Goal: Task Accomplishment & Management: Manage account settings

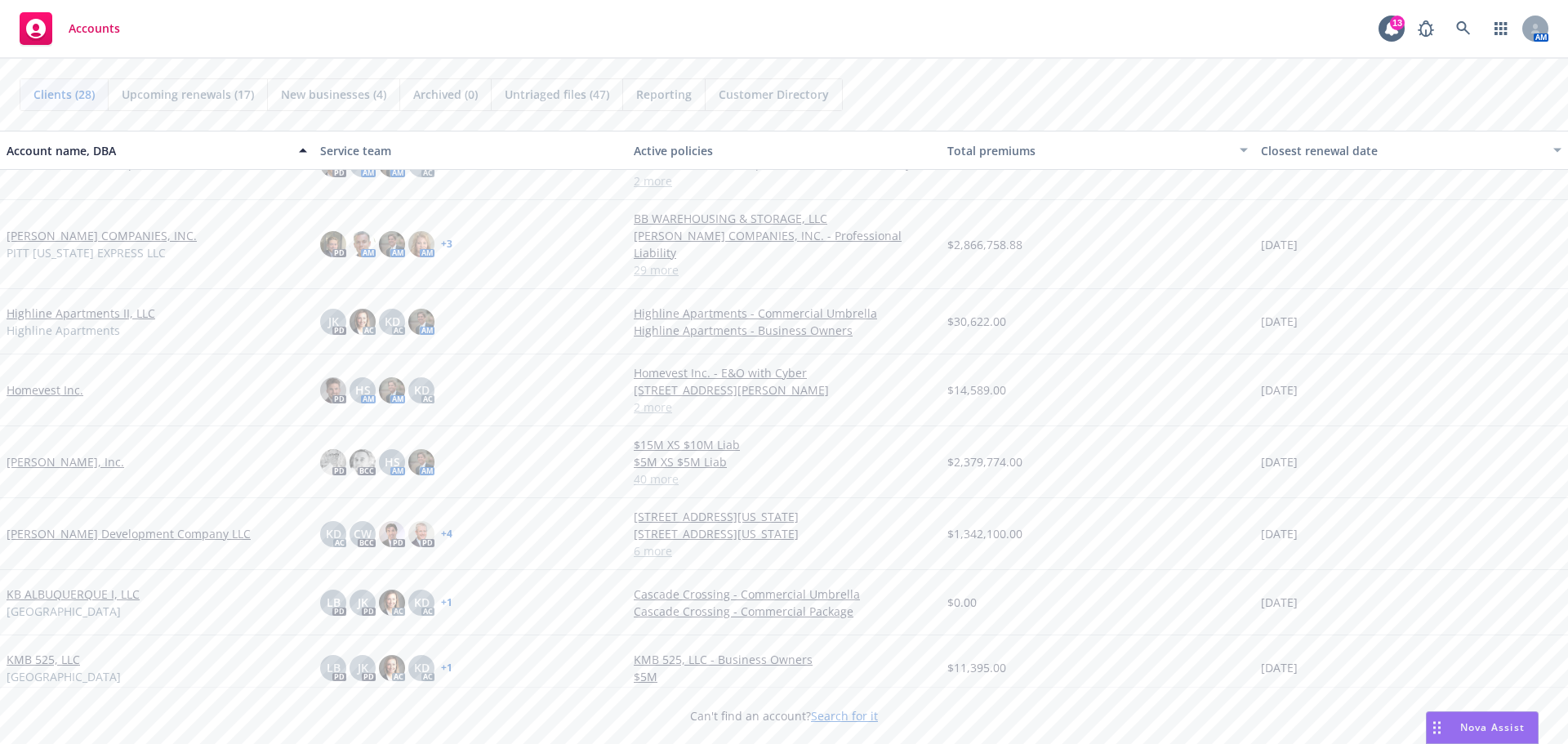
scroll to position [572, 0]
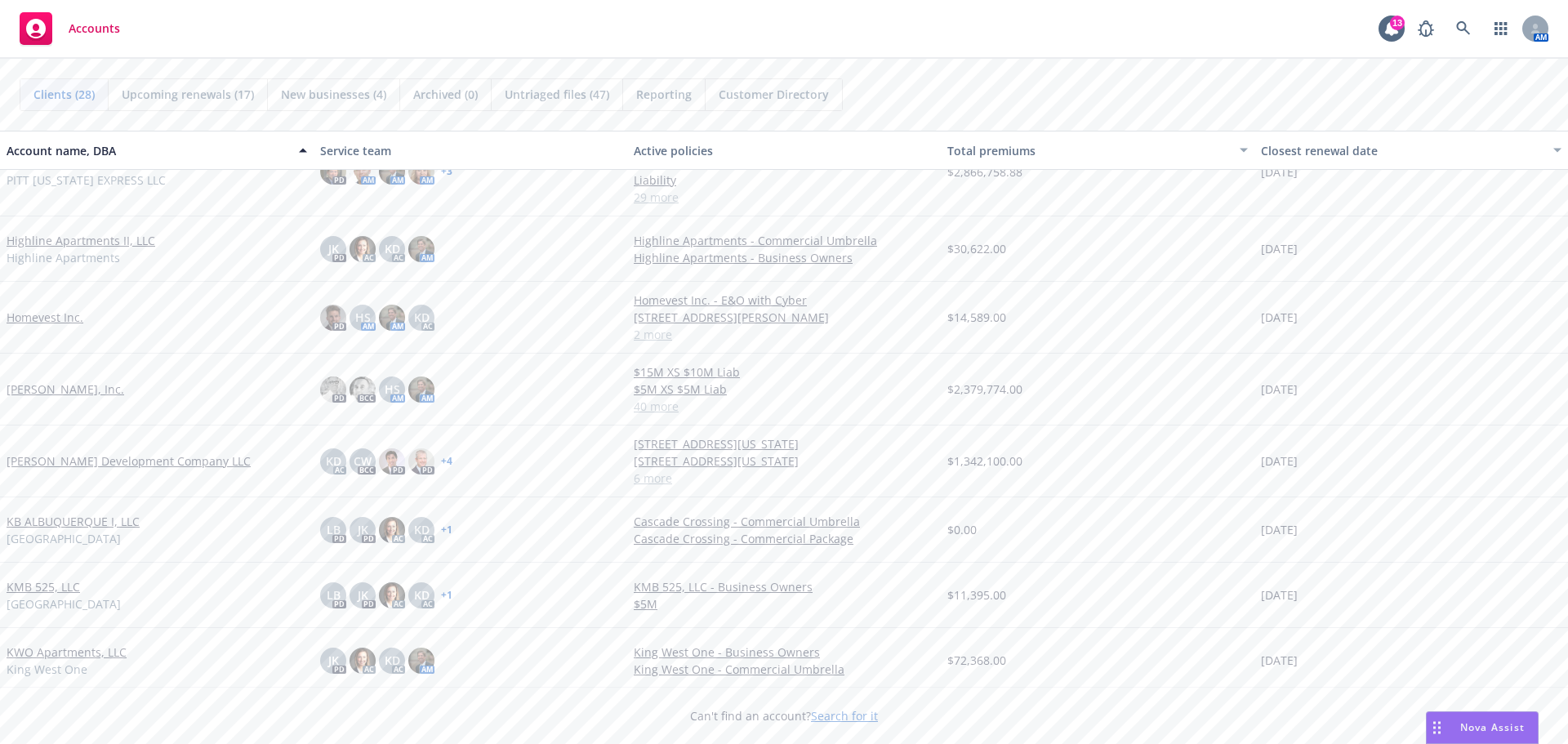
click at [90, 452] on link "[PERSON_NAME] Development Company LLC" at bounding box center [128, 461] width 244 height 17
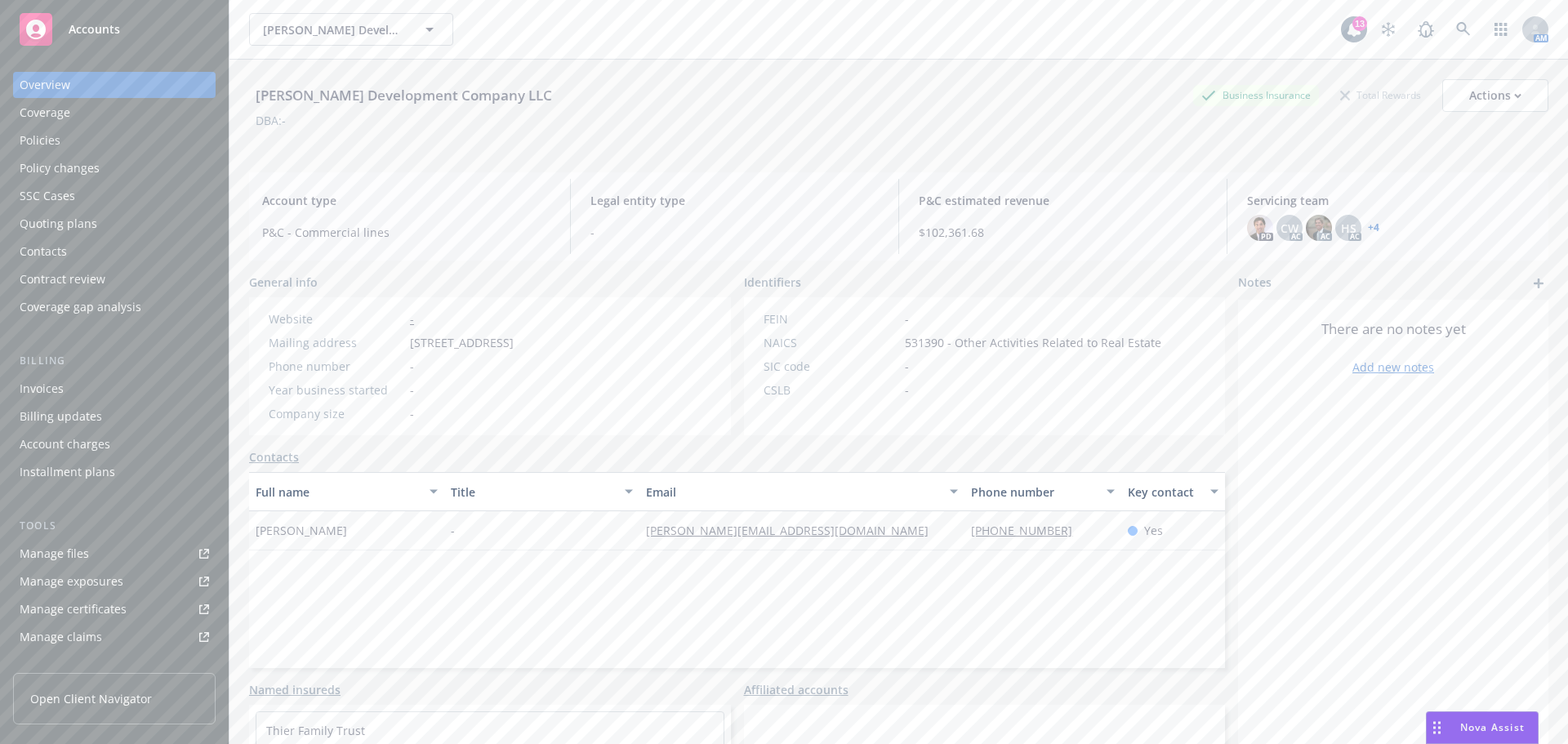
click at [64, 224] on div "Quoting plans" at bounding box center [58, 223] width 77 height 26
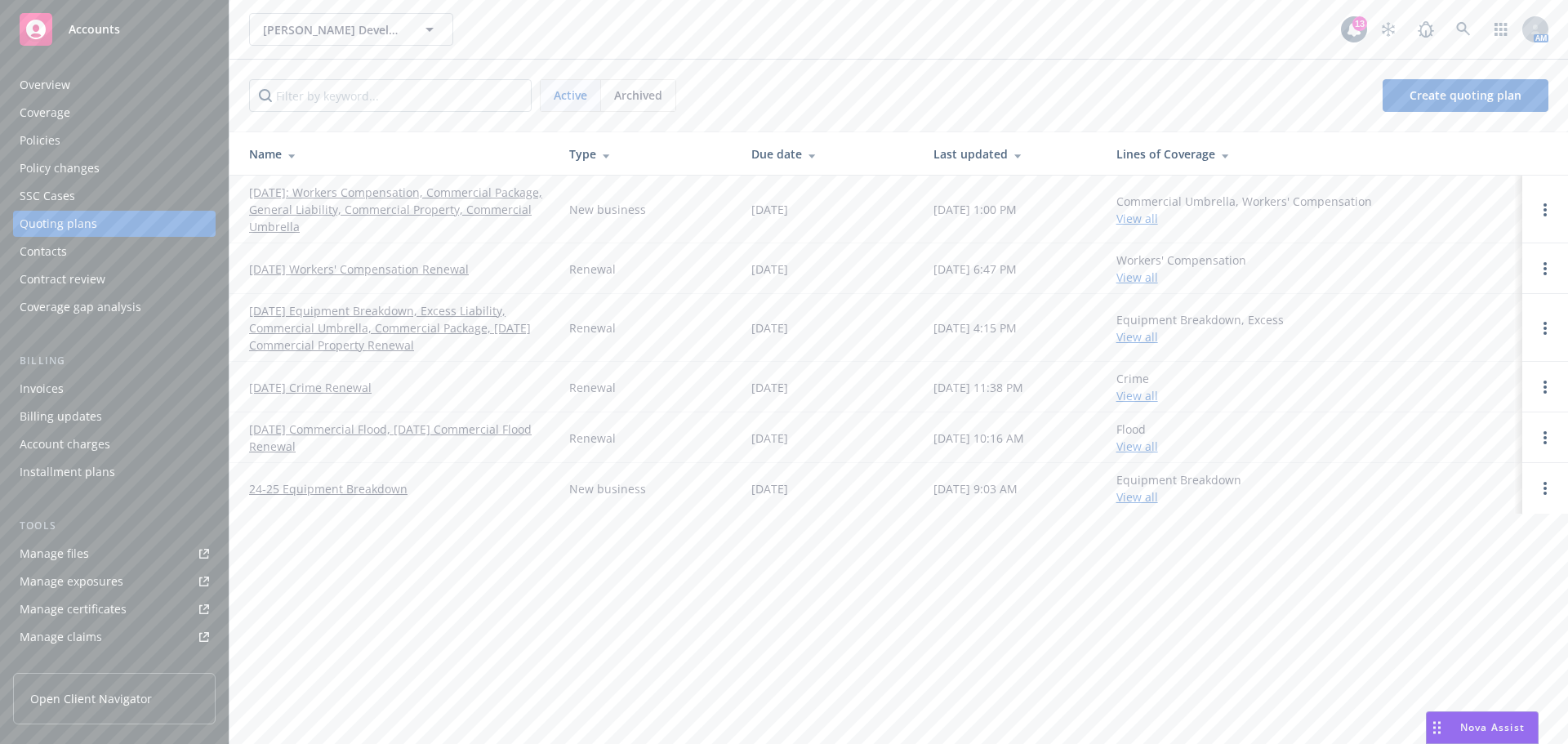
click at [389, 325] on link "[DATE] Equipment Breakdown, Excess Liability, Commercial Umbrella, Commercial P…" at bounding box center [396, 328] width 294 height 52
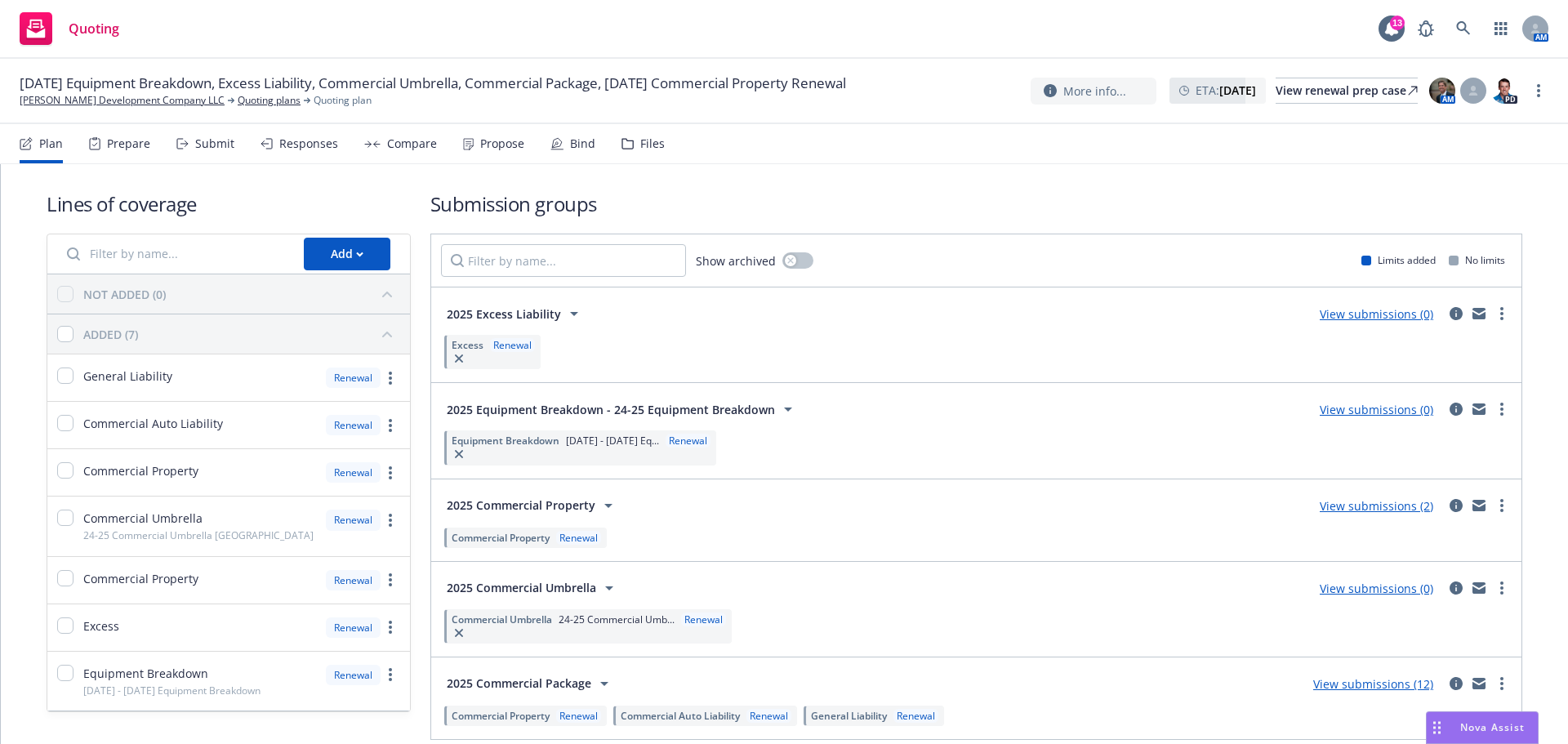
click at [280, 142] on div "Responses" at bounding box center [309, 144] width 59 height 13
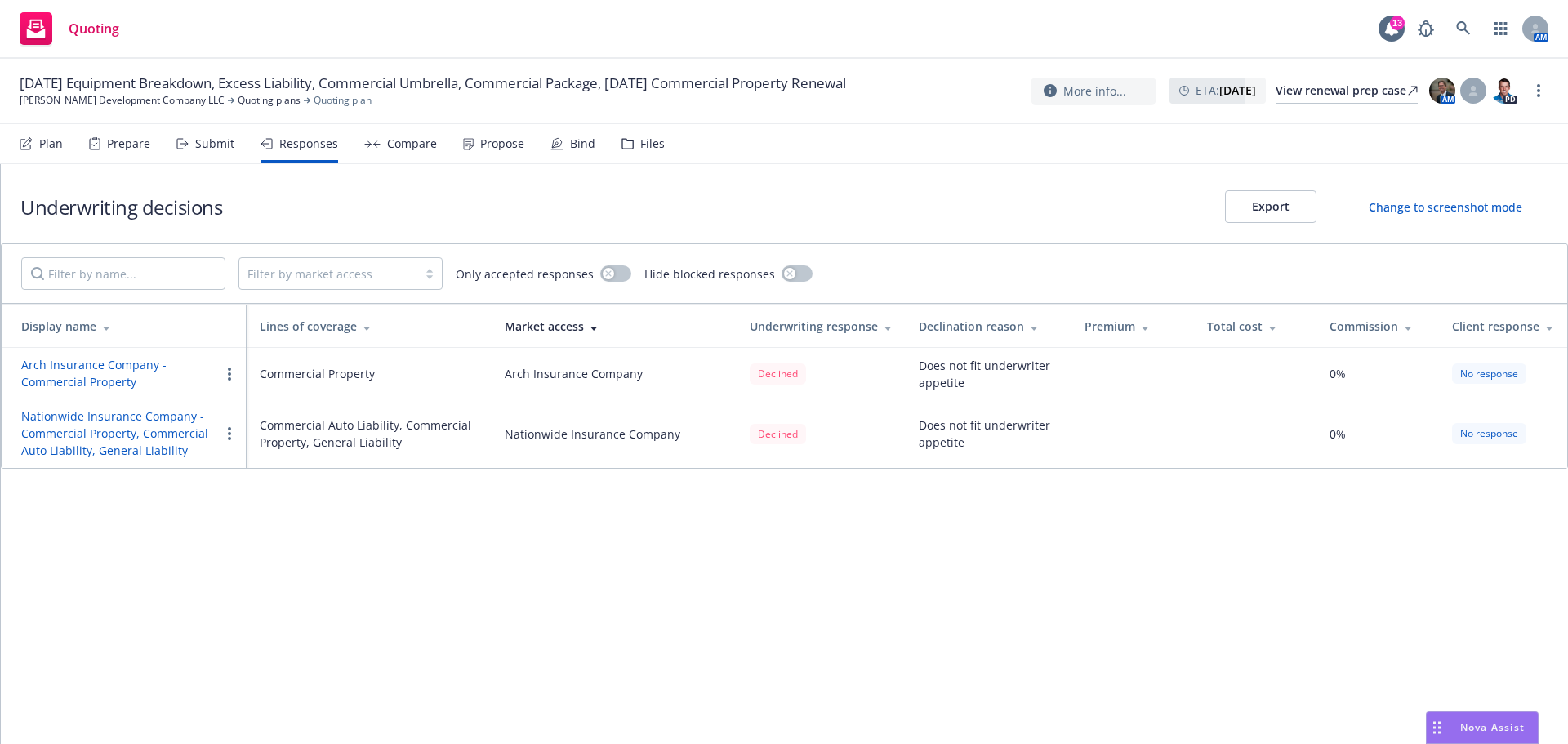
click at [203, 404] on td "Nationwide Insurance Company - Commercial Property, Commercial Auto Liability, …" at bounding box center [124, 434] width 245 height 69
click at [133, 442] on button "Nationwide Insurance Company - Commercial Property, Commercial Auto Liability, …" at bounding box center [120, 433] width 199 height 52
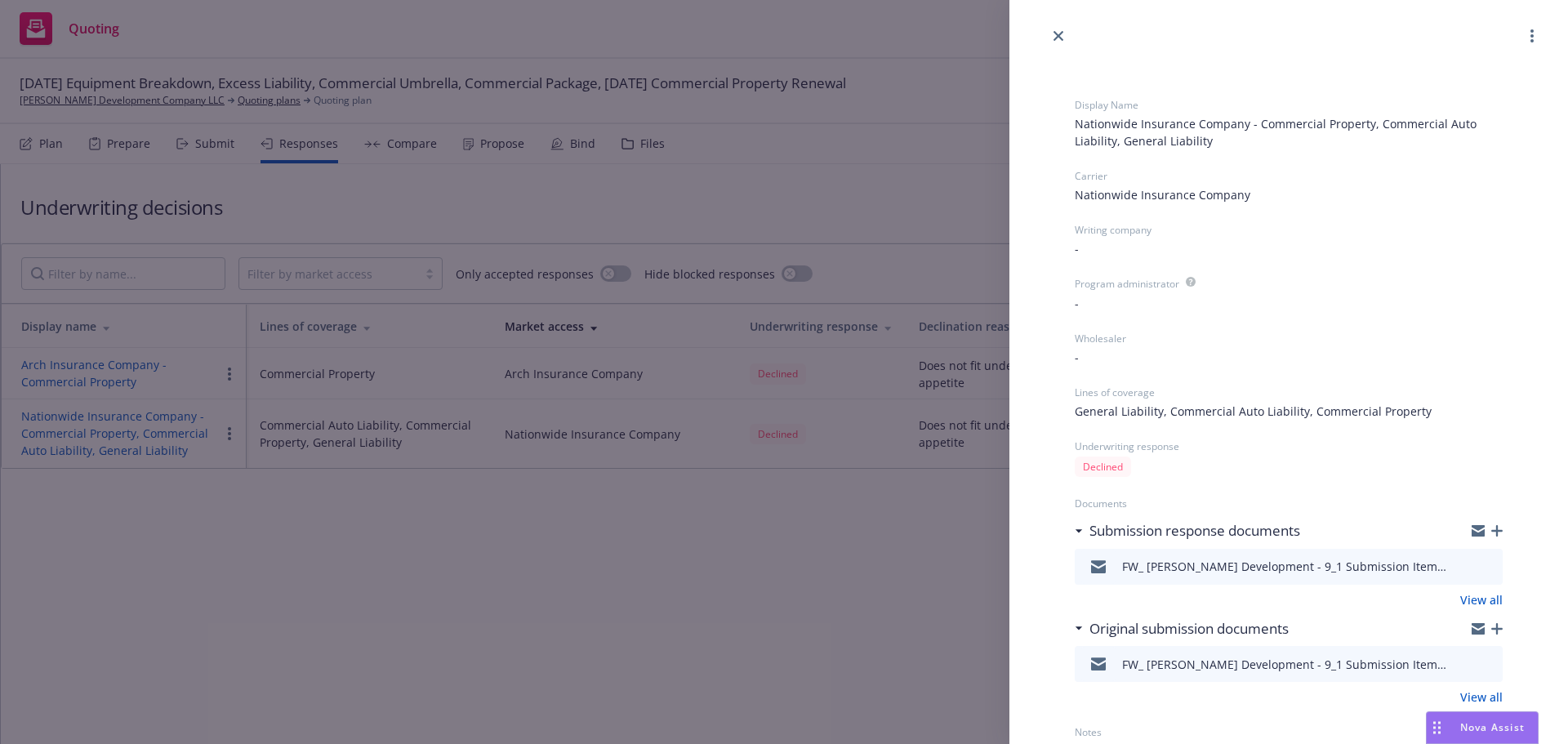
click at [1053, 36] on icon "close" at bounding box center [1058, 35] width 10 height 10
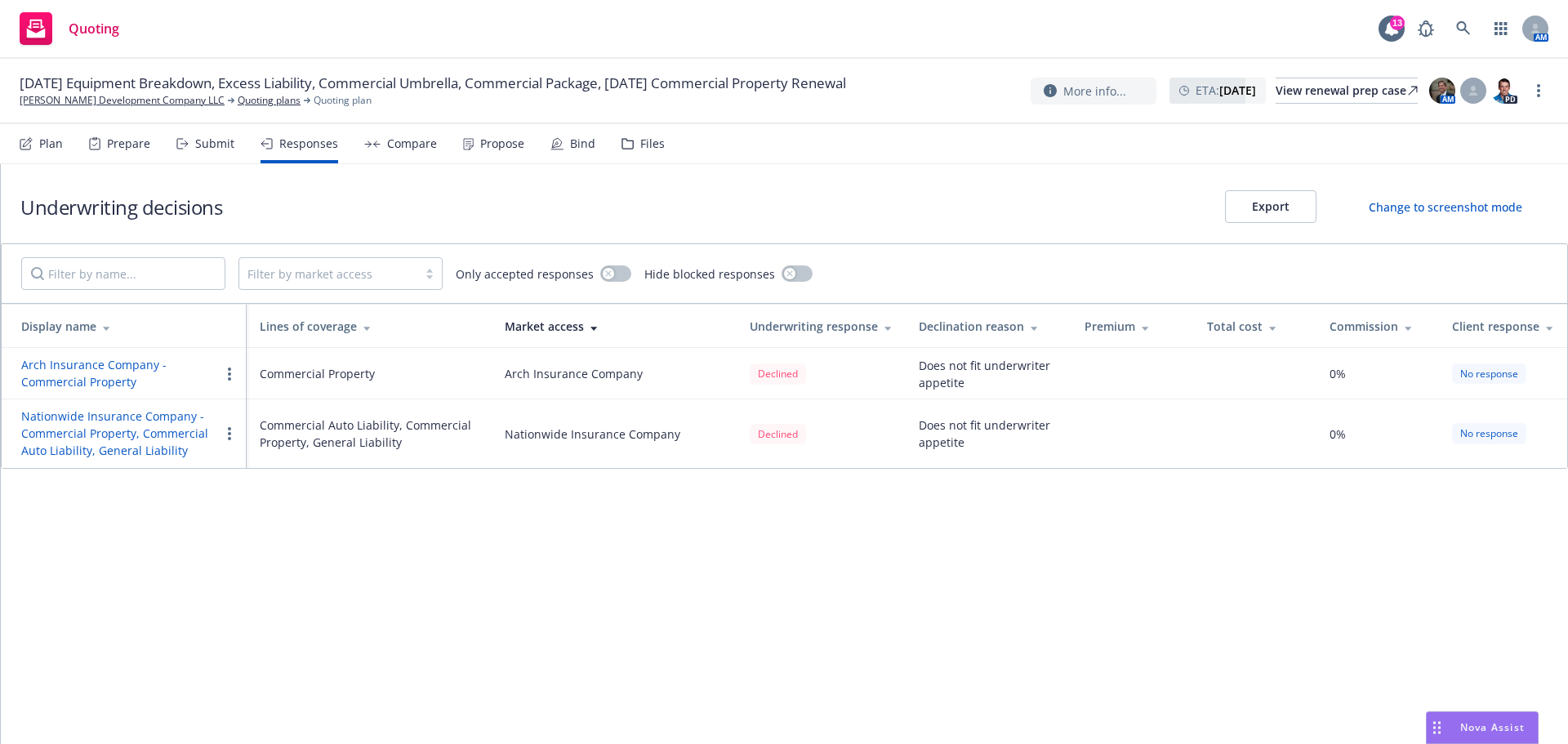
click at [222, 141] on div "Submit" at bounding box center [214, 144] width 39 height 13
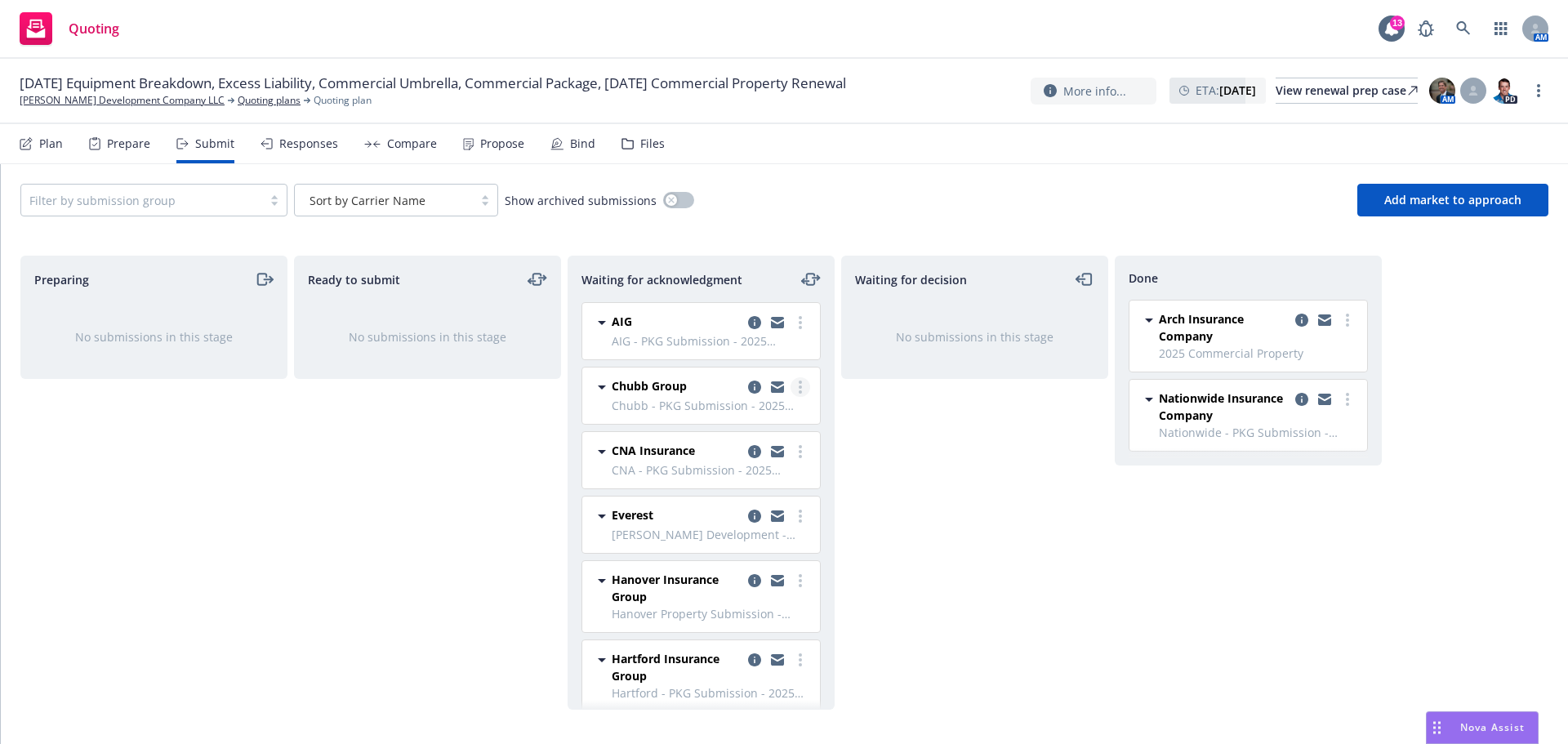
click at [799, 386] on circle "more" at bounding box center [801, 388] width 4 height 4
click at [746, 545] on span "Add declined decision" at bounding box center [714, 551] width 161 height 15
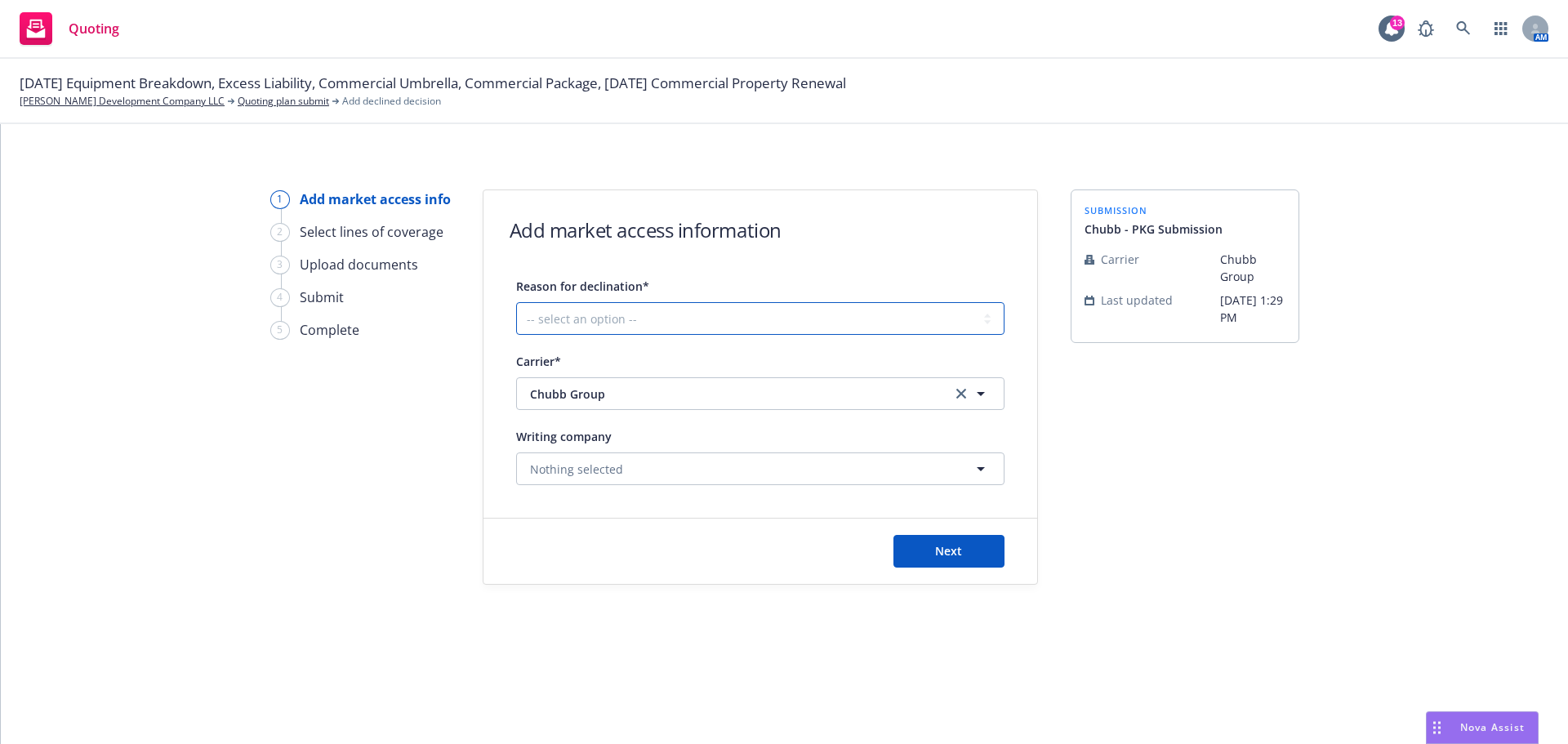
click at [593, 322] on select "-- select an option -- Cannot compete with other markets Carrier non-renewed Ca…" at bounding box center [760, 319] width 488 height 33
click at [676, 320] on select "-- select an option -- Cannot compete with other markets Carrier non-renewed Ca…" at bounding box center [760, 319] width 488 height 33
click at [973, 317] on select "-- select an option -- Cannot compete with other markets Carrier non-renewed Ca…" at bounding box center [760, 319] width 488 height 33
select select "DOES_NOT_FIT_UNDERWRITER_APPETITE"
click at [516, 303] on select "-- select an option -- Cannot compete with other markets Carrier non-renewed Ca…" at bounding box center [760, 319] width 488 height 33
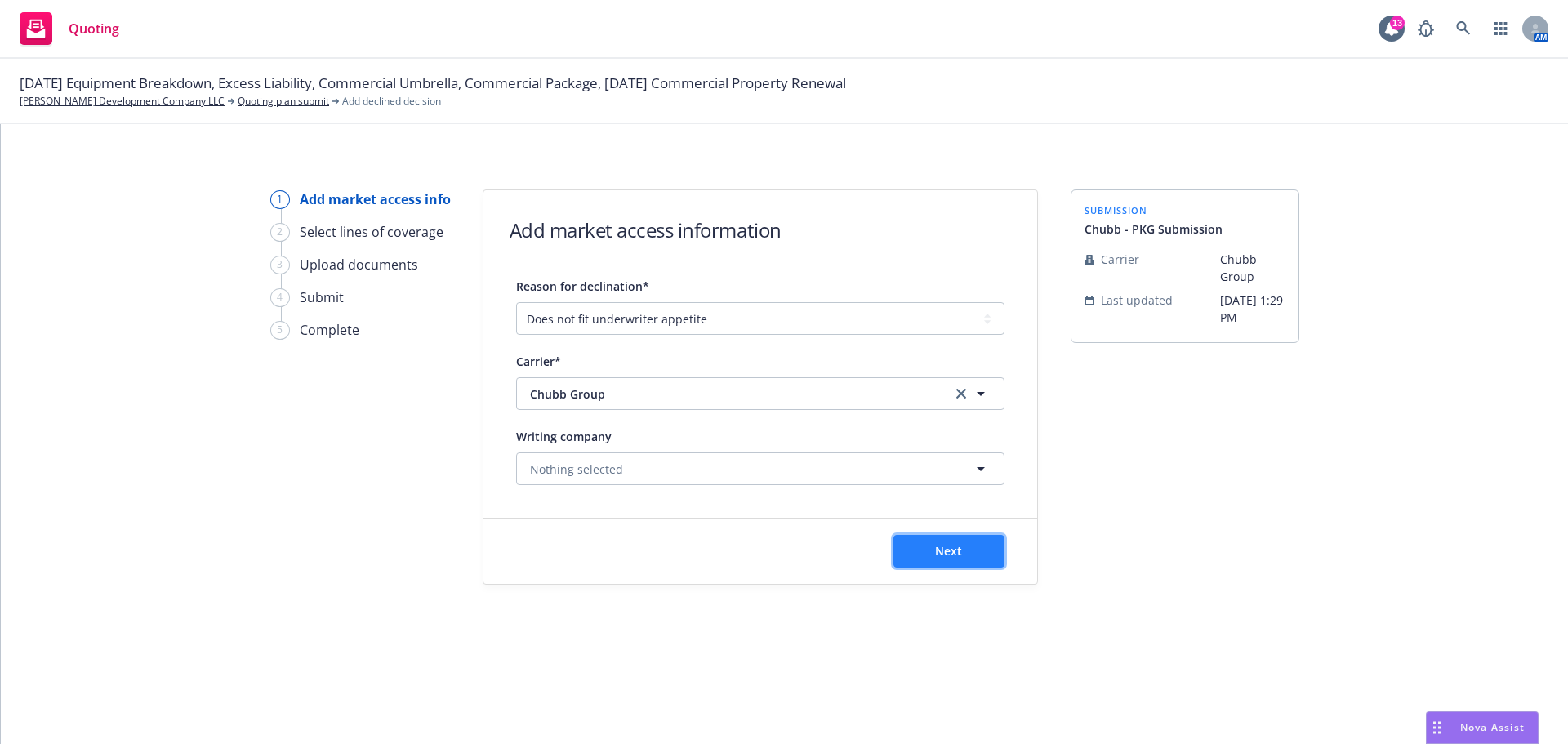
click at [945, 551] on span "Next" at bounding box center [949, 551] width 27 height 15
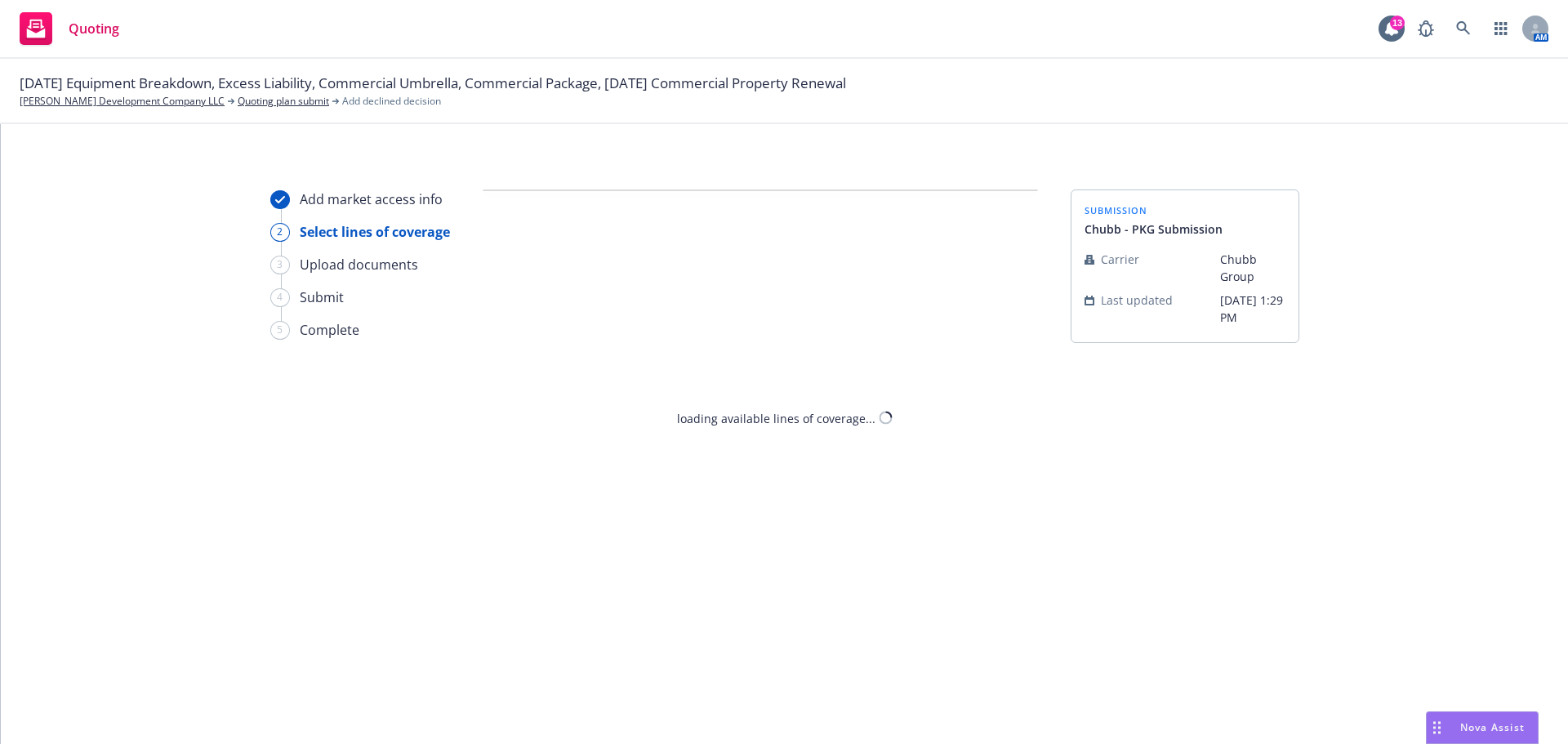
select select "DOES_NOT_FIT_UNDERWRITER_APPETITE"
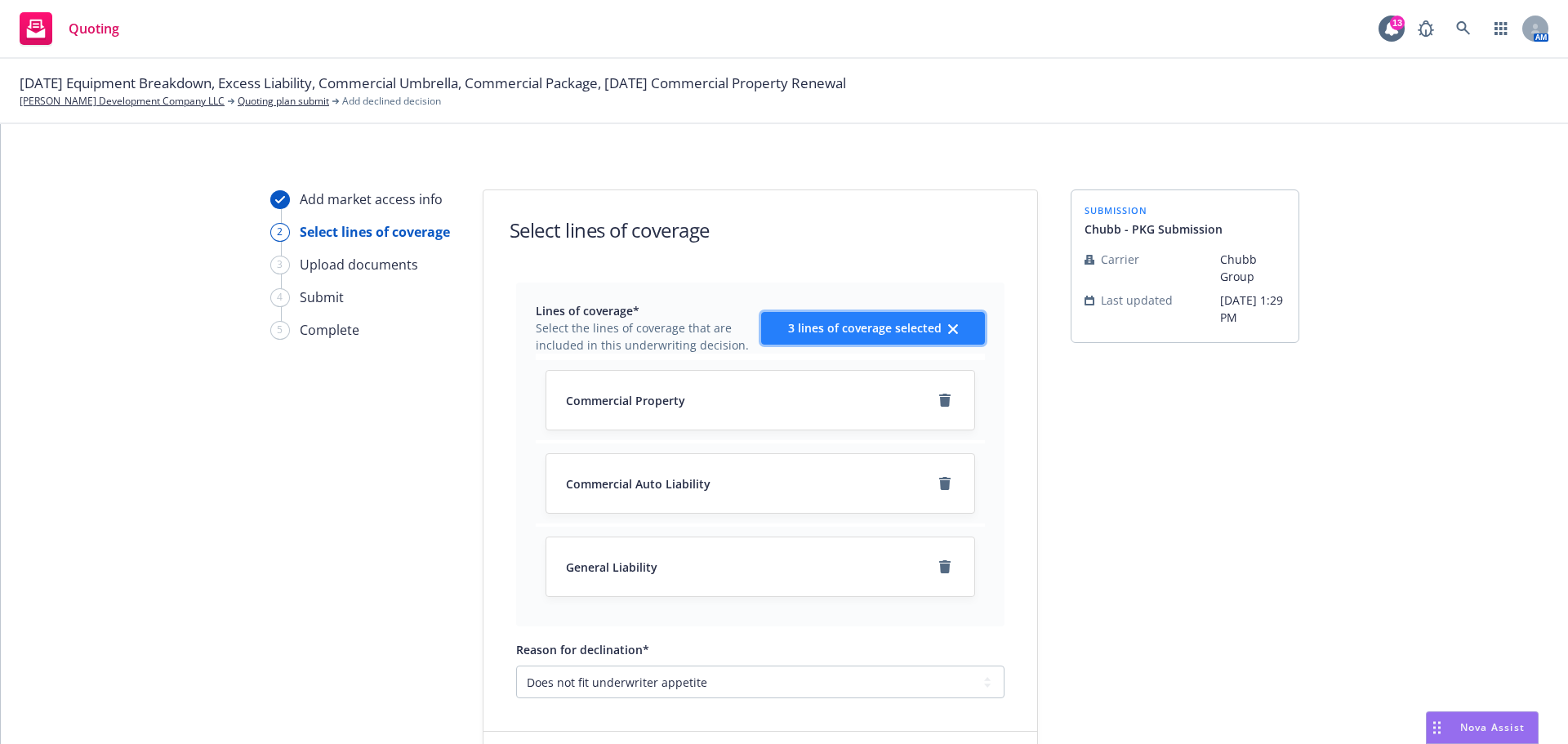
click at [897, 337] on button "3 lines of coverage selected" at bounding box center [873, 329] width 223 height 33
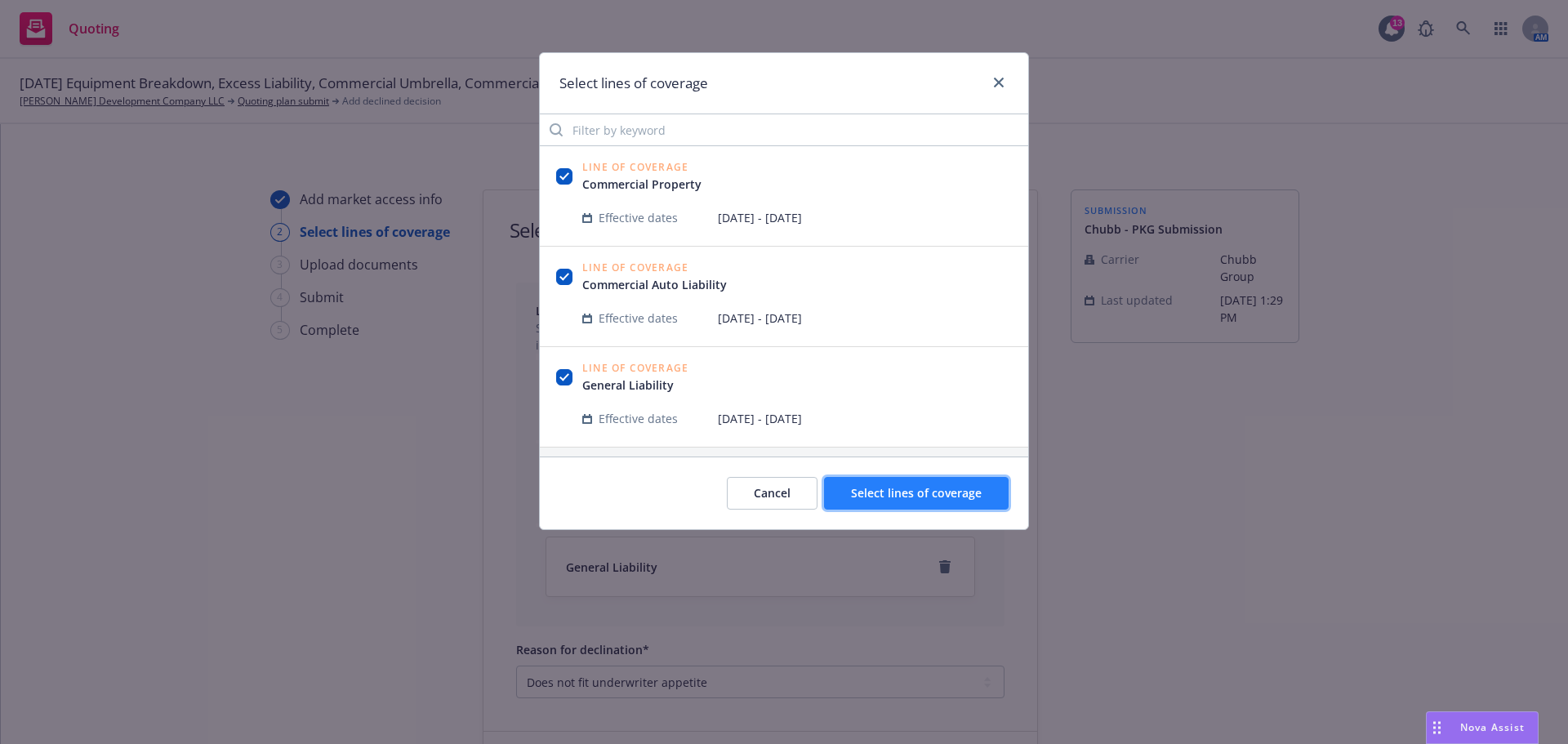
click at [911, 484] on button "Select lines of coverage" at bounding box center [915, 493] width 184 height 33
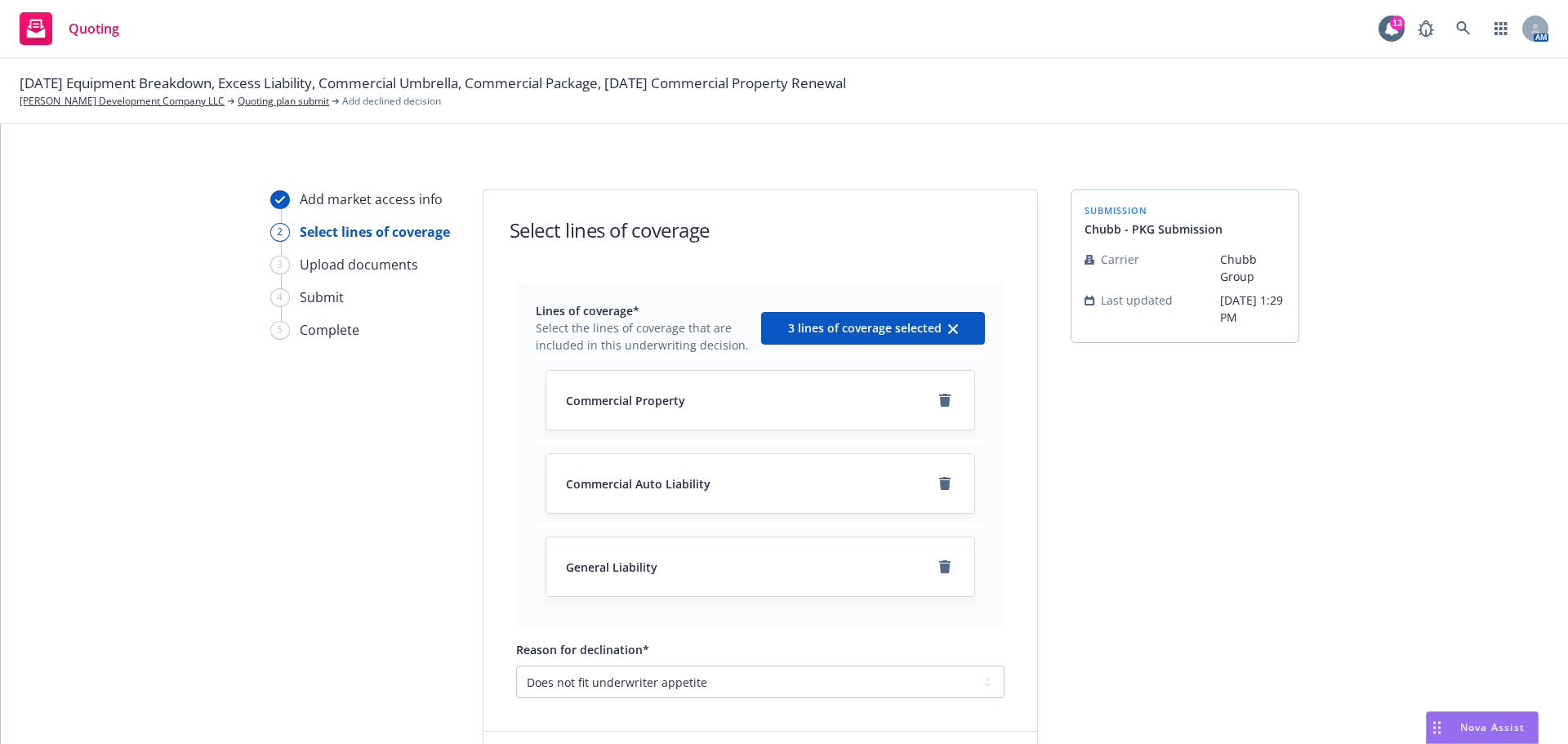
scroll to position [119, 0]
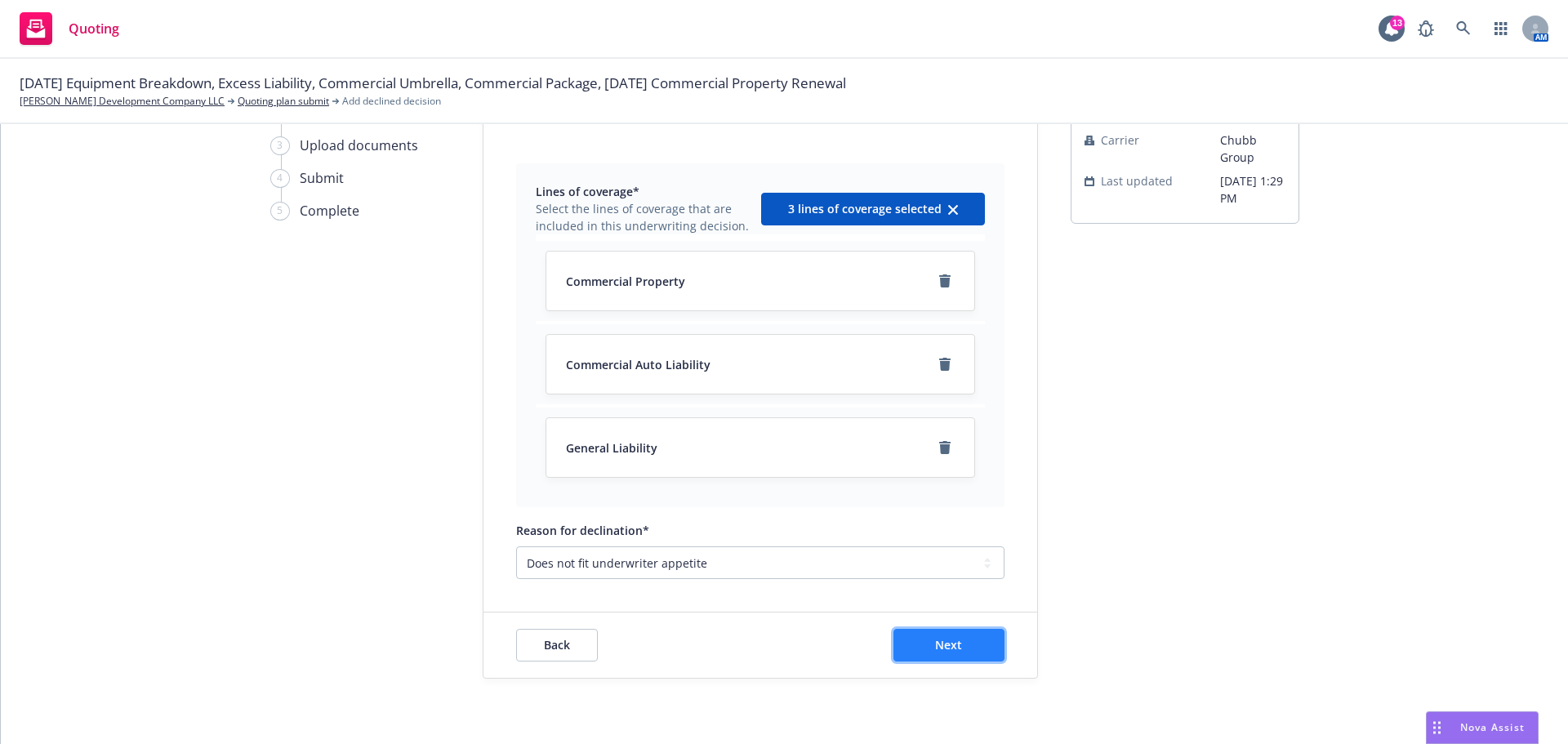
click at [962, 644] on button "Next" at bounding box center [949, 646] width 111 height 33
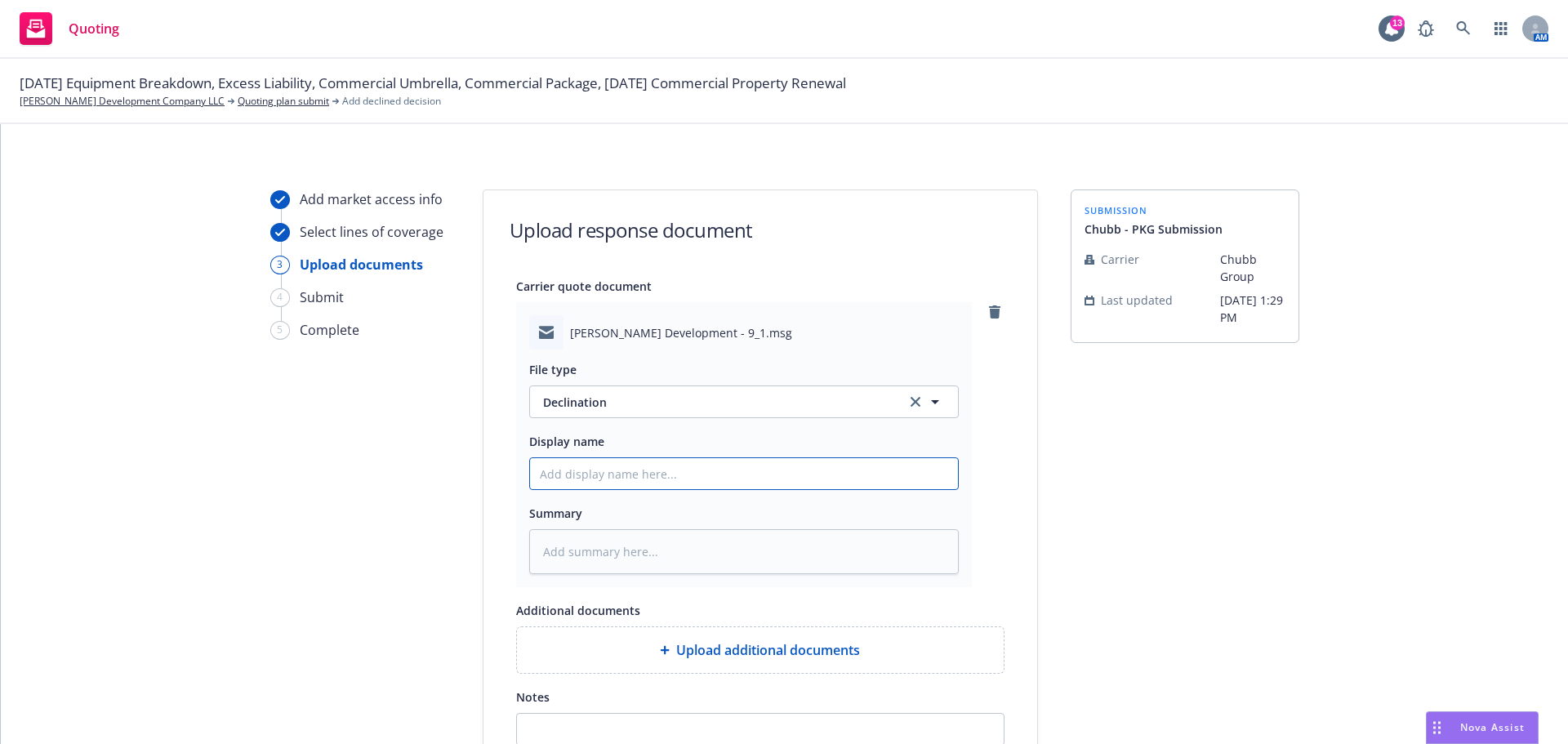
click at [678, 480] on input "Display name" at bounding box center [744, 474] width 428 height 31
type textarea "x"
type input "2"
type textarea "x"
type input "25"
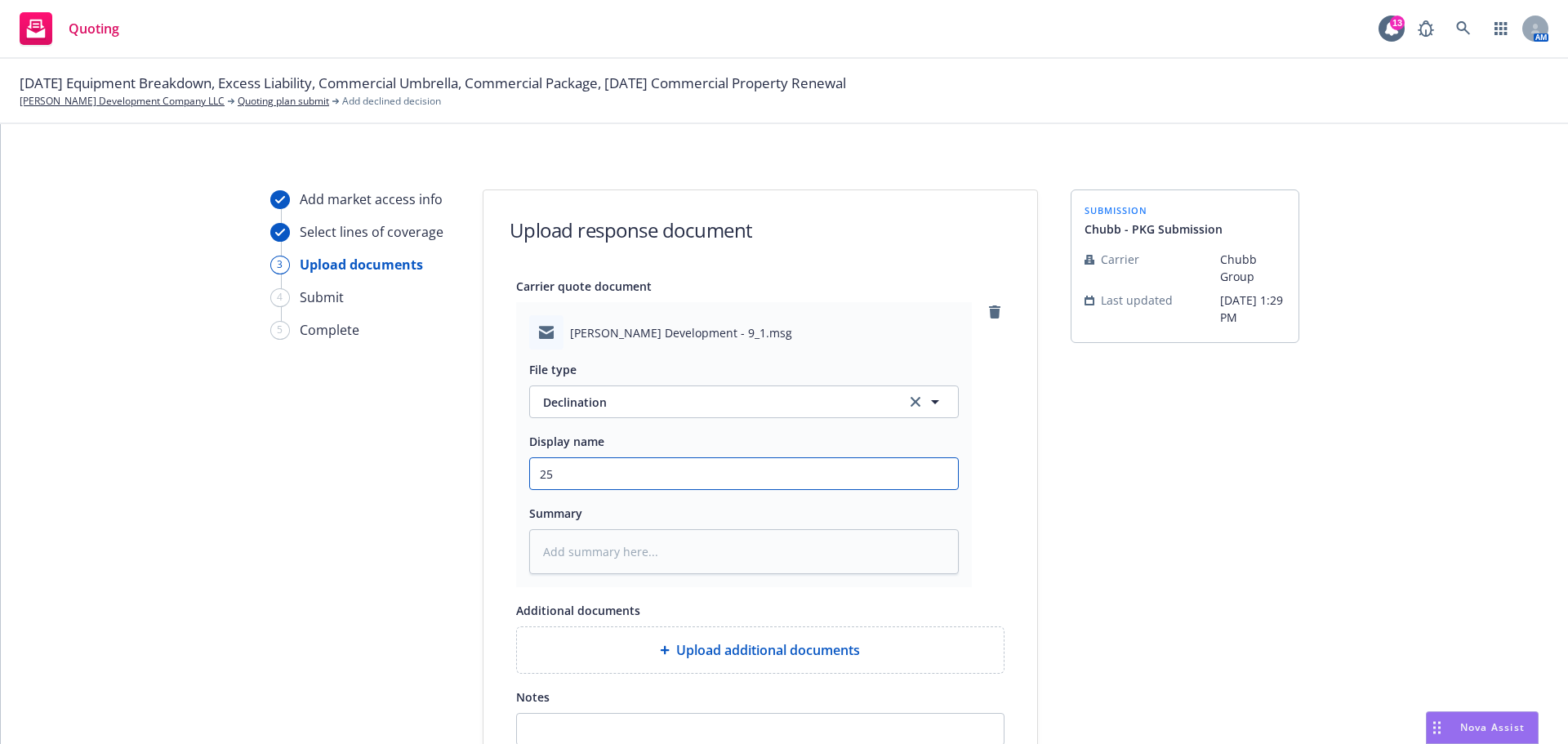
type textarea "x"
type input "25-"
type textarea "x"
type input "25-2"
type textarea "x"
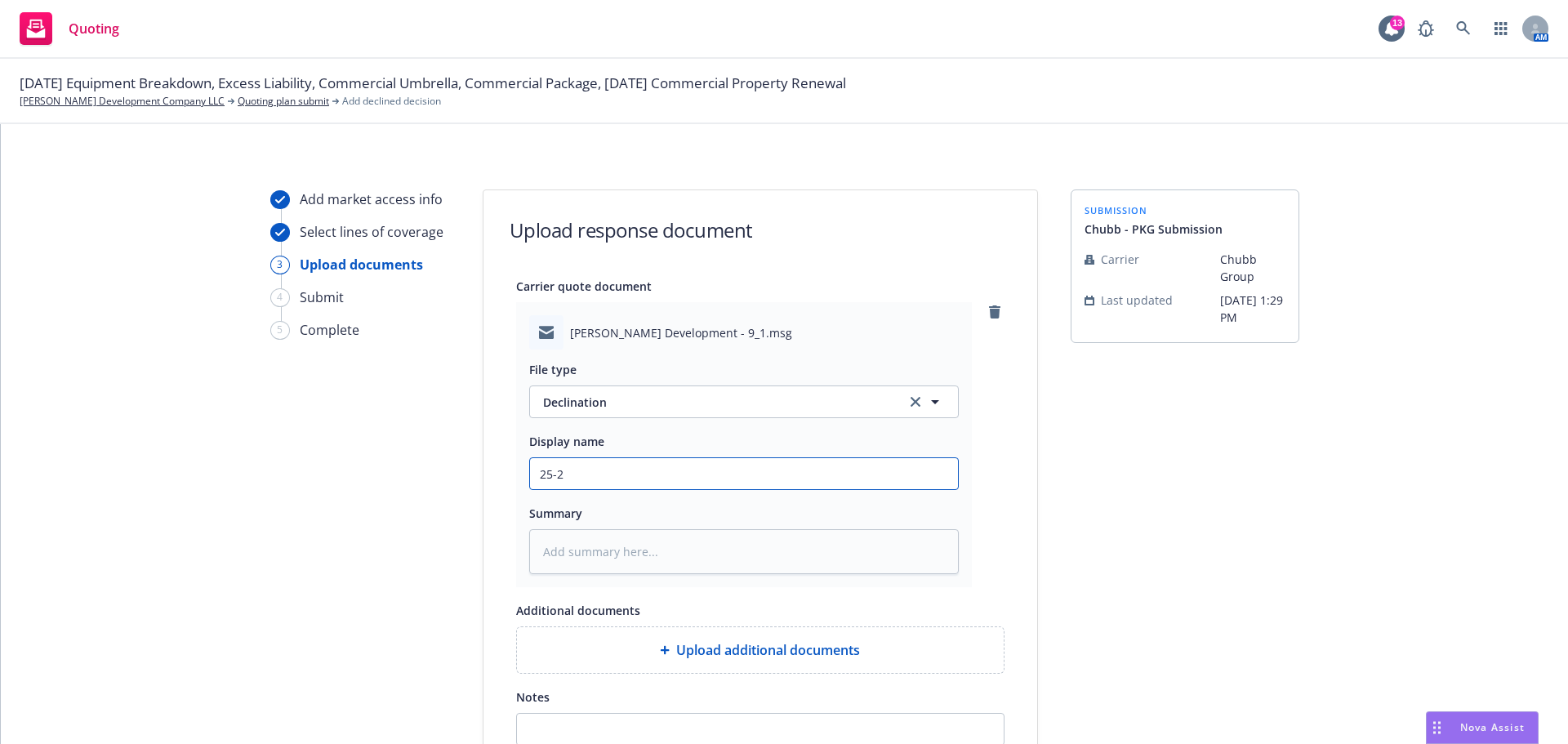
type input "25-26"
type textarea "x"
type input "25-26"
type textarea "x"
type input "25-26 C"
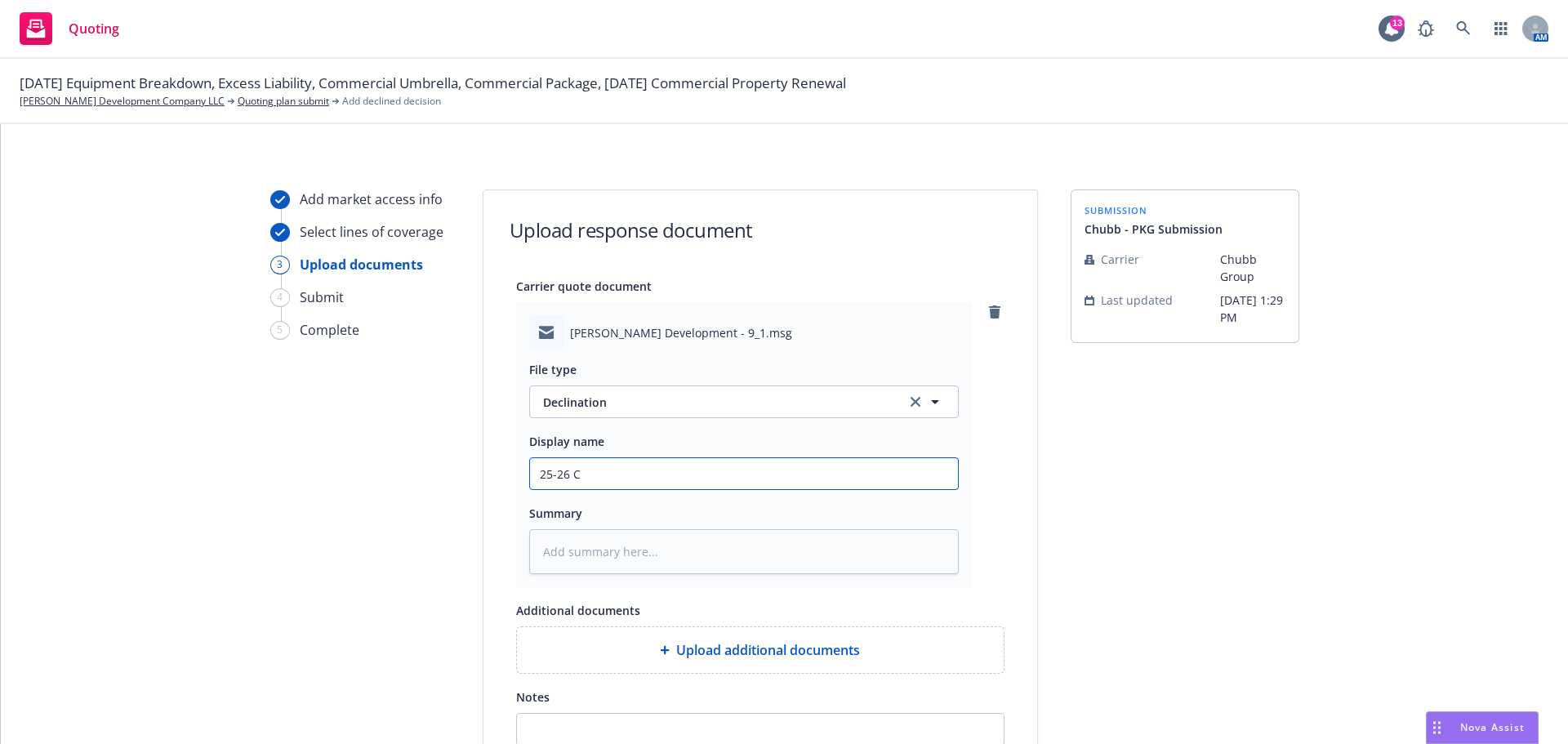
type textarea "x"
type input "25-26 Co"
type textarea "x"
type input "25-26 Com"
type textarea "x"
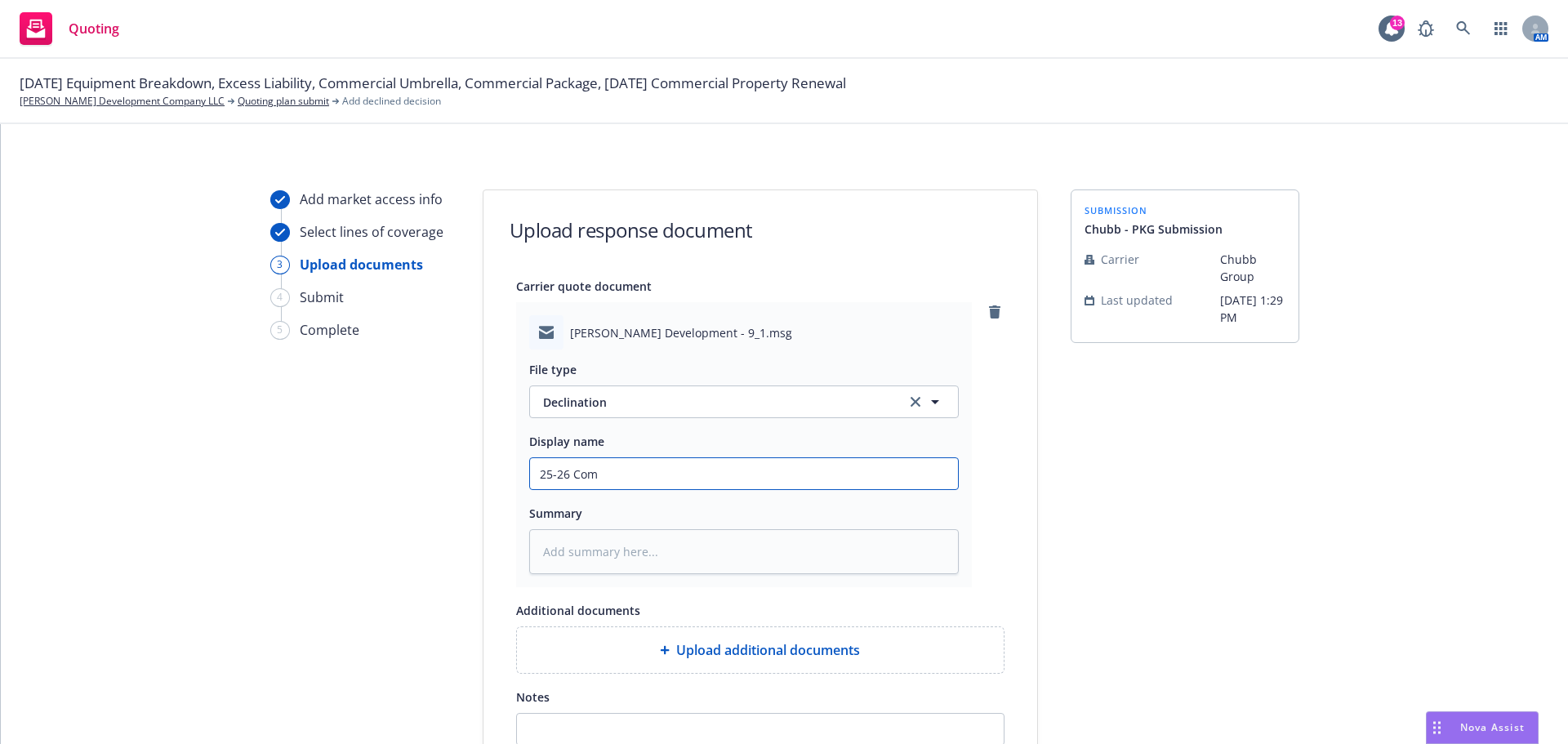
type input "25-26 Comm"
type textarea "x"
type input "25-26 Comme"
type textarea "x"
type input "25-26 Commer"
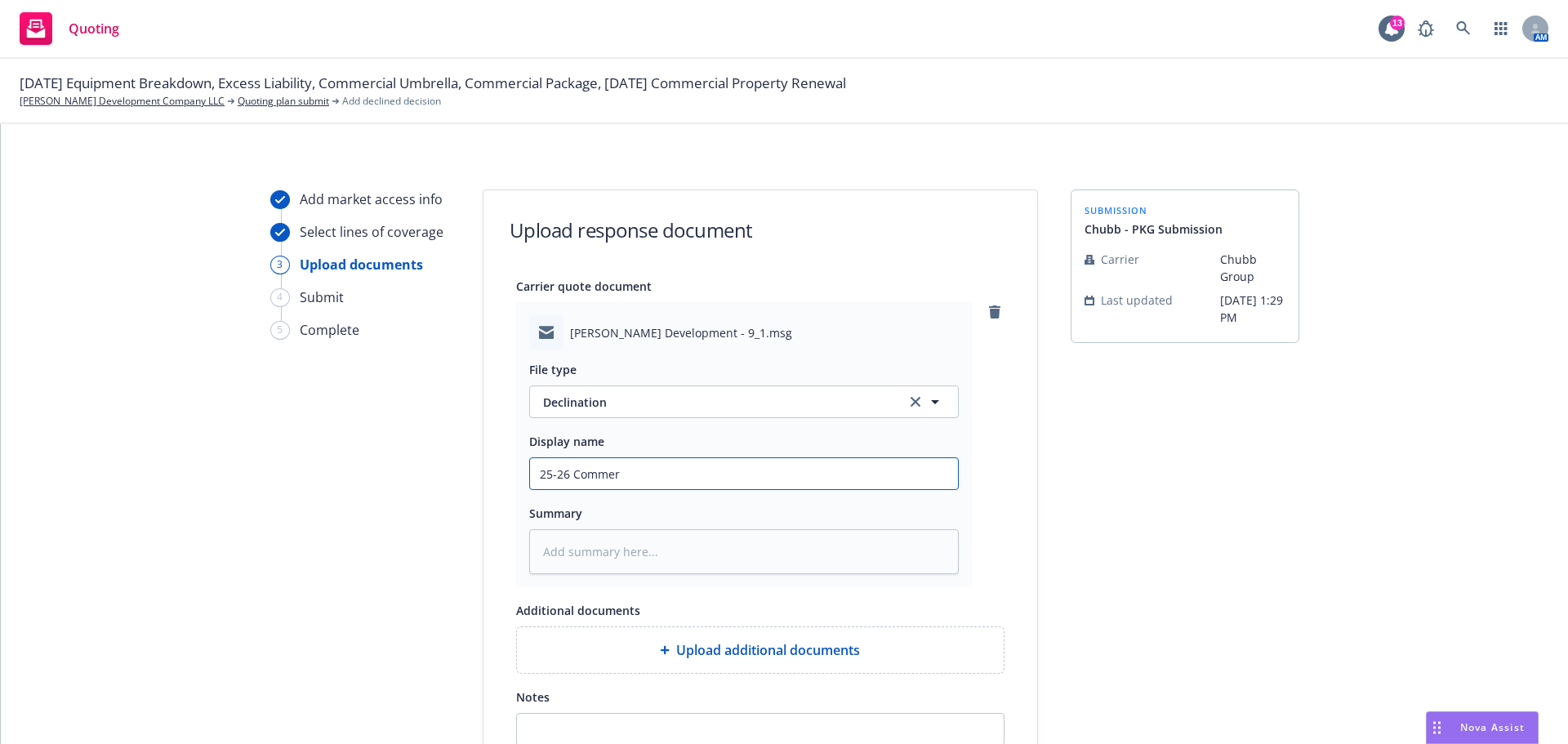
type textarea "x"
type input "25-26 Commerc"
type textarea "x"
type input "25-26 Commerci"
type textarea "x"
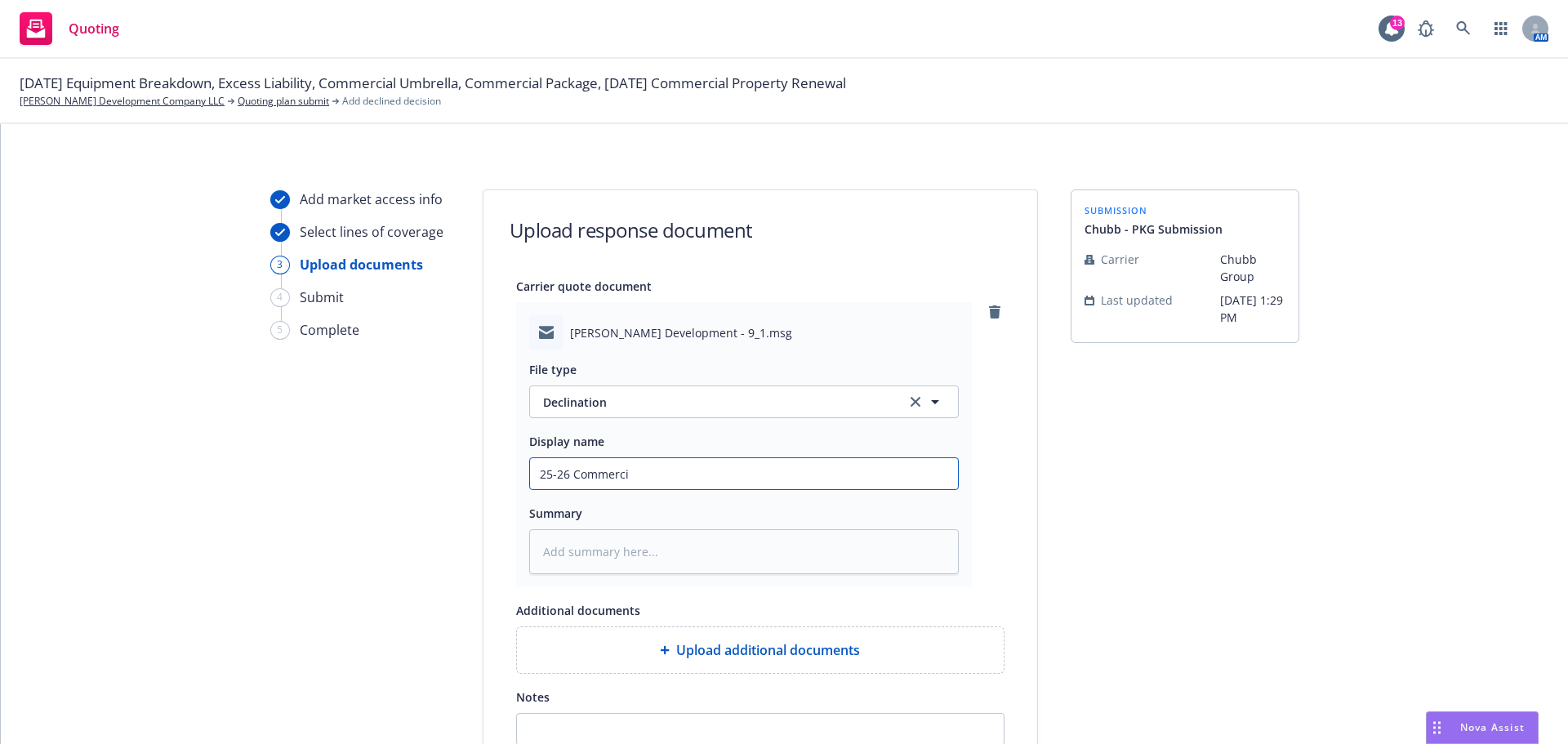
type input "25-26 Commercia"
type textarea "x"
type input "25-26 Commercial"
type textarea "x"
type input "25-26 Commercial"
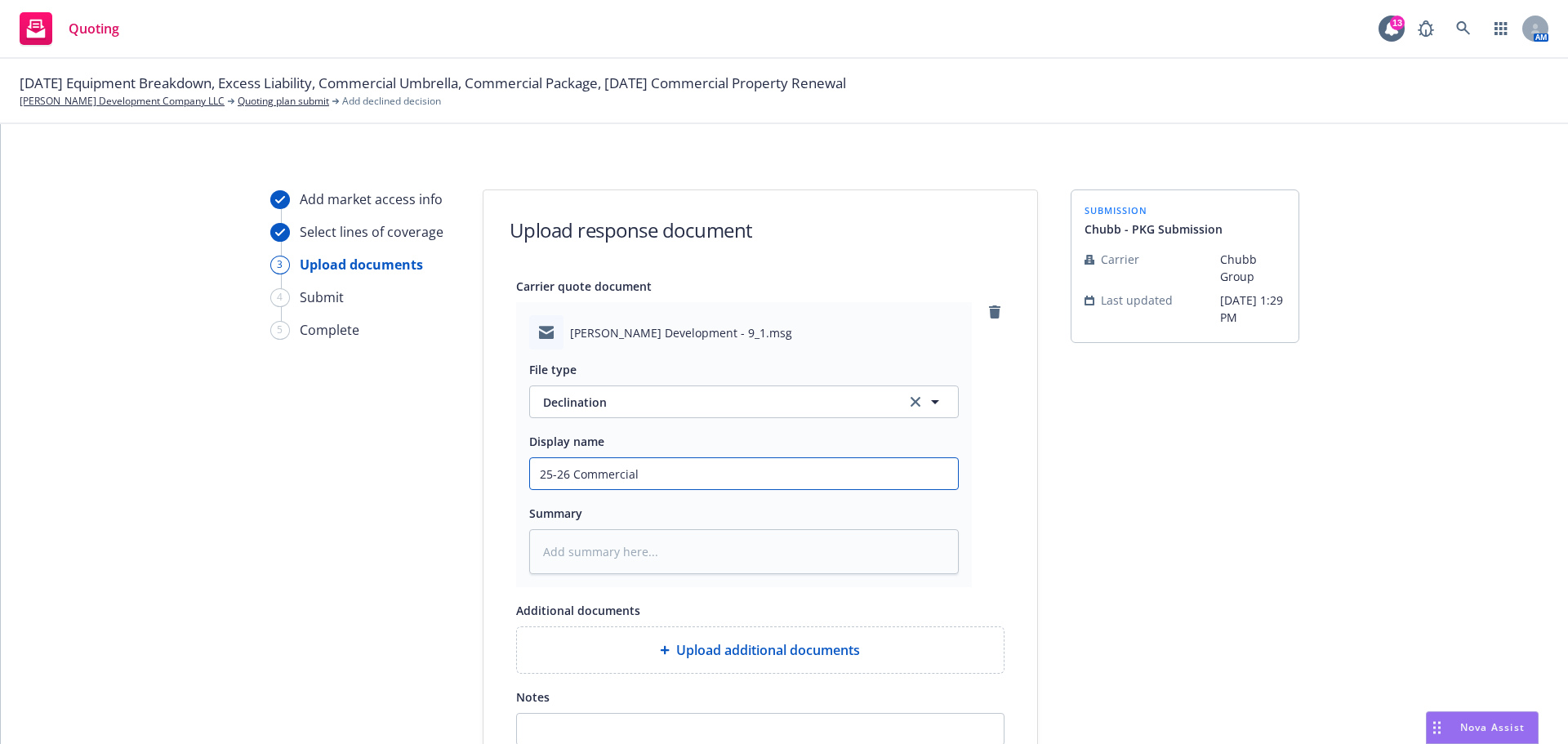
type textarea "x"
type input "25-26 Commercial P"
type textarea "x"
type input "25-26 Commercial Pa"
type textarea "x"
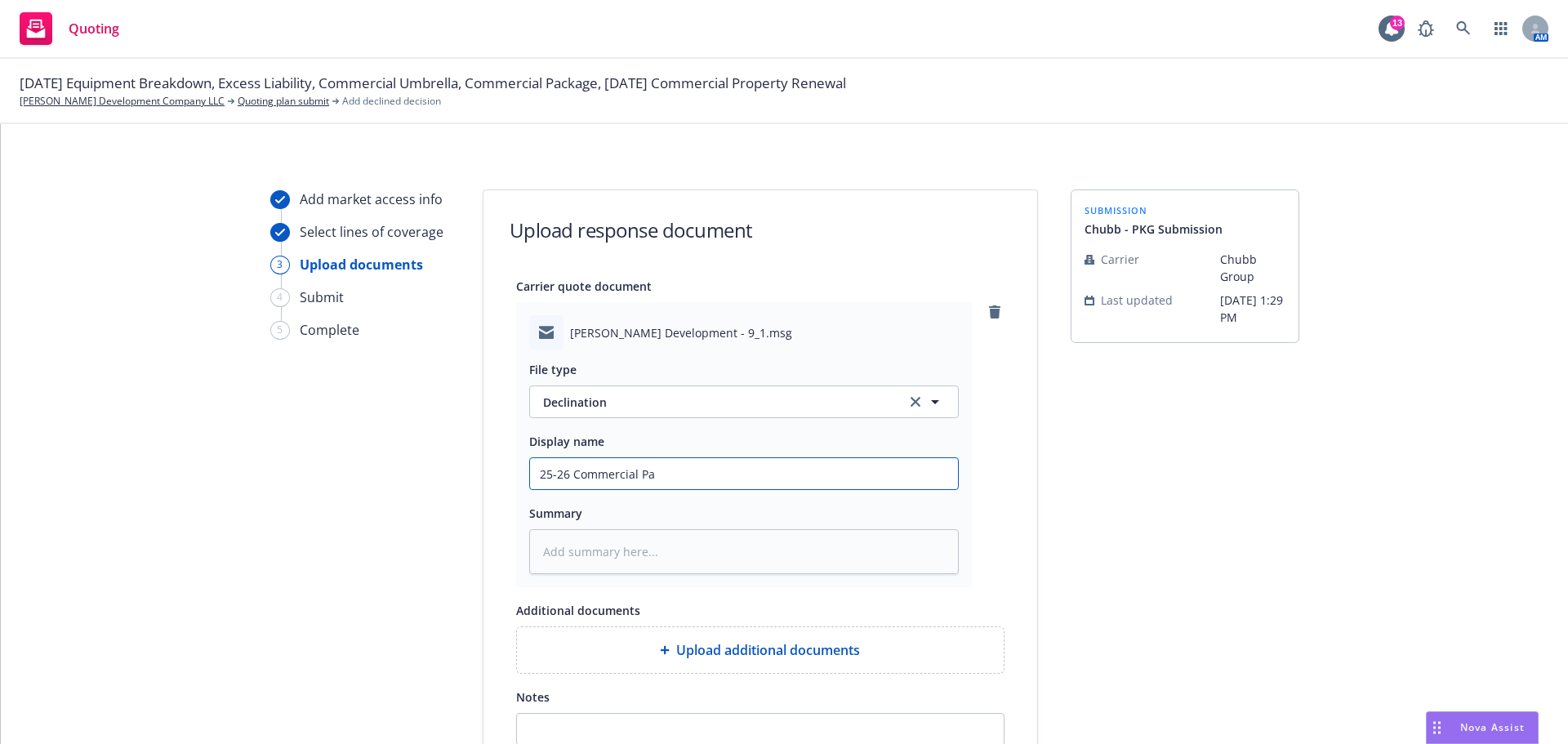
type input "25-26 Commercial Pac"
type textarea "x"
type input "25-26 Commercial Pack"
type textarea "x"
type input "25-26 Commercial Packa"
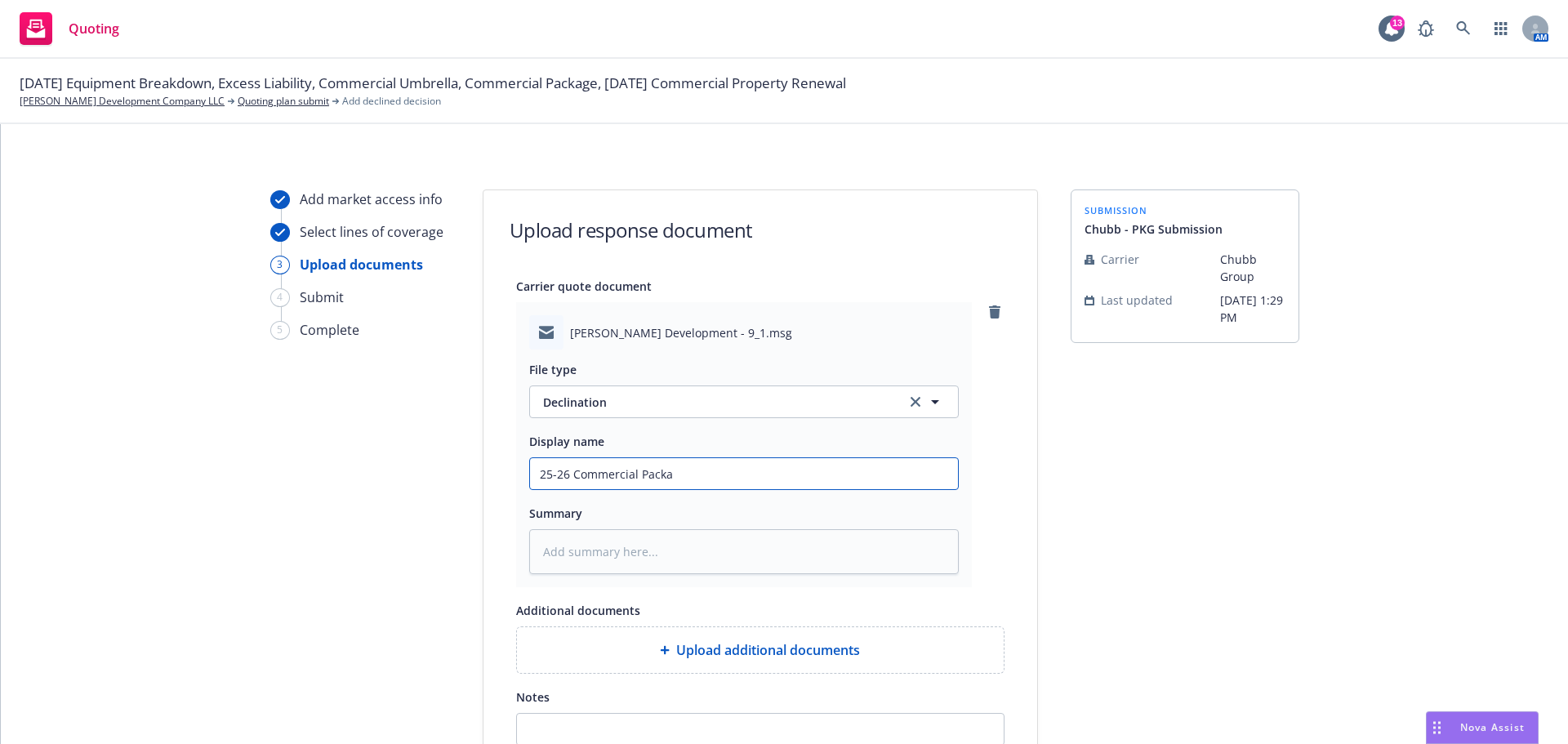
type textarea "x"
type input "25-26 Commercial Packag"
type textarea "x"
type input "25-26 Commercial Package"
type textarea "x"
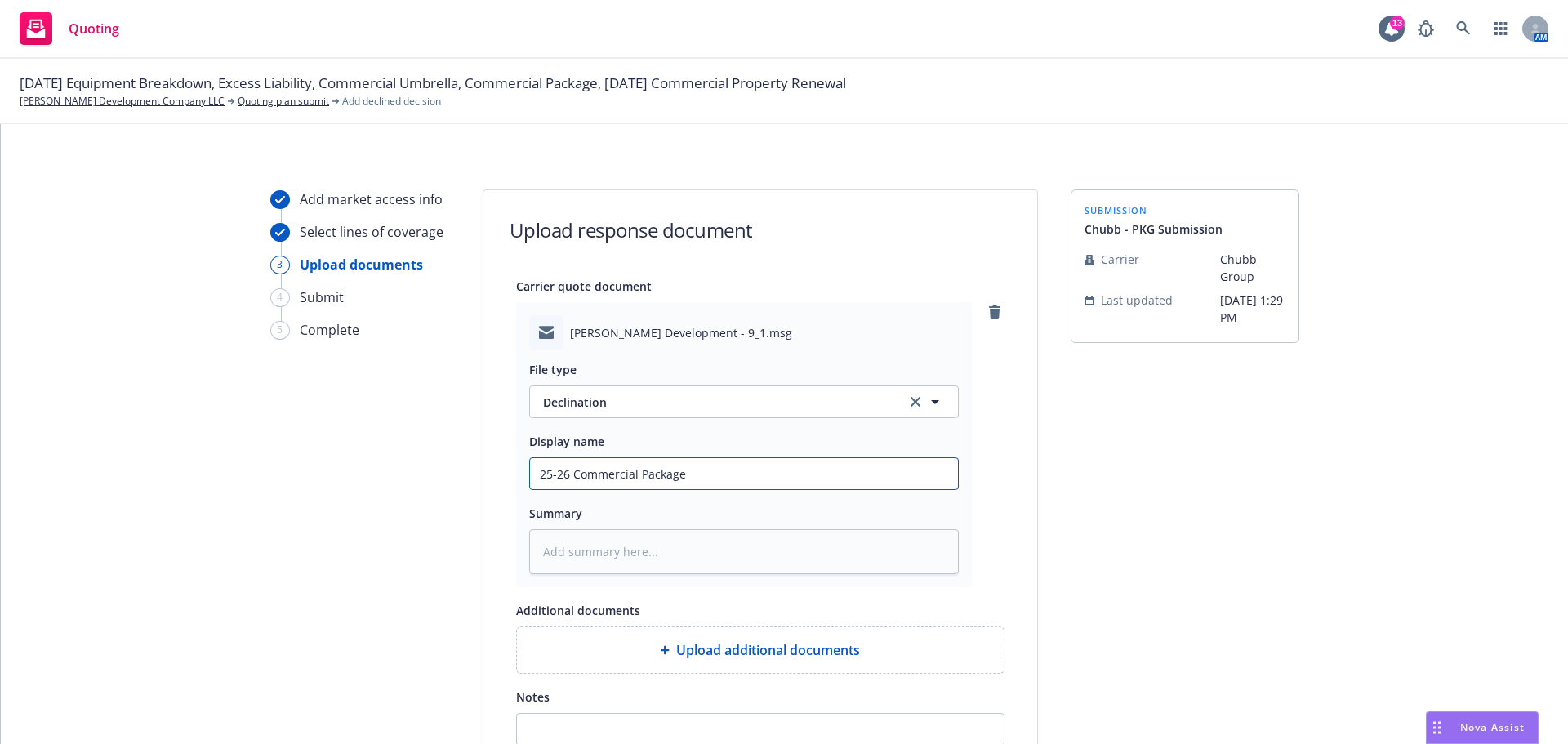
type input "25-26 Commercial Package"
type textarea "x"
type input "25-26 Commercial Package R"
type textarea "x"
type input "25-26 Commercial Package Re"
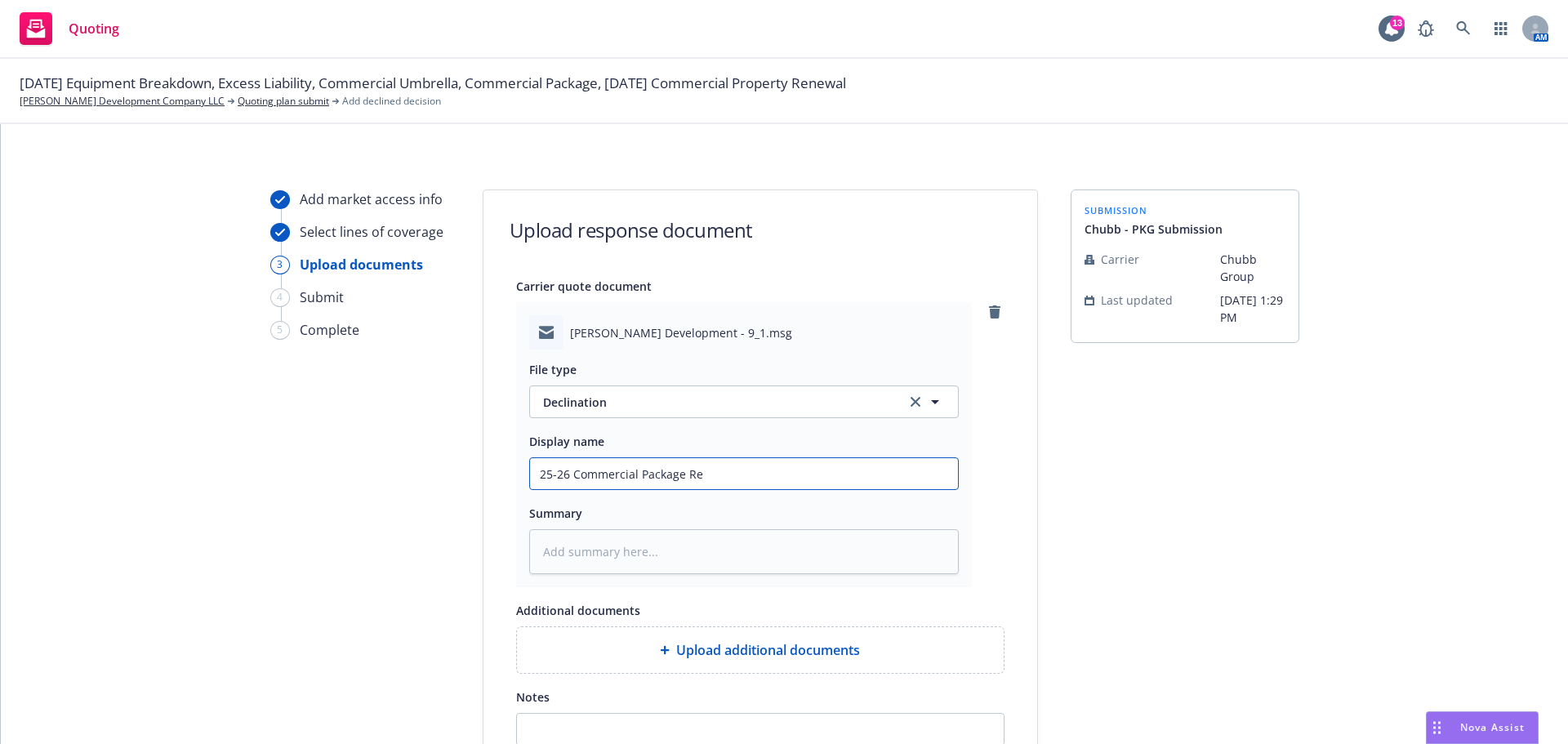
type textarea "x"
type input "25-26 Commercial Package Ren"
type textarea "x"
type input "25-26 Commercial Package Rene"
type textarea "x"
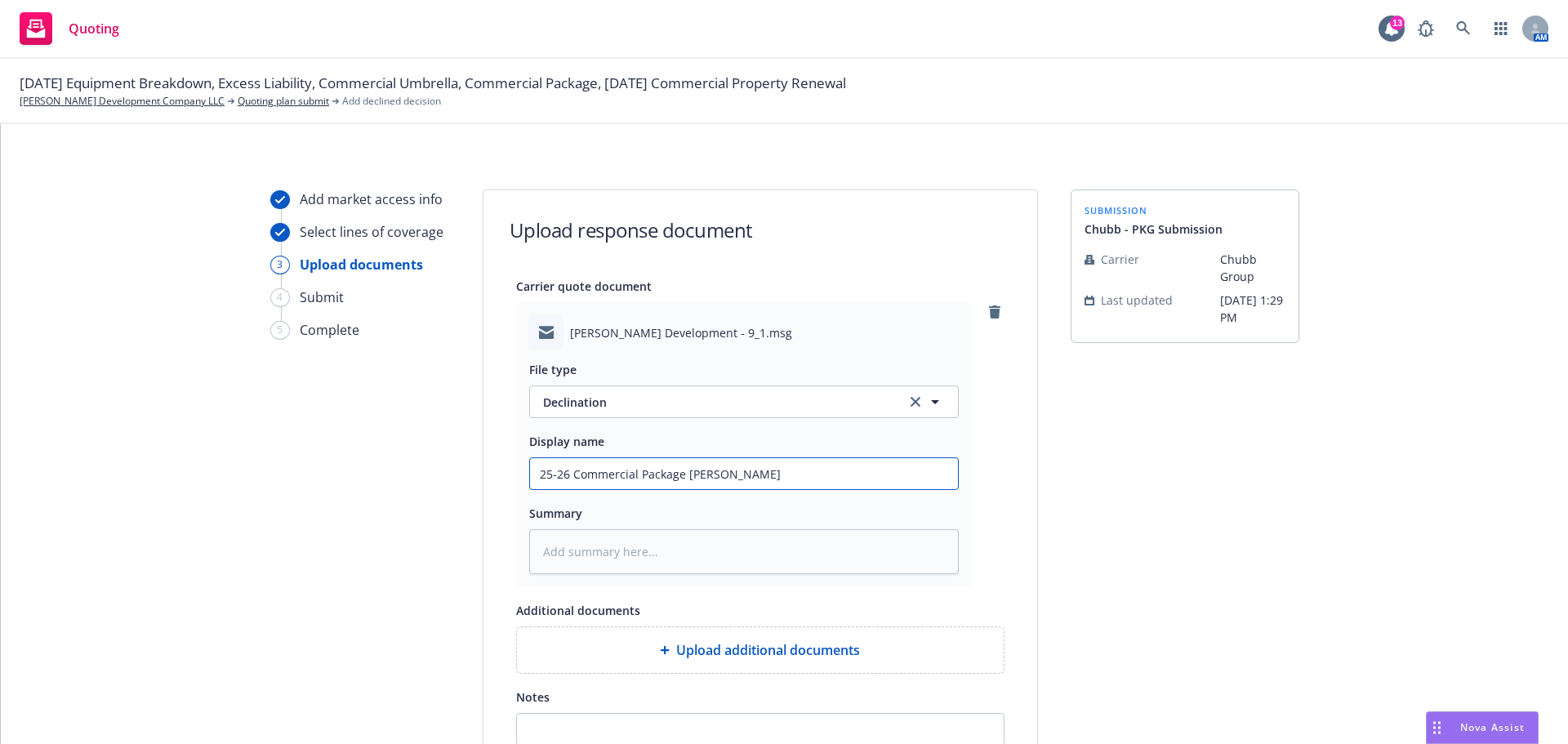
type input "25-26 Commercial Package Renew"
type textarea "x"
type input "25-26 Commercial Package Renewa"
type textarea "x"
type input "25-26 Commercial Package Renewal"
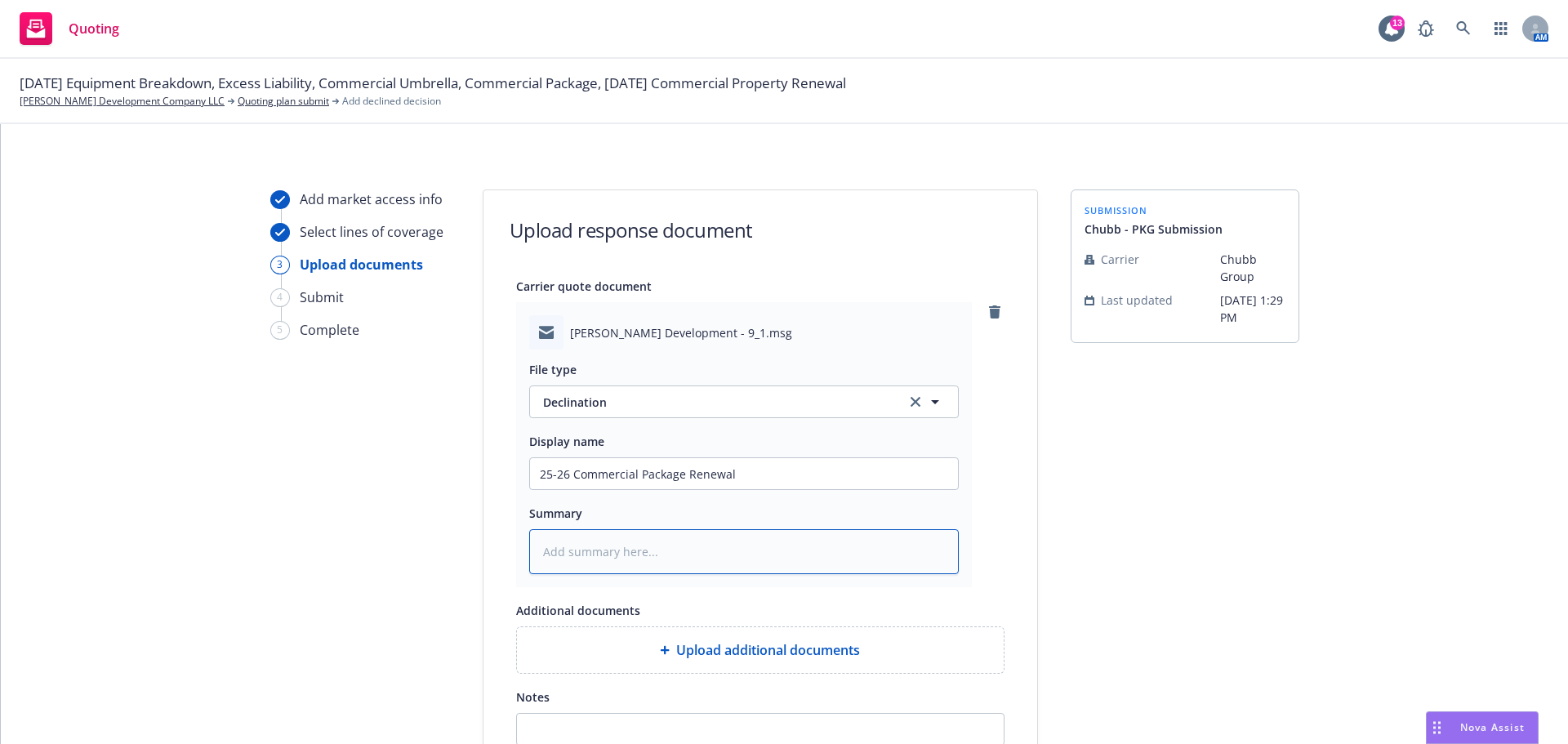
click at [631, 553] on textarea at bounding box center [744, 551] width 429 height 45
type textarea "x"
type textarea "C"
type textarea "x"
type textarea "Ch"
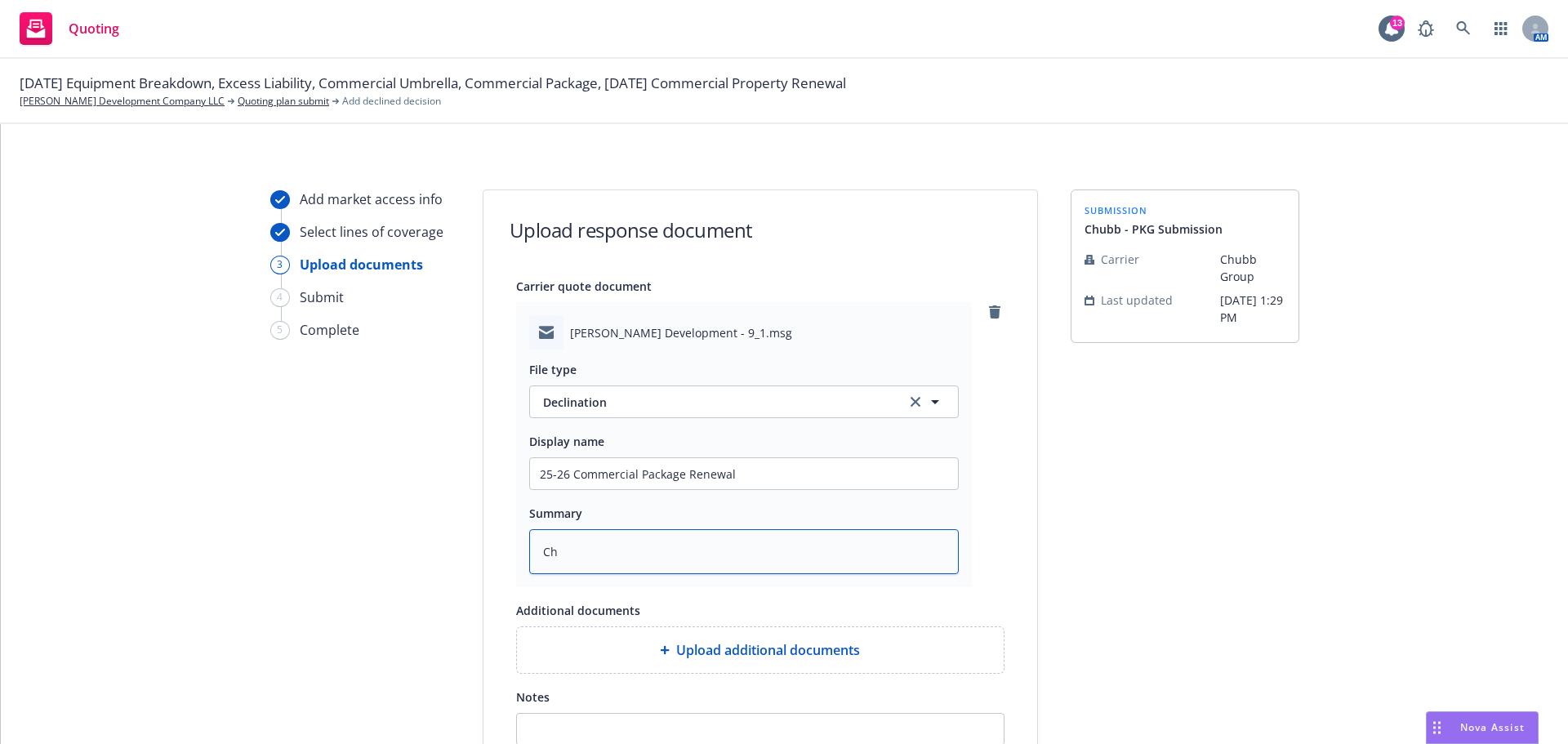
type textarea "x"
type textarea "Chu"
type textarea "x"
type textarea "Chub"
type textarea "x"
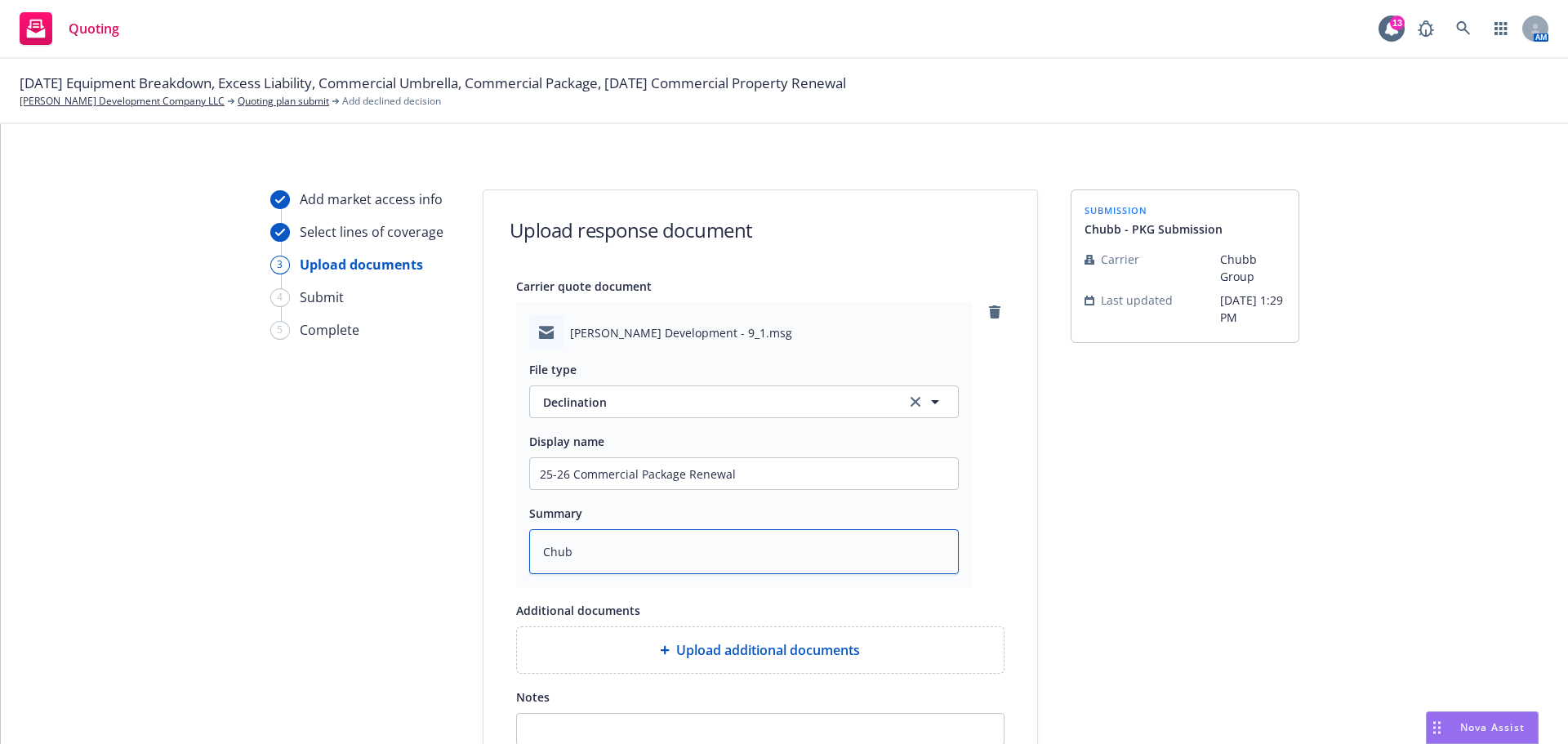
type textarea "Chubb"
type textarea "x"
type textarea "Chubb"
type textarea "x"
type textarea "Chubb c"
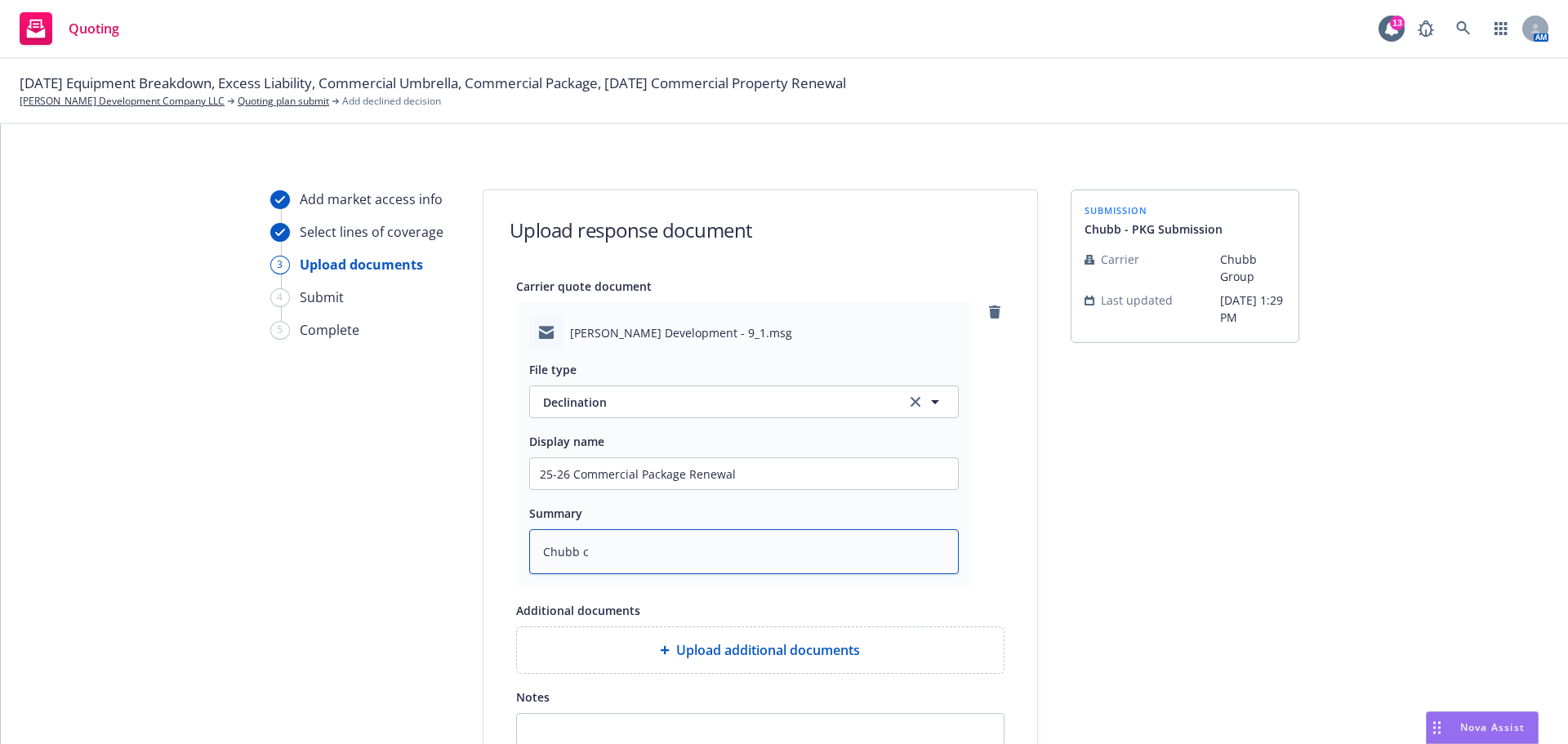
type textarea "x"
type textarea "Chubb"
type textarea "x"
type textarea "Chubb d"
type textarea "x"
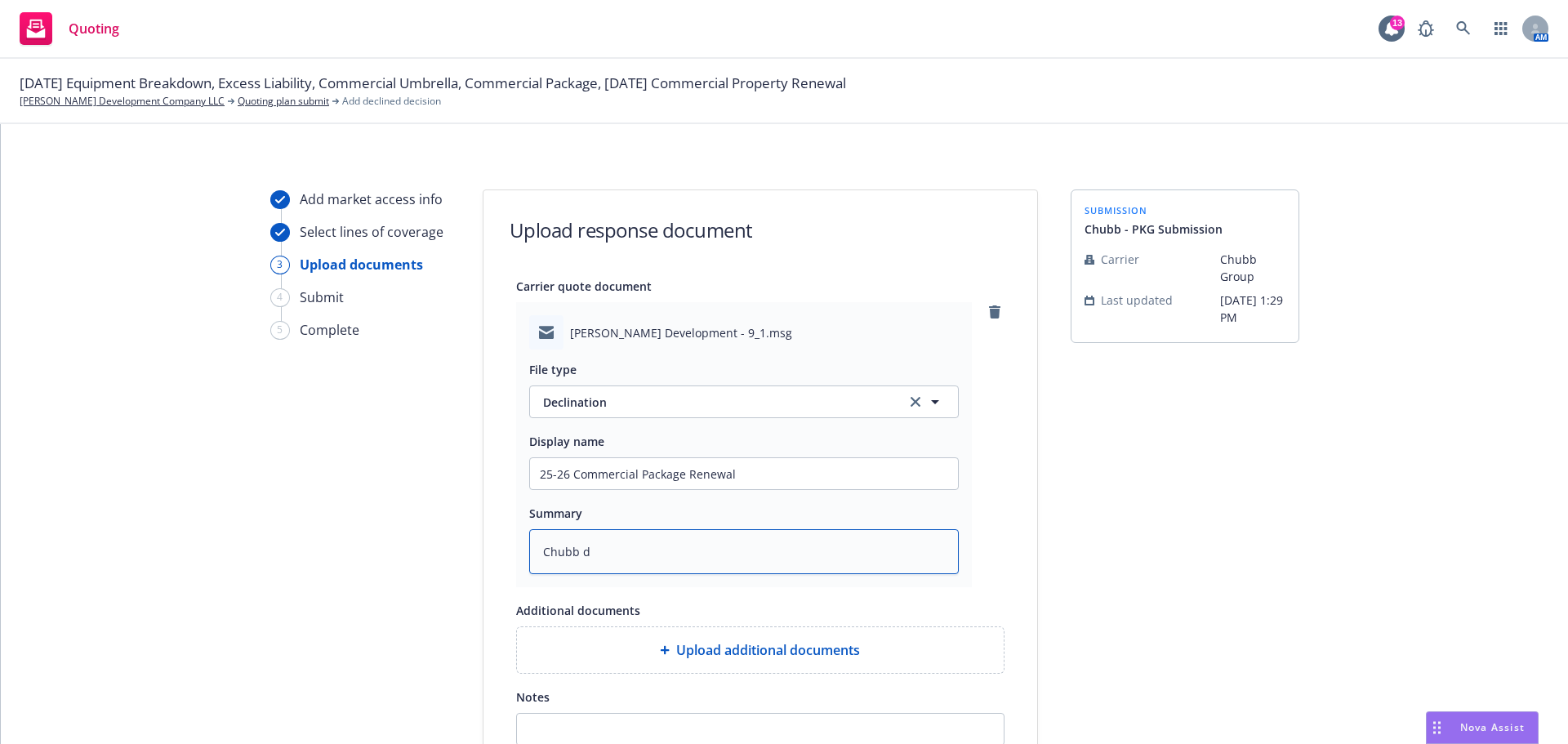
type textarea "Chubb de"
type textarea "x"
type textarea "Chubb dec"
type textarea "x"
type textarea "Chubb decl"
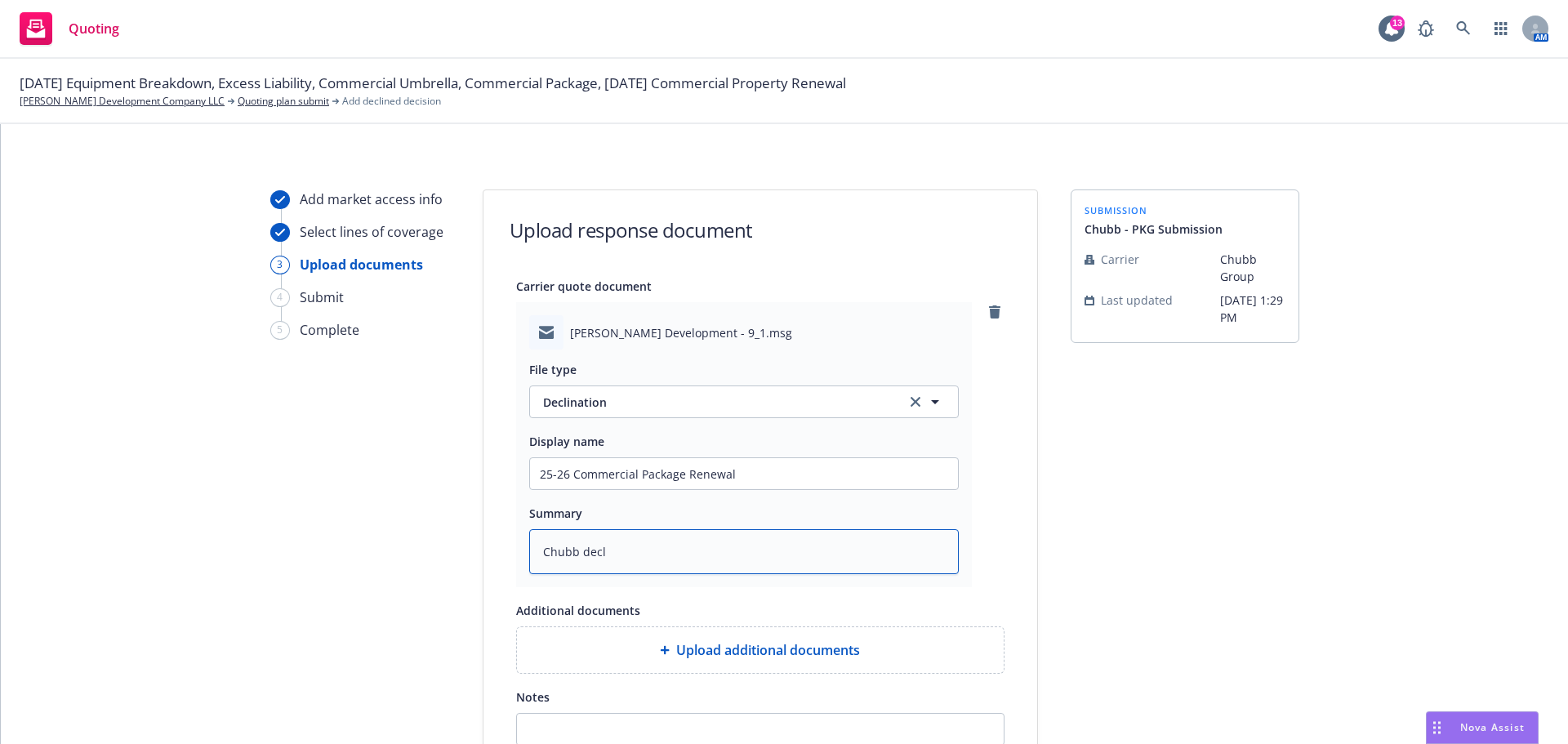
type textarea "x"
type textarea "Chubb decli"
type textarea "x"
type textarea "Chubb declin"
type textarea "x"
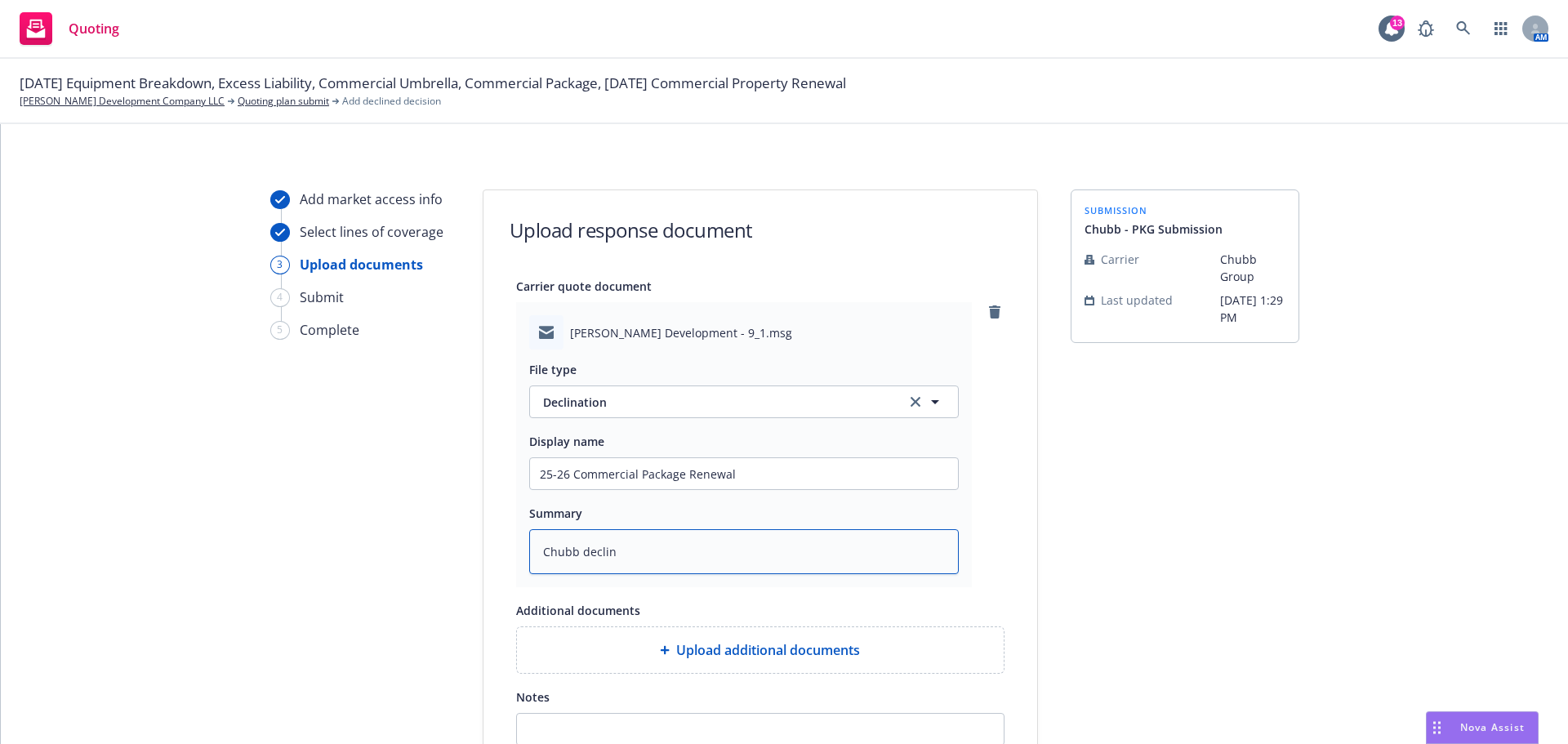
type textarea "Chubb decline"
type textarea "x"
type textarea "Chubb declined"
type textarea "x"
type textarea "Chubb declined"
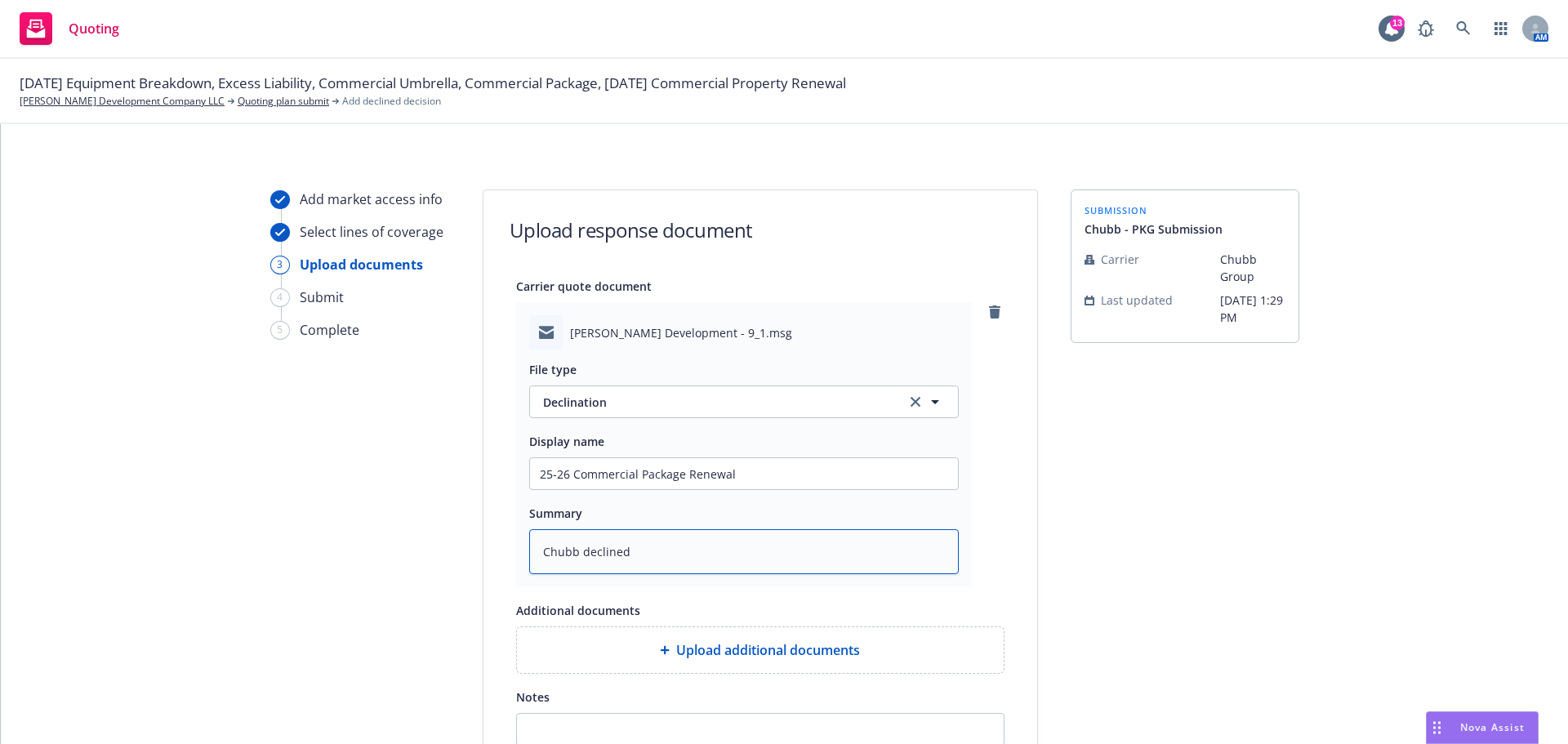
type textarea "x"
type textarea "Chubb declined c"
type textarea "x"
type textarea "Chubb declined ci"
type textarea "x"
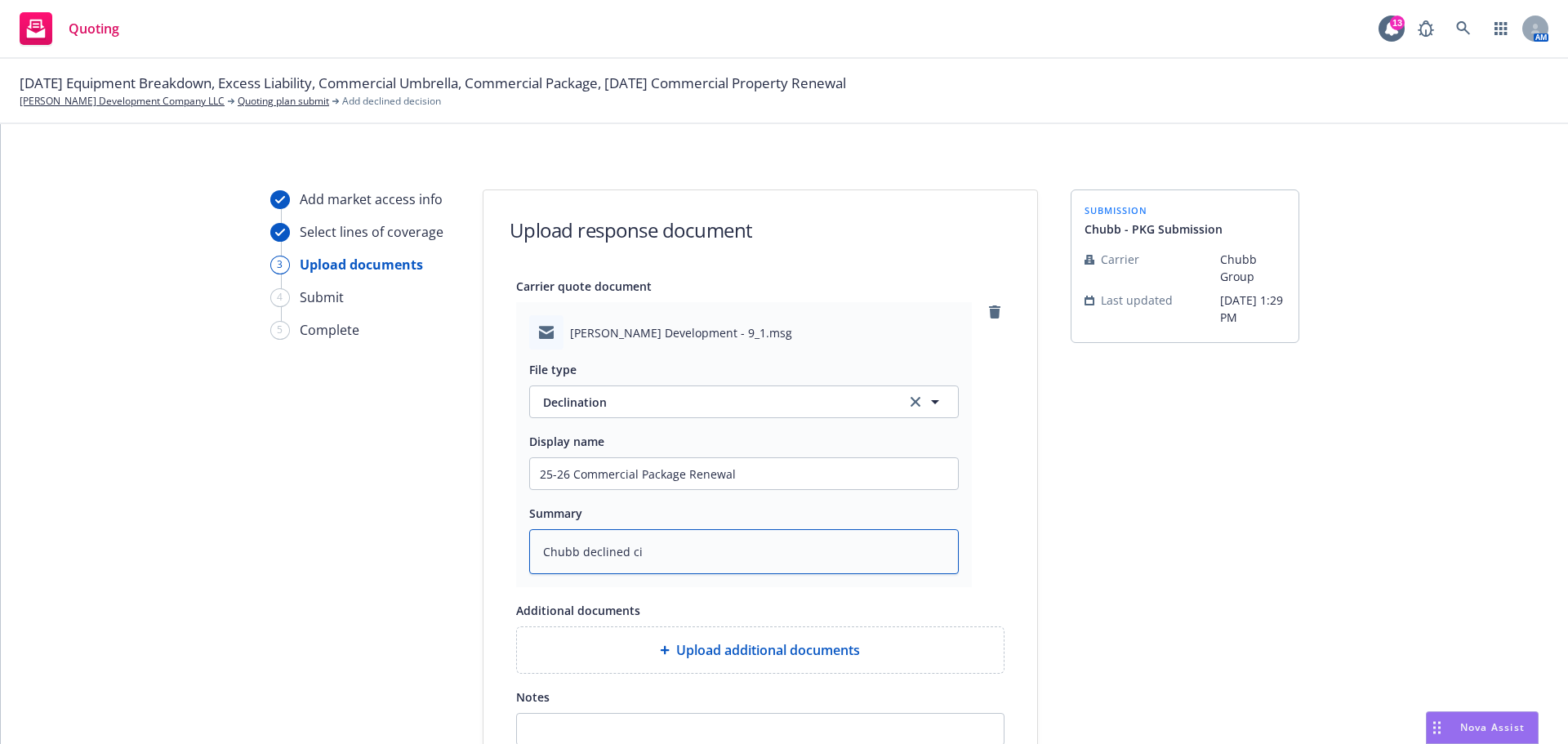
type textarea "Chubb declined cit"
type textarea "x"
type textarea "Chubb declined citi"
type textarea "x"
type textarea "Chubb declined citin"
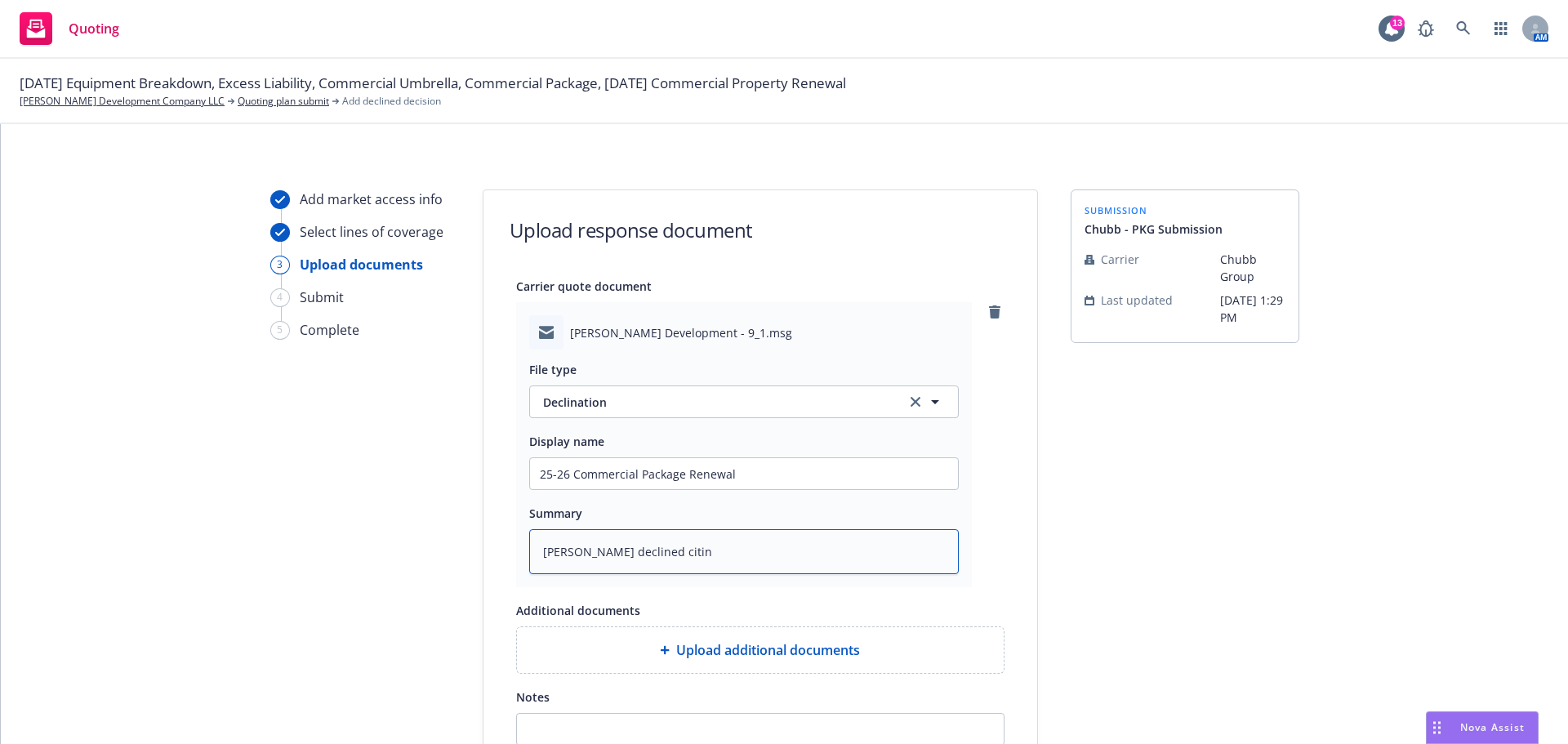
type textarea "x"
type textarea "Chubb declined citing"
type textarea "x"
type textarea "Chubb declined citing"
type textarea "x"
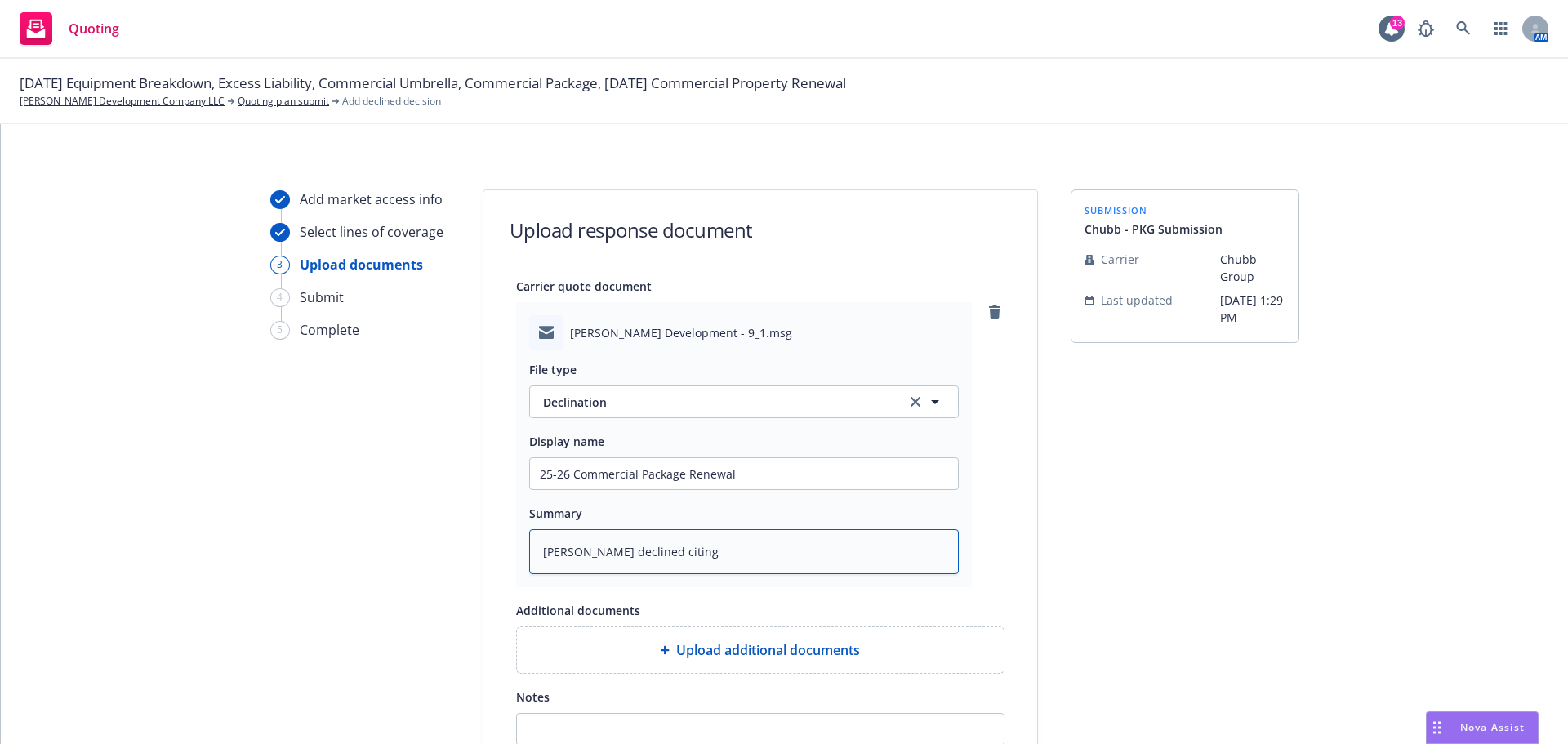
type textarea "Chubb declined citing t"
type textarea "x"
type textarea "Chubb declined citing th"
type textarea "x"
type textarea "Chubb declined citing the"
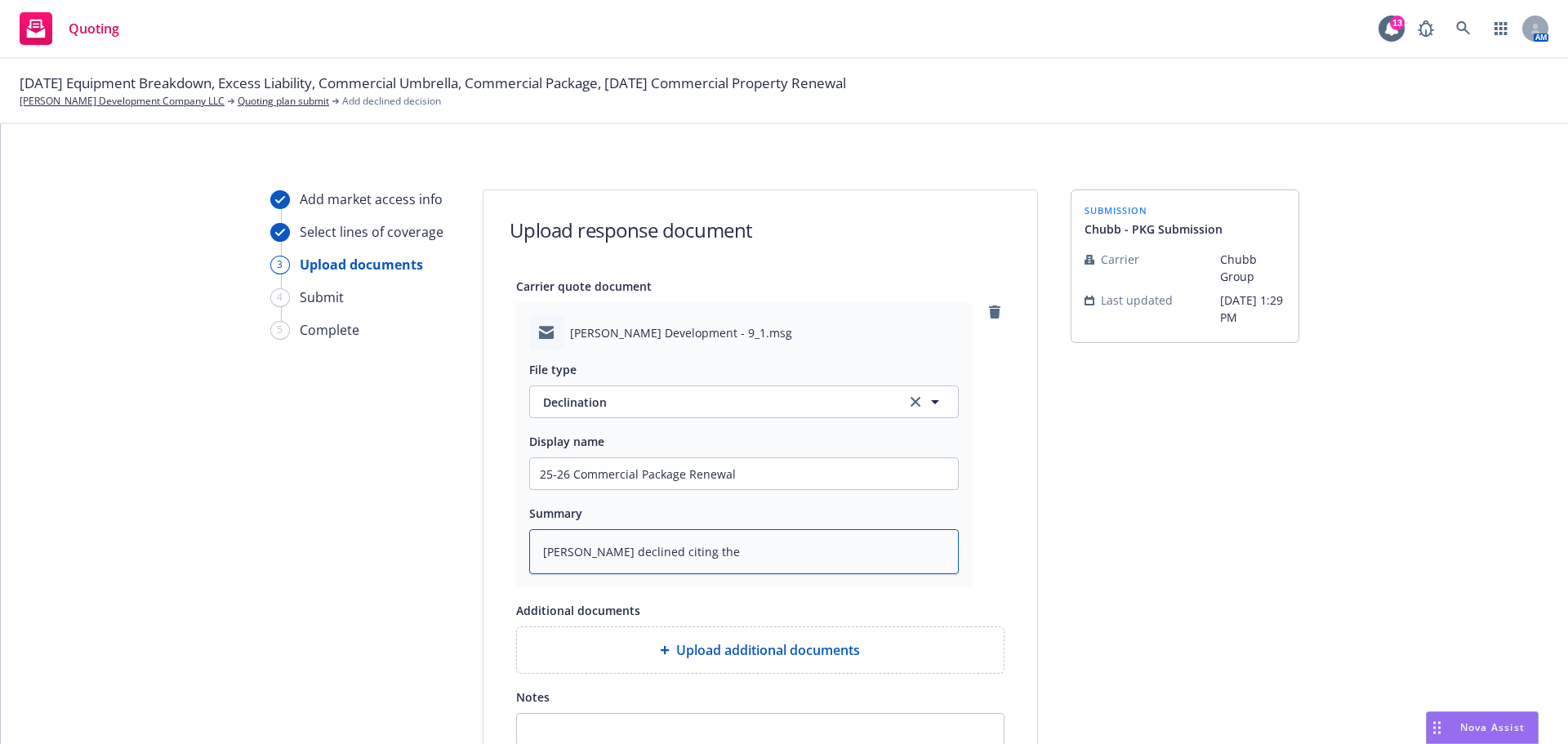
type textarea "x"
type textarea "Chubb declined citing they"
type textarea "x"
type textarea "Chubb declined citing they"
type textarea "x"
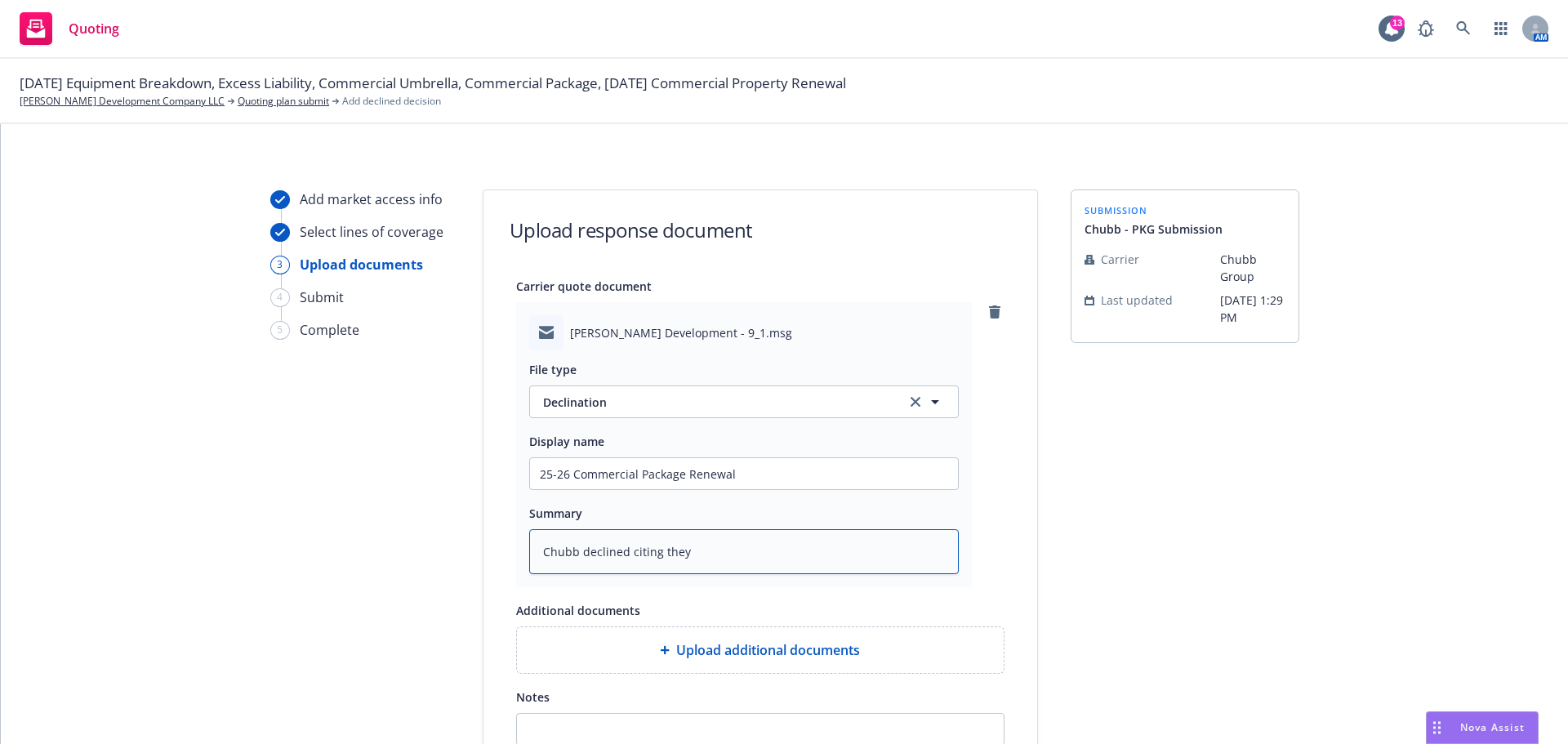
type textarea "Chubb declined citing they d"
type textarea "x"
type textarea "Chubb declined citing they di"
type textarea "x"
type textarea "Chubb declined citing they did"
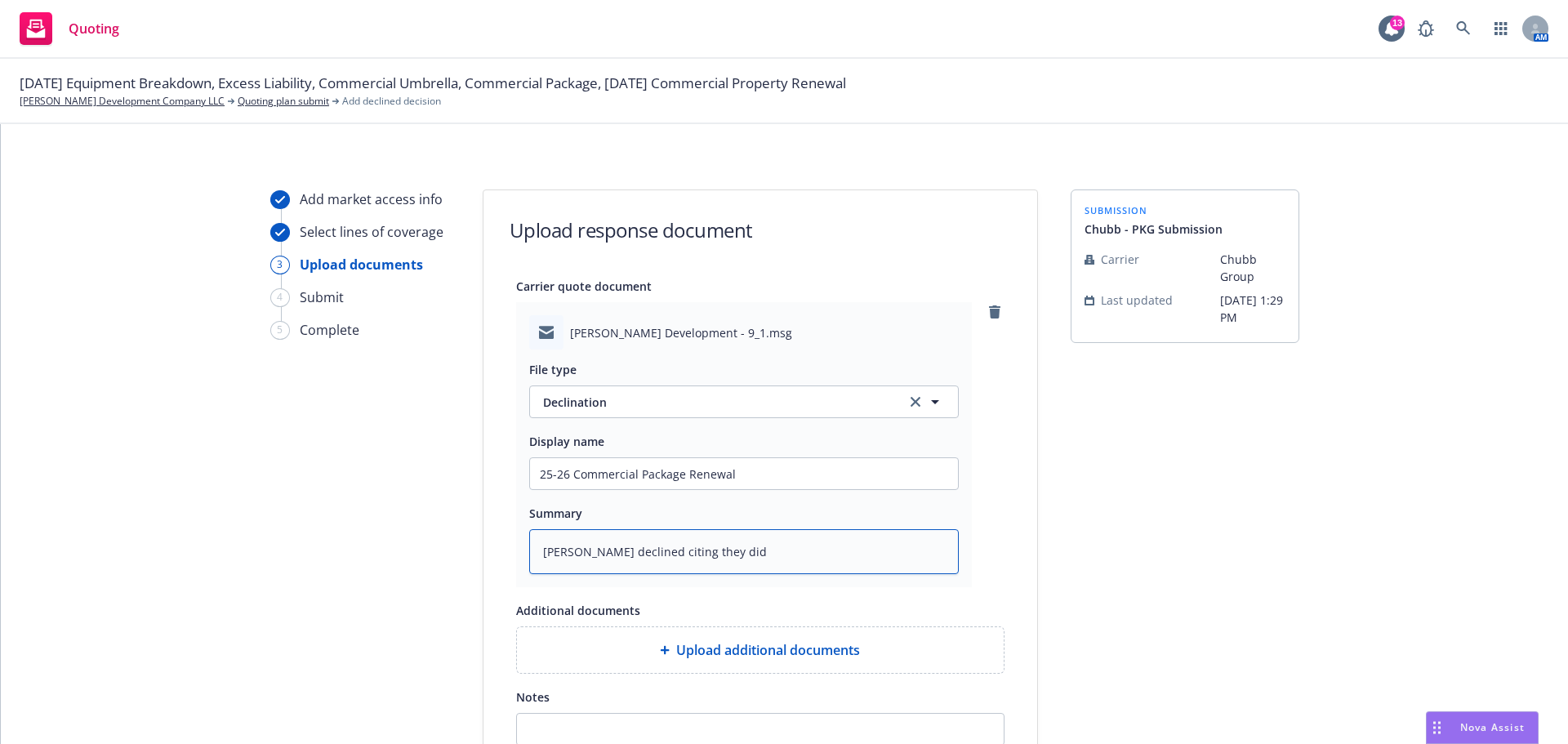
type textarea "x"
type textarea "Chubb declined citing they did"
type textarea "x"
type textarea "Chubb declined citing they did n"
type textarea "x"
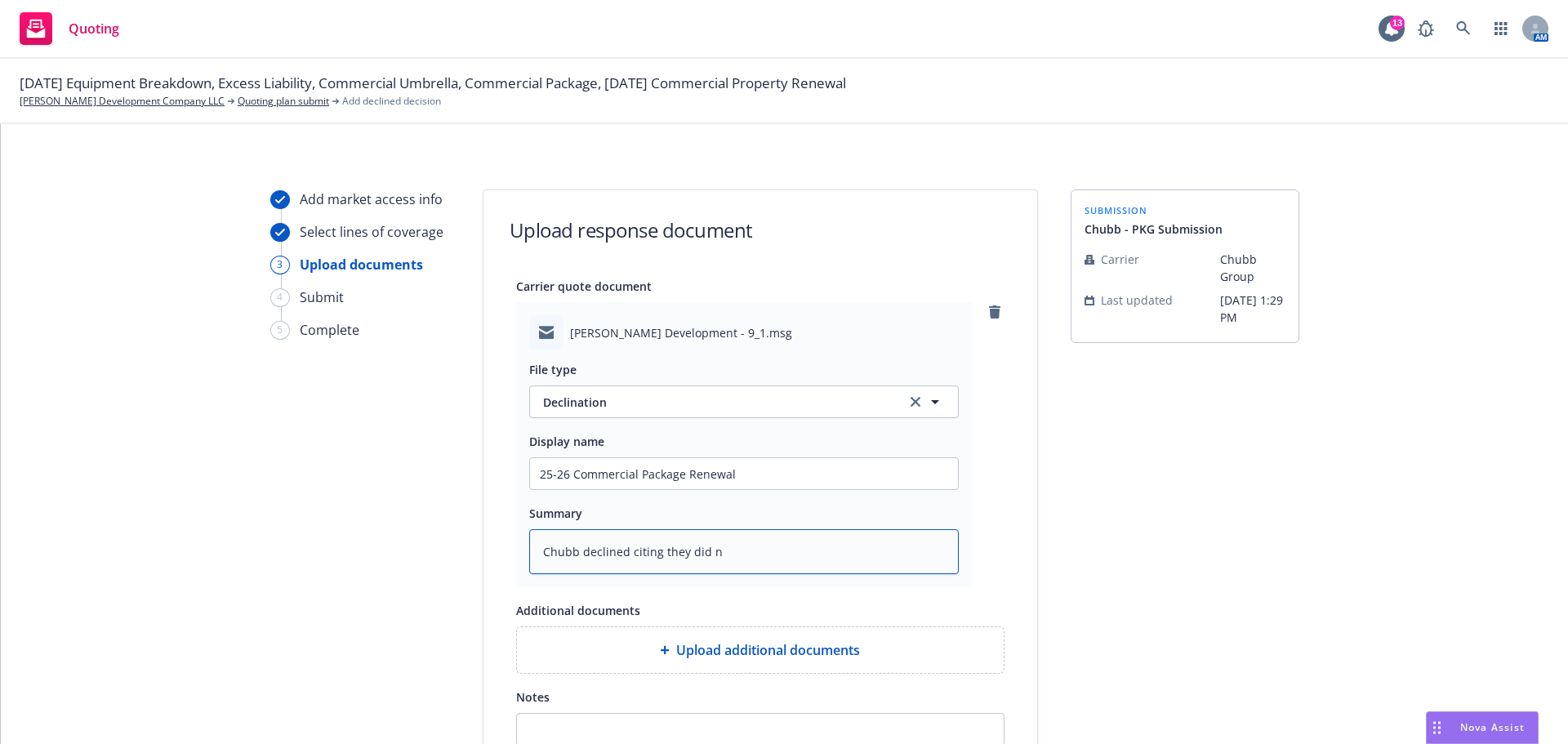
type textarea "Chubb declined citing they did no"
type textarea "x"
type textarea "Chubb declined citing they did not"
type textarea "x"
type textarea "Chubb declined citing they did not"
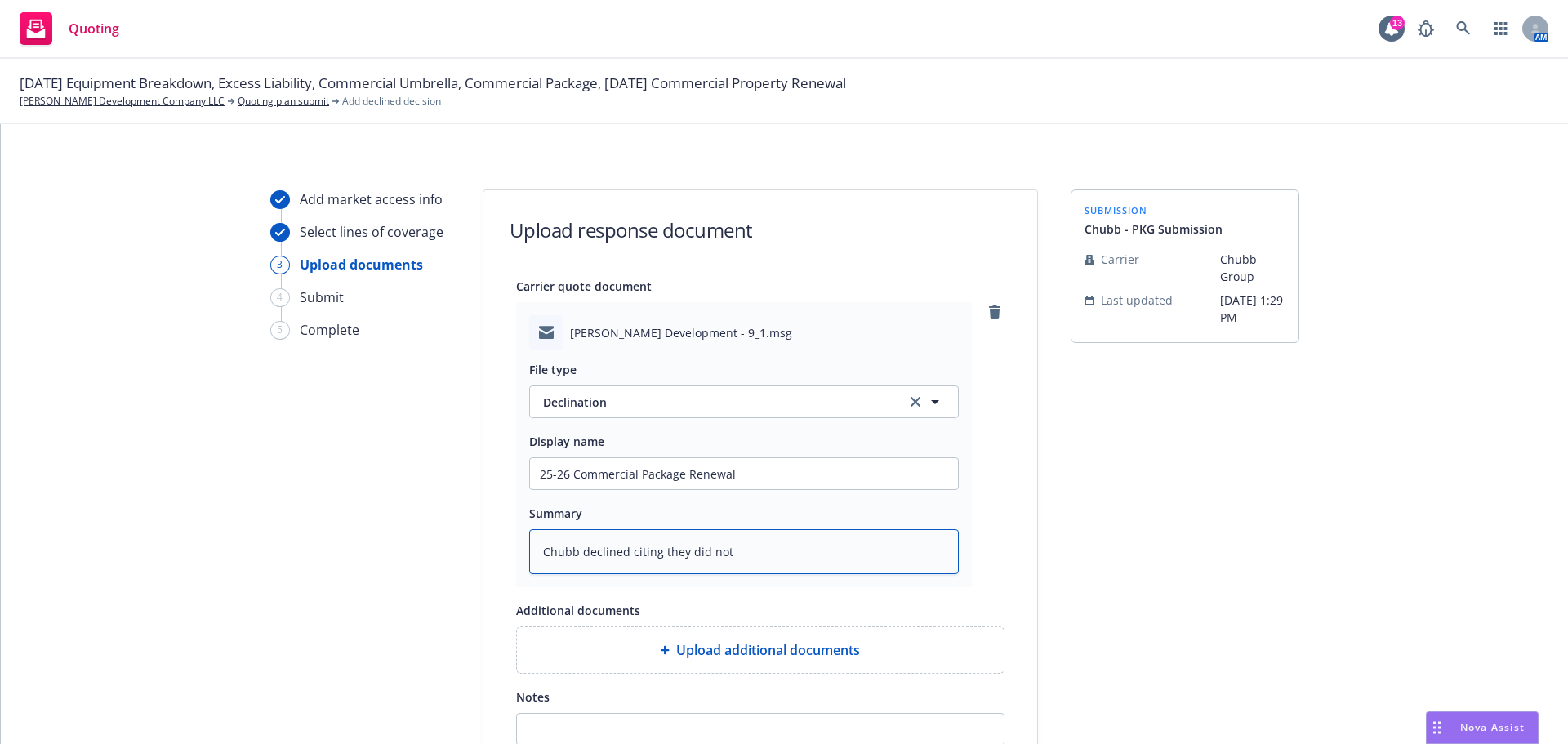
type textarea "x"
type textarea "Chubb declined citing they did not h"
type textarea "x"
type textarea "Chubb declined citing they did not ha"
type textarea "x"
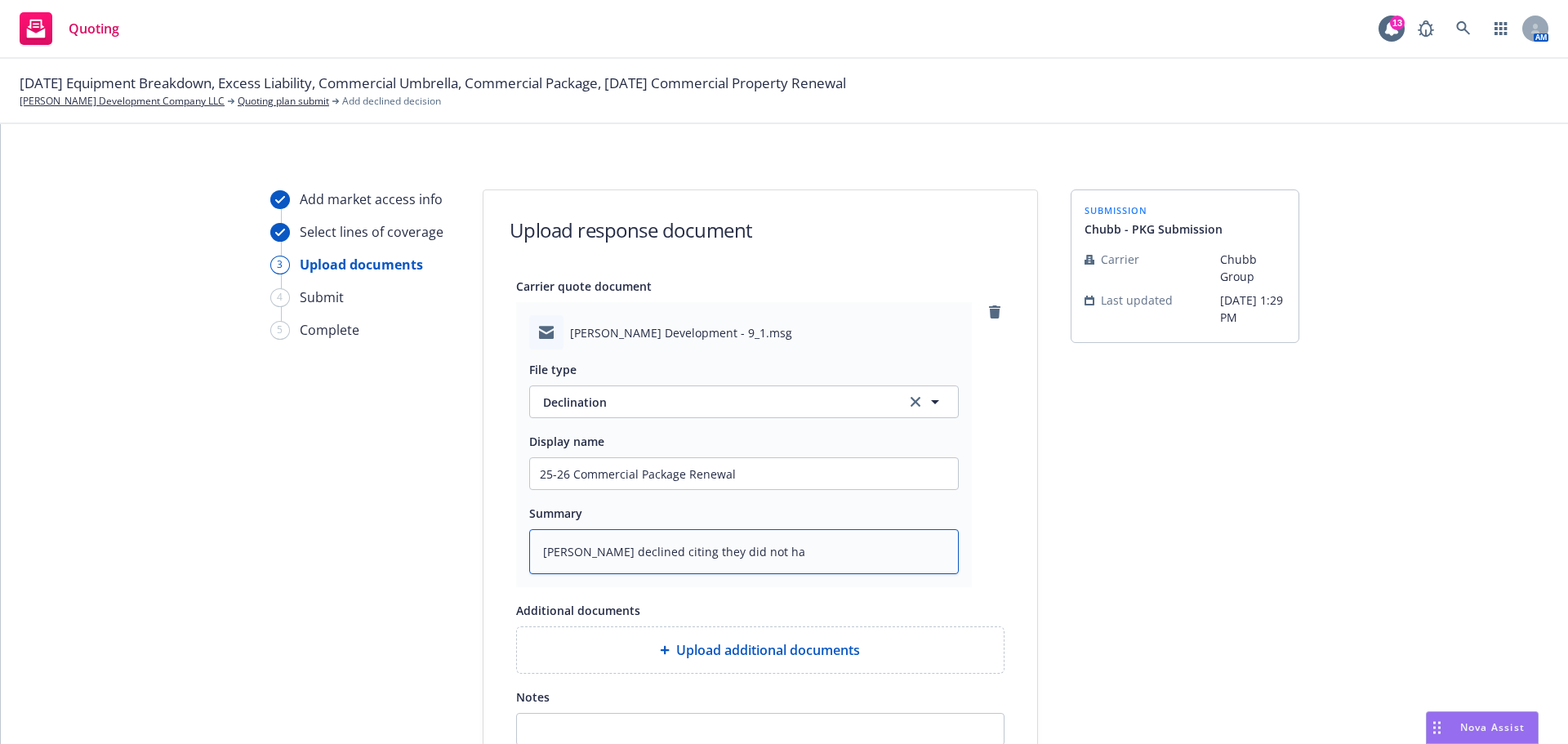
type textarea "Chubb declined citing they did not hav"
type textarea "x"
type textarea "Chubb declined citing they did not have"
type textarea "x"
type textarea "Chubb declined citing they did not have"
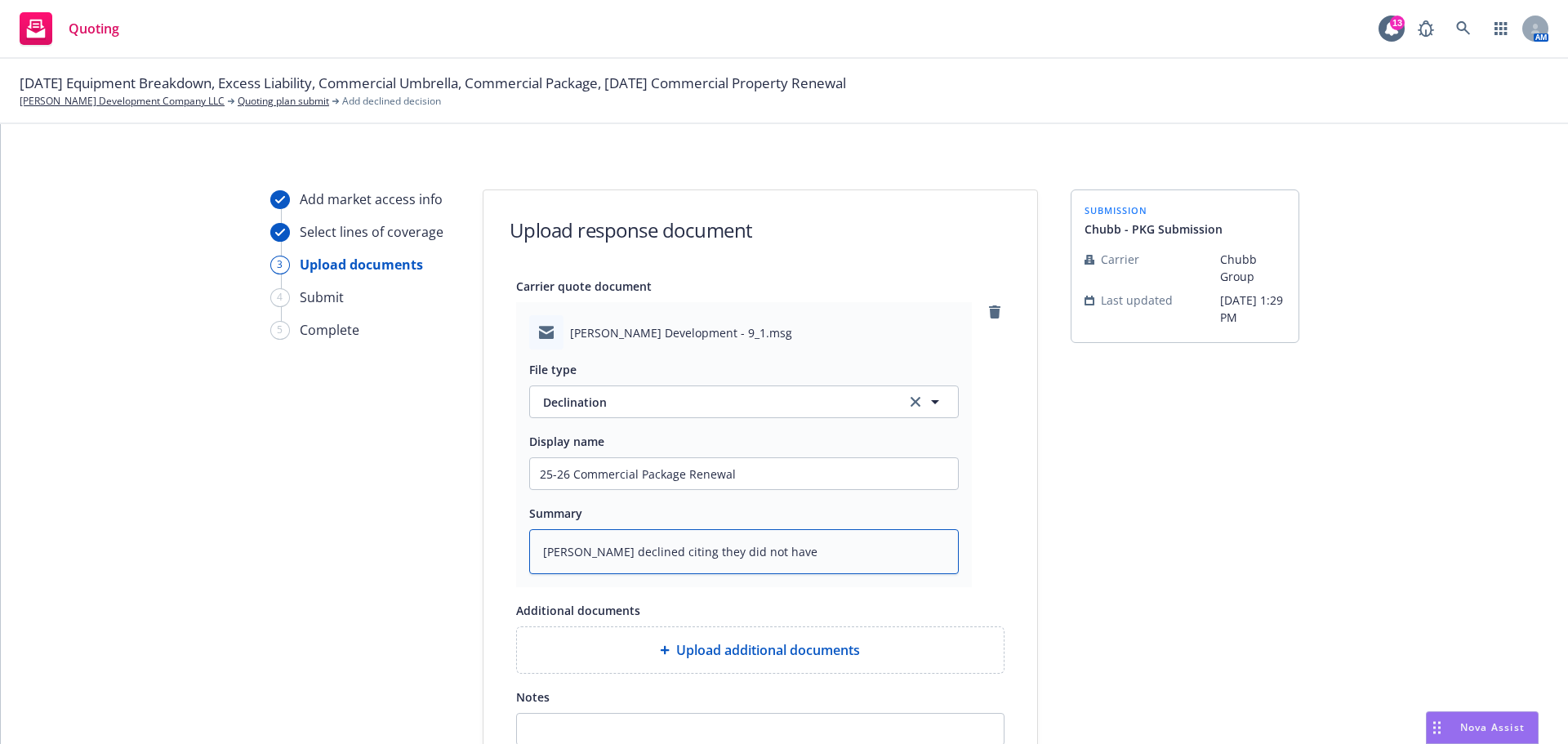
type textarea "x"
type textarea "Chubb declined citing they did not have e"
type textarea "x"
type textarea "Chubb declined citing they did not have em"
type textarea "x"
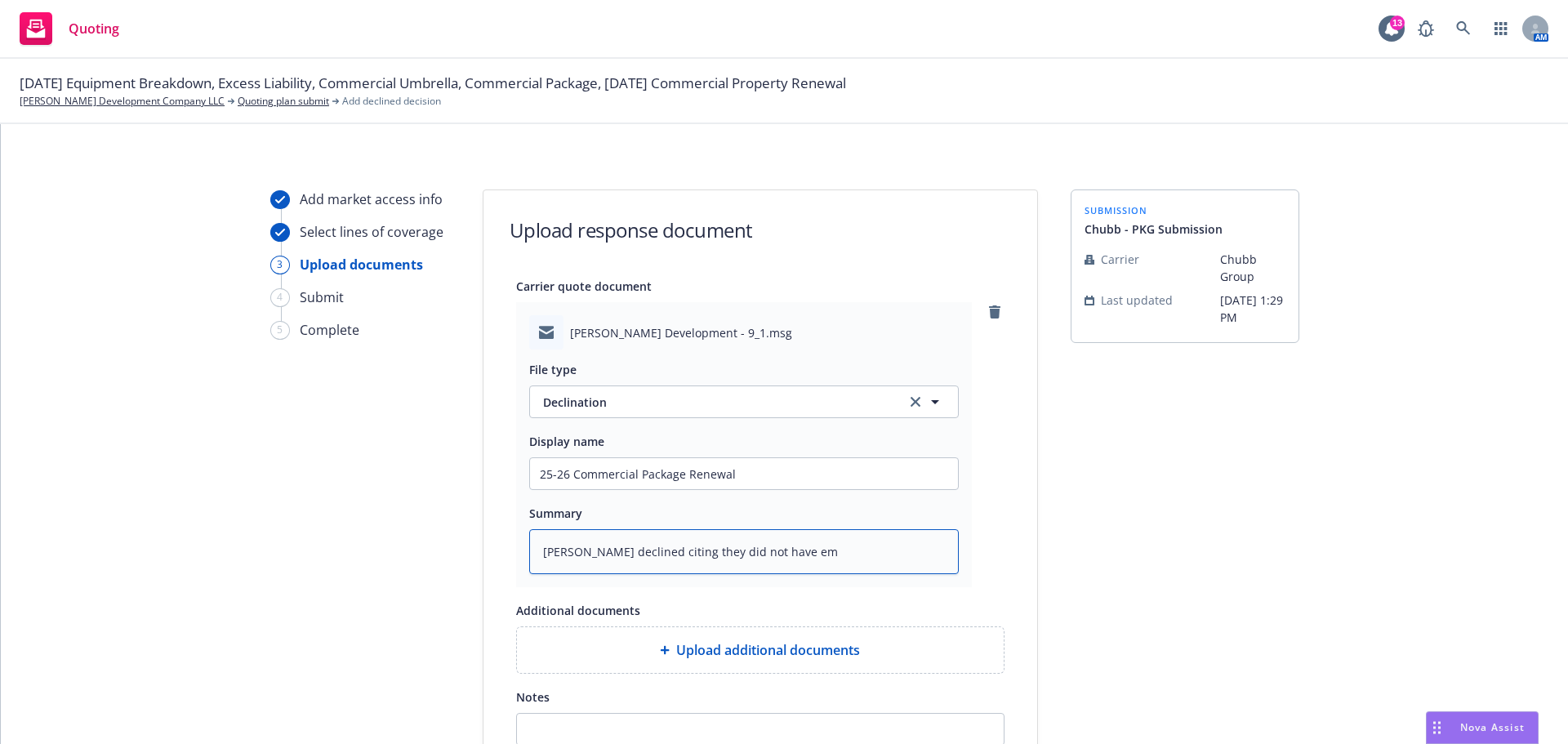
type textarea "Chubb declined citing they did not have e"
type textarea "x"
type textarea "Chubb declined citing they did not have eo"
type textarea "x"
type textarea "Chubb declined citing they did not have eou"
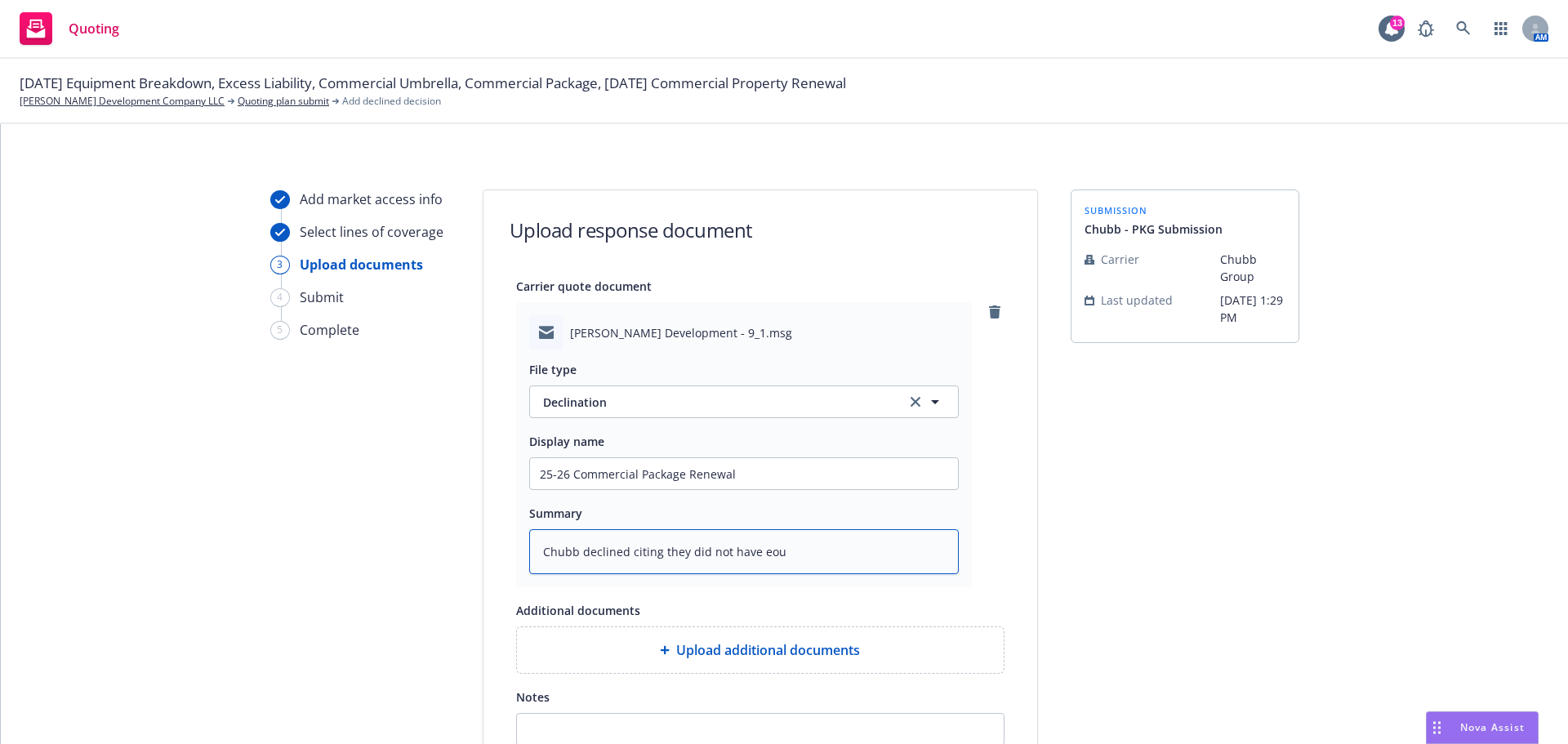
type textarea "x"
type textarea "Chubb declined citing they did not have eoug"
type textarea "x"
type textarea "Chubb declined citing they did not have eough"
type textarea "x"
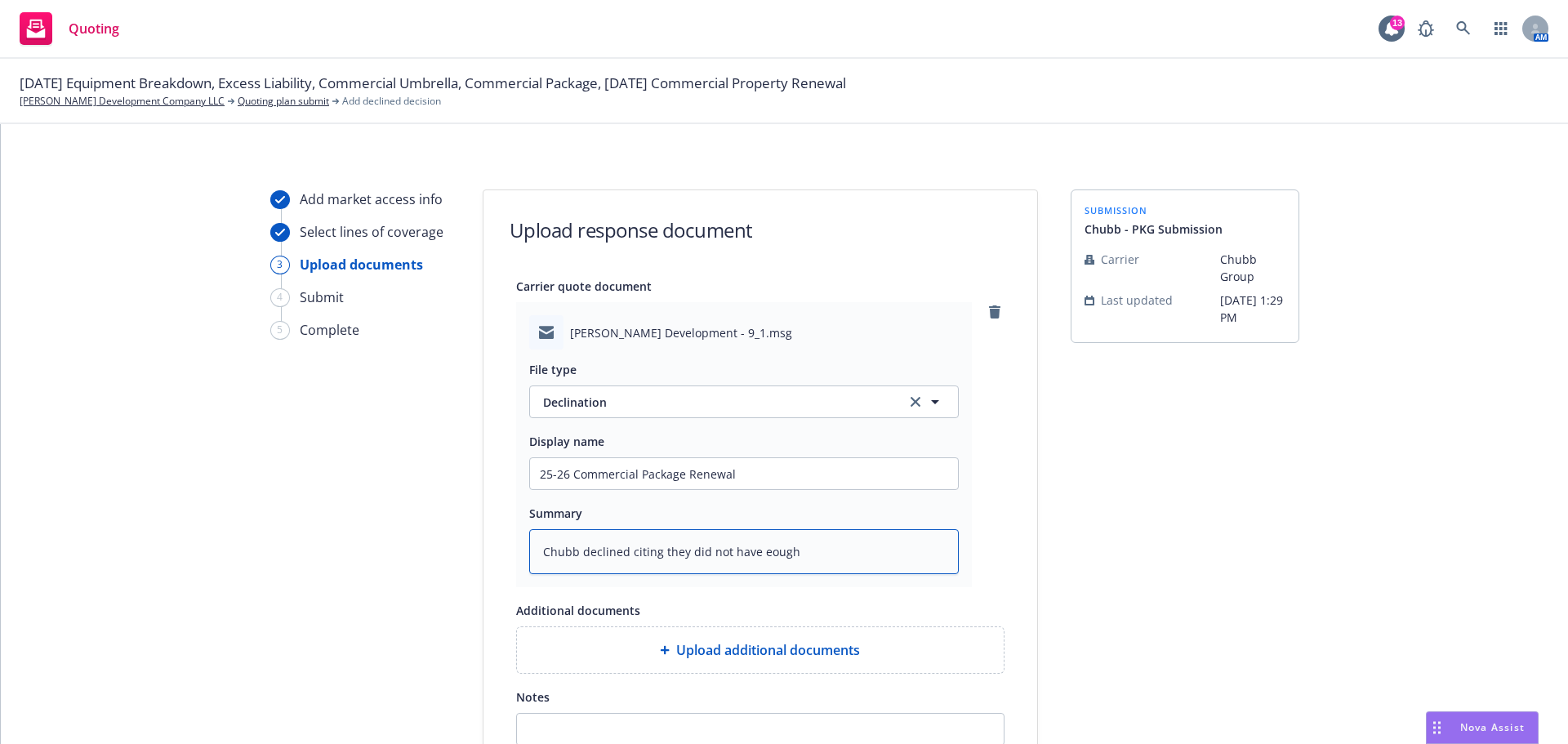
type textarea "Chubb declined citing they did not have eough"
type textarea "x"
type textarea "Chubb declined citing they did not have eough t"
type textarea "x"
type textarea "Chubb declined citing they did not have eough ti"
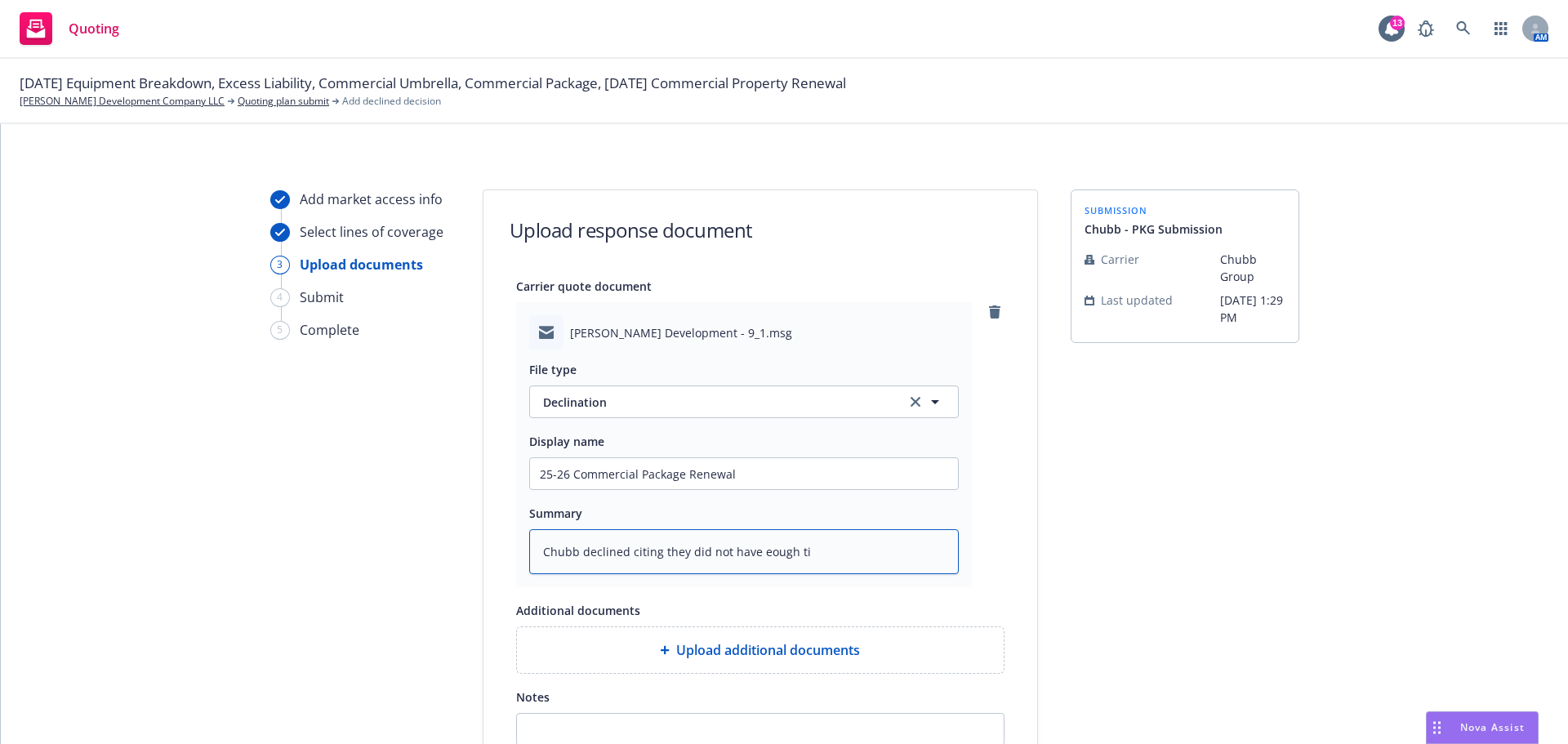
type textarea "x"
type textarea "Chubb declined citing they did not have eough tim"
type textarea "x"
type textarea "Chubb declined citing they did not have eough time"
type textarea "x"
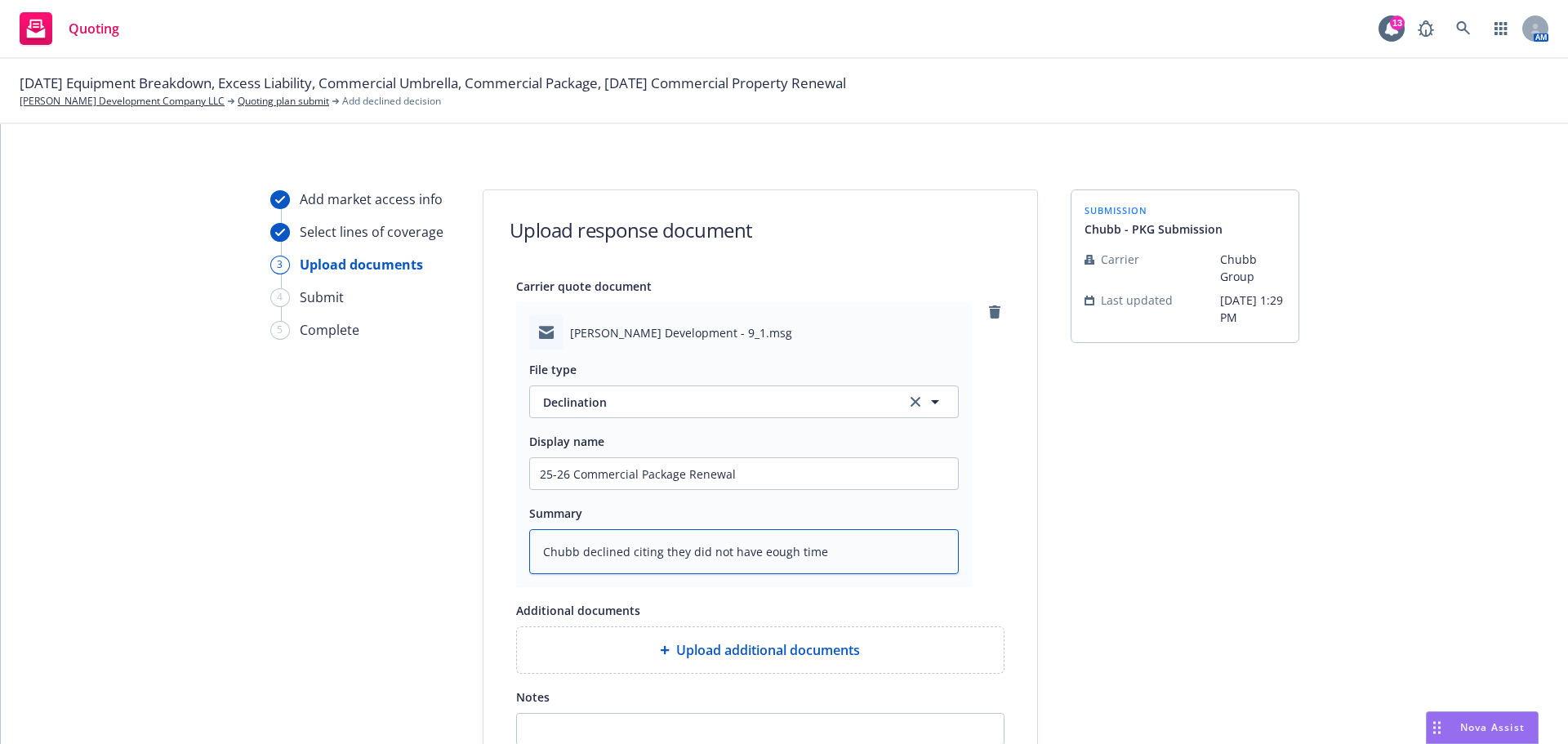
type textarea "Chubb declined citing they did not have eough time"
type textarea "x"
type textarea "Chubb declined citing they did not have eough time"
type textarea "x"
type textarea "Chubb declined citing they did not have eough tim"
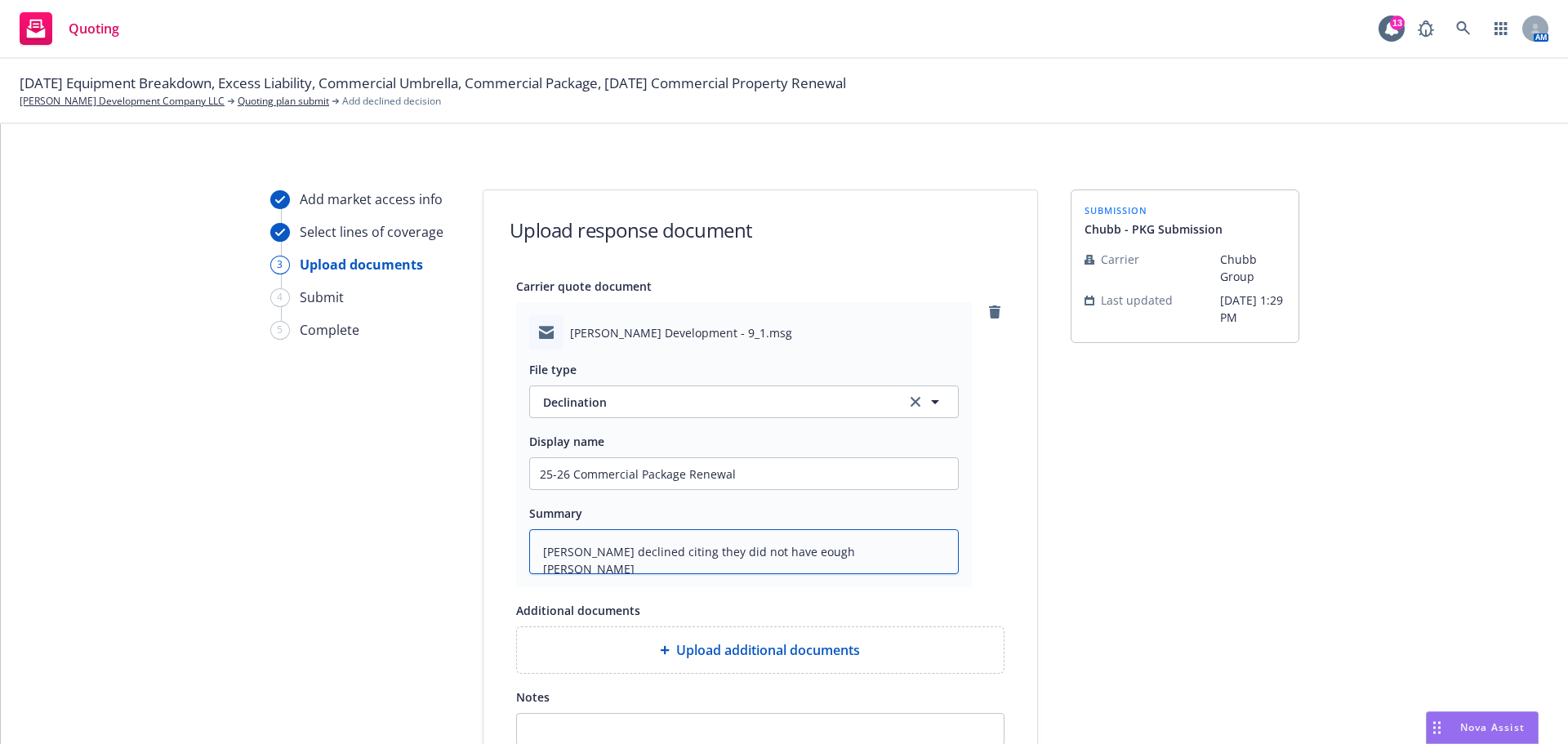
type textarea "x"
type textarea "Chubb declined citing they did not have eough ti"
type textarea "x"
type textarea "Chubb declined citing they did not have eough t"
type textarea "x"
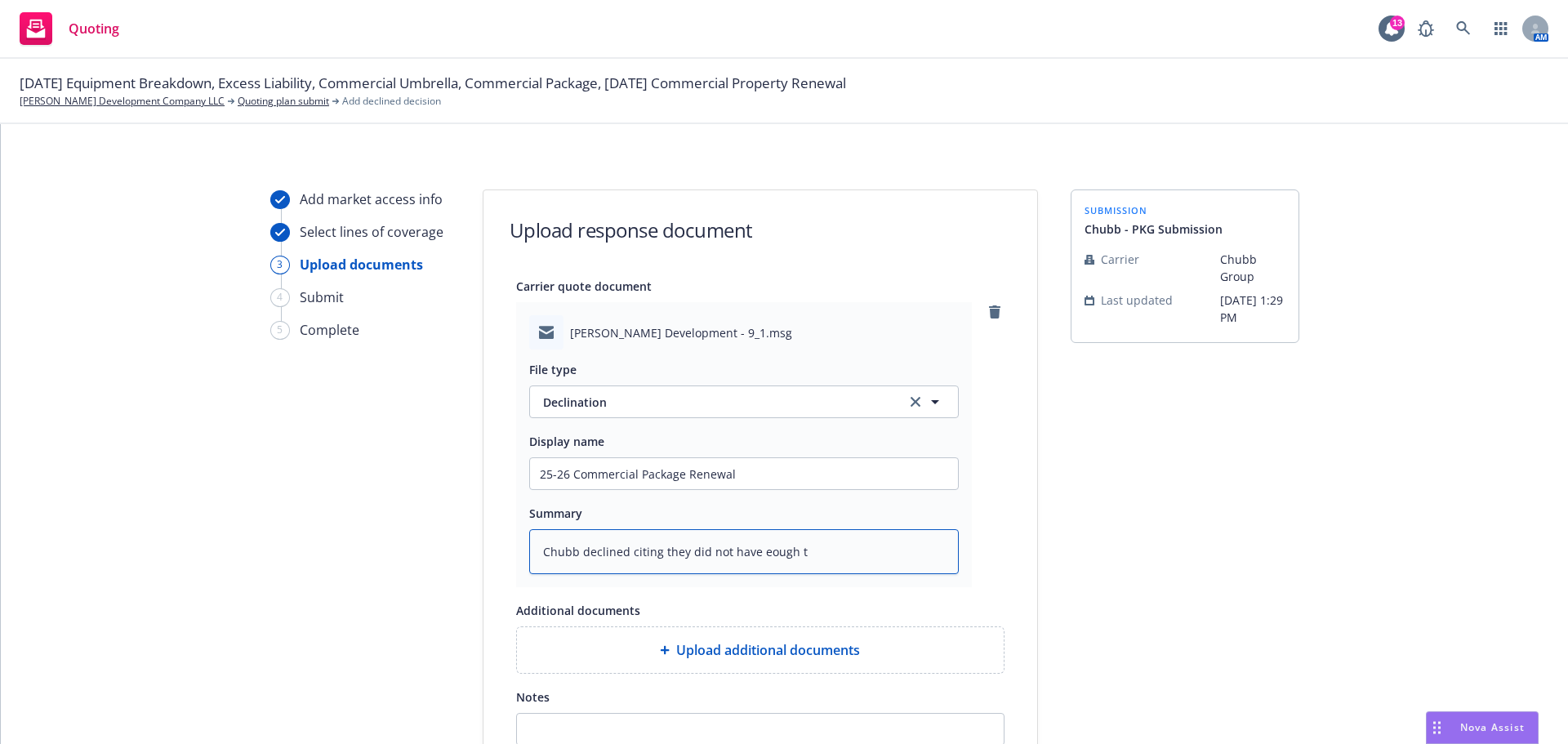
type textarea "Chubb declined citing they did not have eough"
type textarea "x"
type textarea "Chubb declined citing they did not have eough"
type textarea "x"
type textarea "Chubb declined citing they did not have eoug"
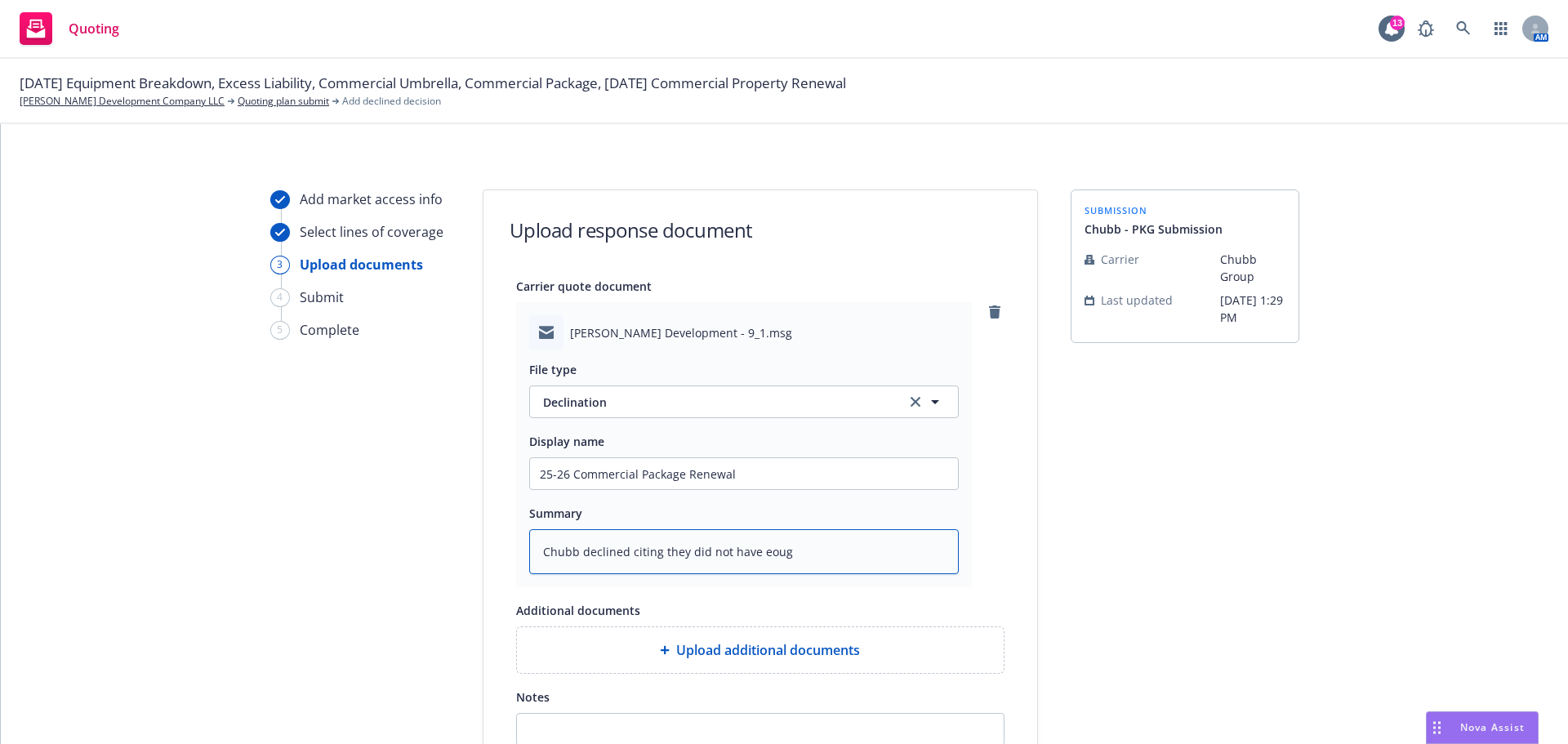
type textarea "x"
type textarea "Chubb declined citing they did not have eou"
type textarea "x"
type textarea "Chubb declined citing they did not have eo"
type textarea "x"
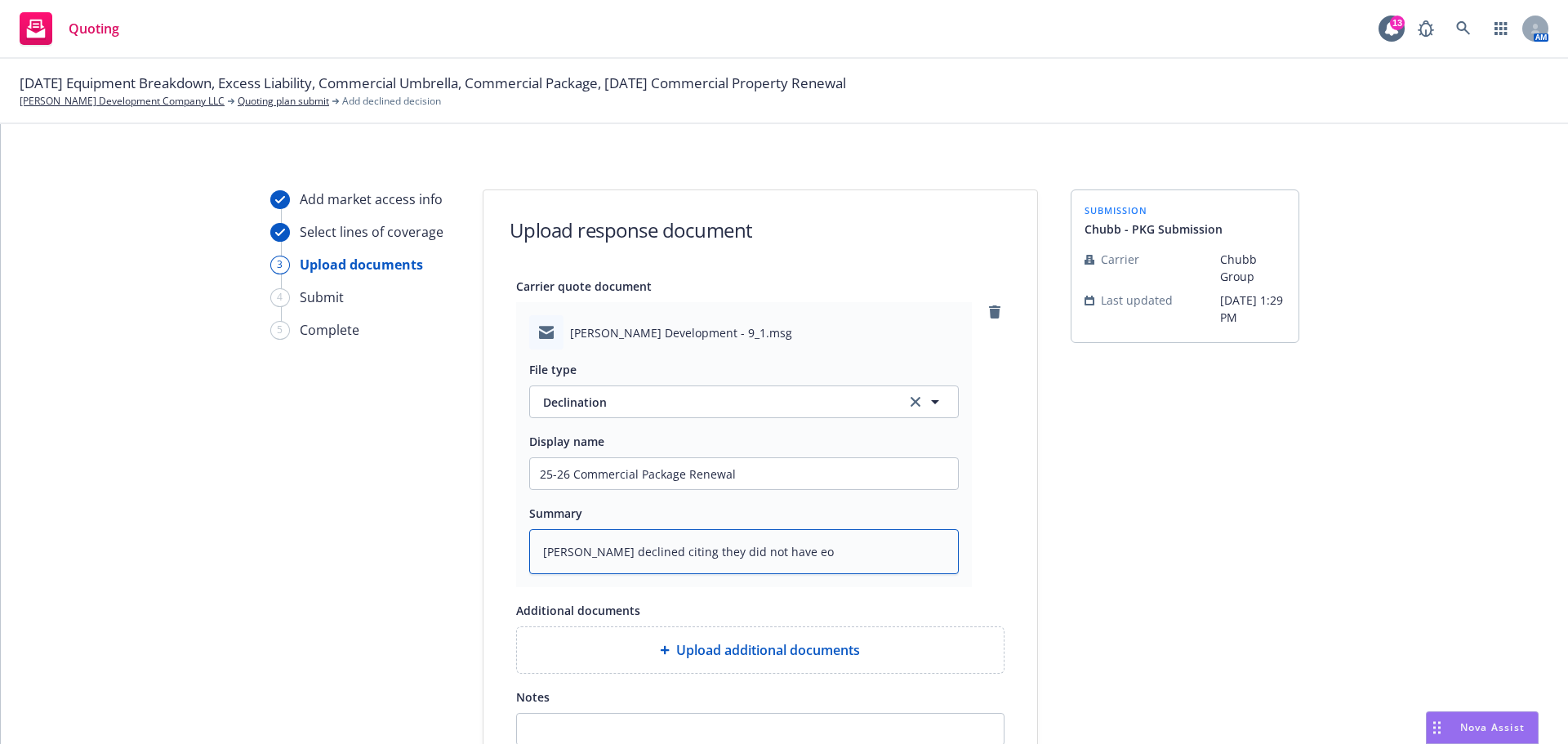
type textarea "Chubb declined citing they did not have e"
type textarea "x"
type textarea "Chubb declined citing they did not have en"
type textarea "x"
type textarea "Chubb declined citing they did not have eno"
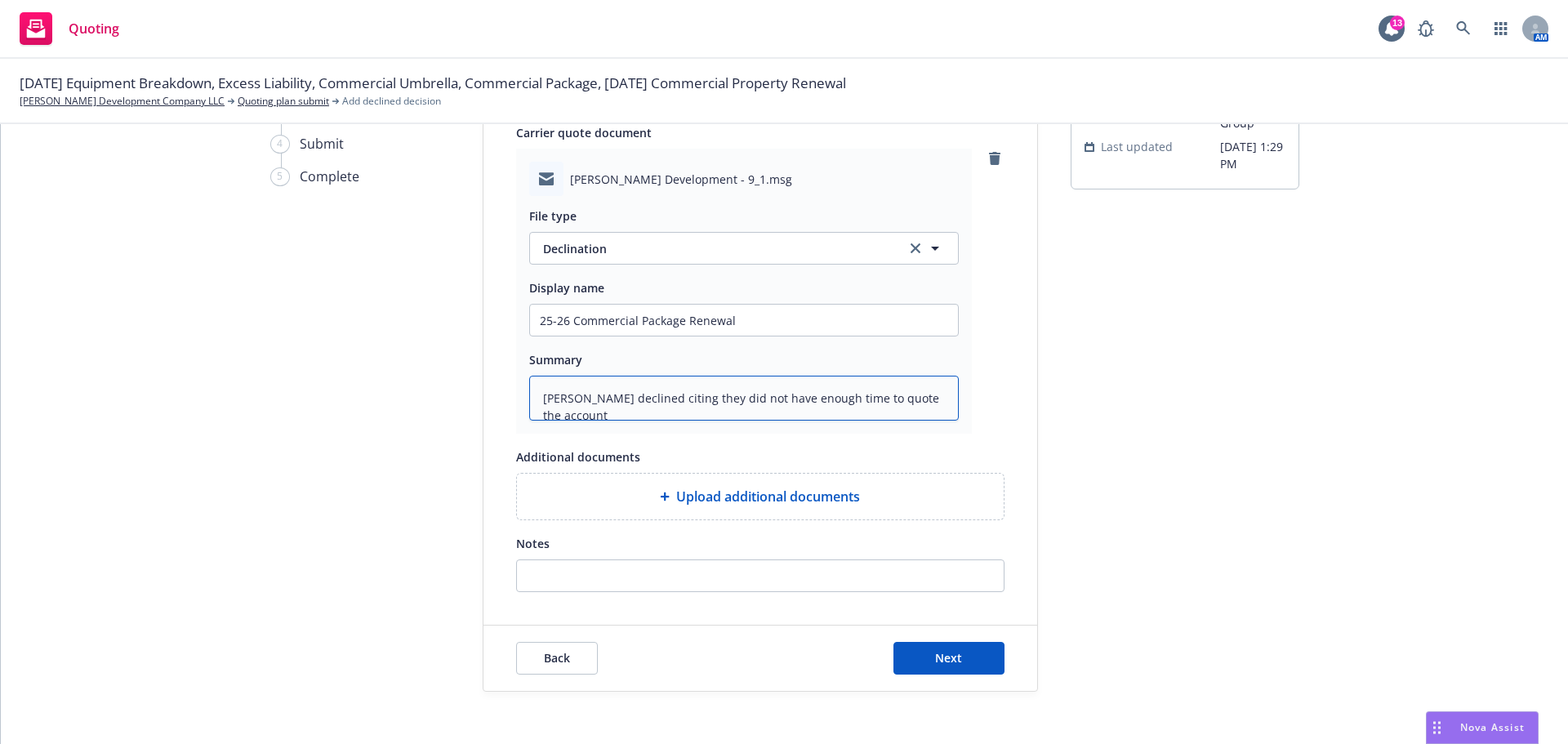
scroll to position [166, 0]
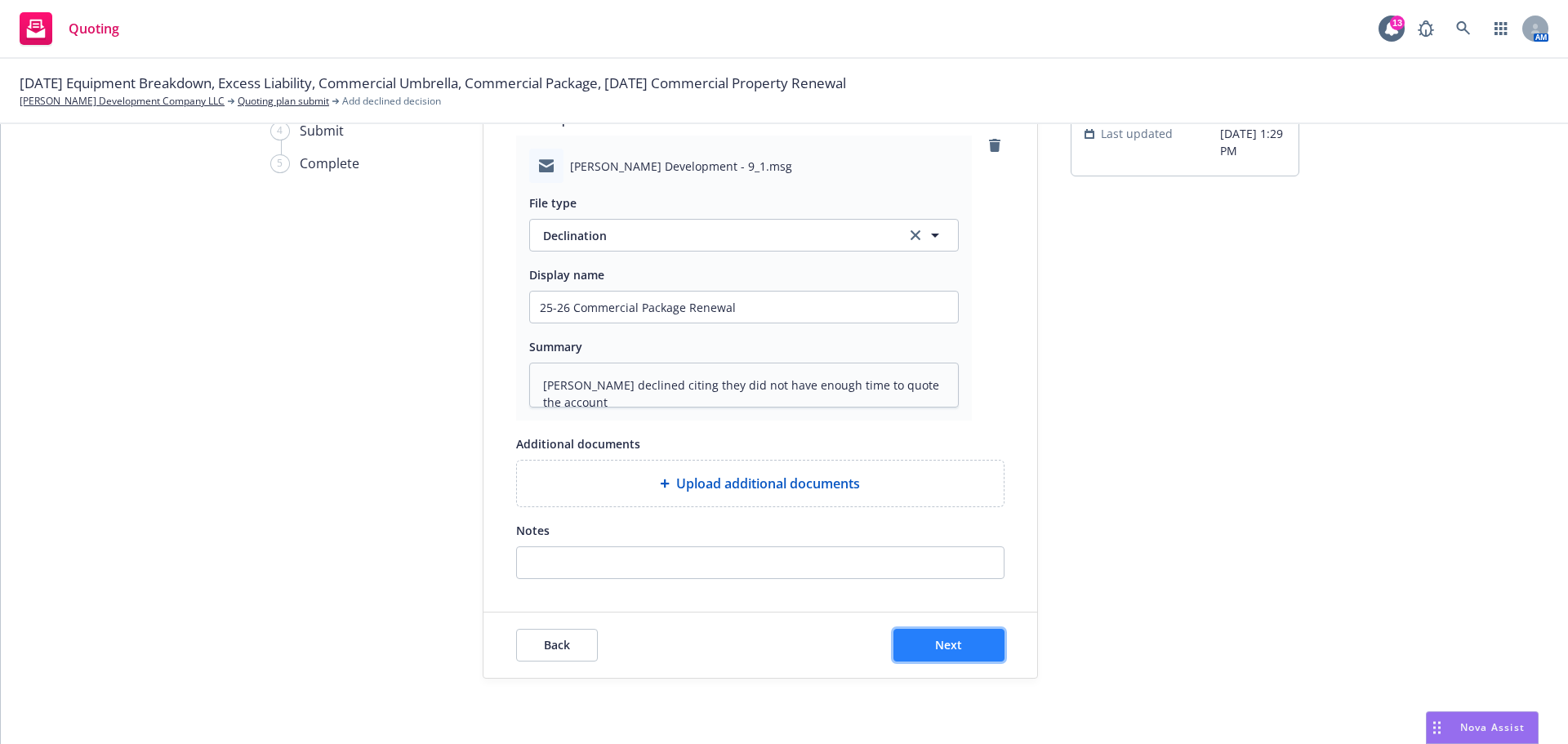
click at [961, 650] on button "Next" at bounding box center [949, 646] width 111 height 33
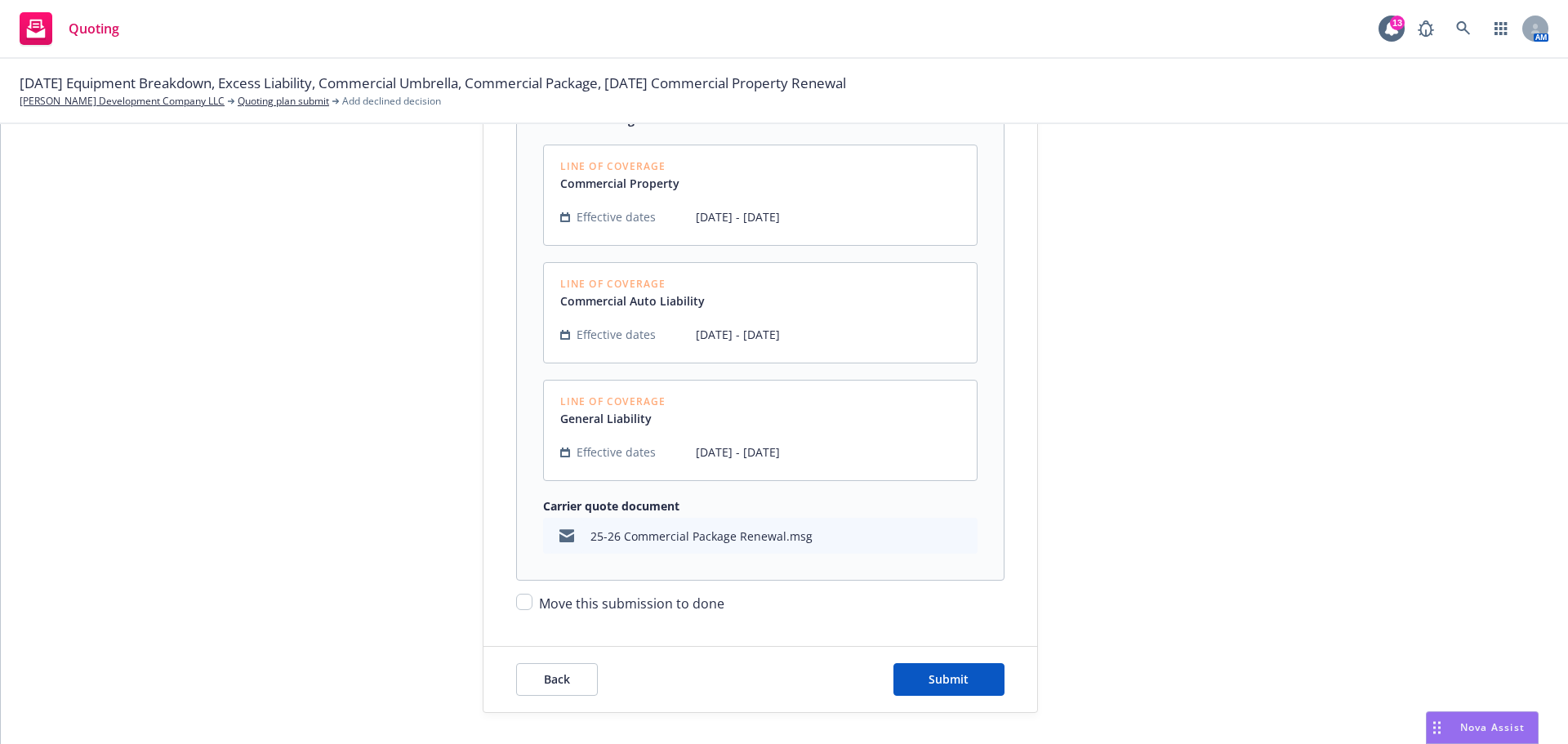
scroll to position [406, 0]
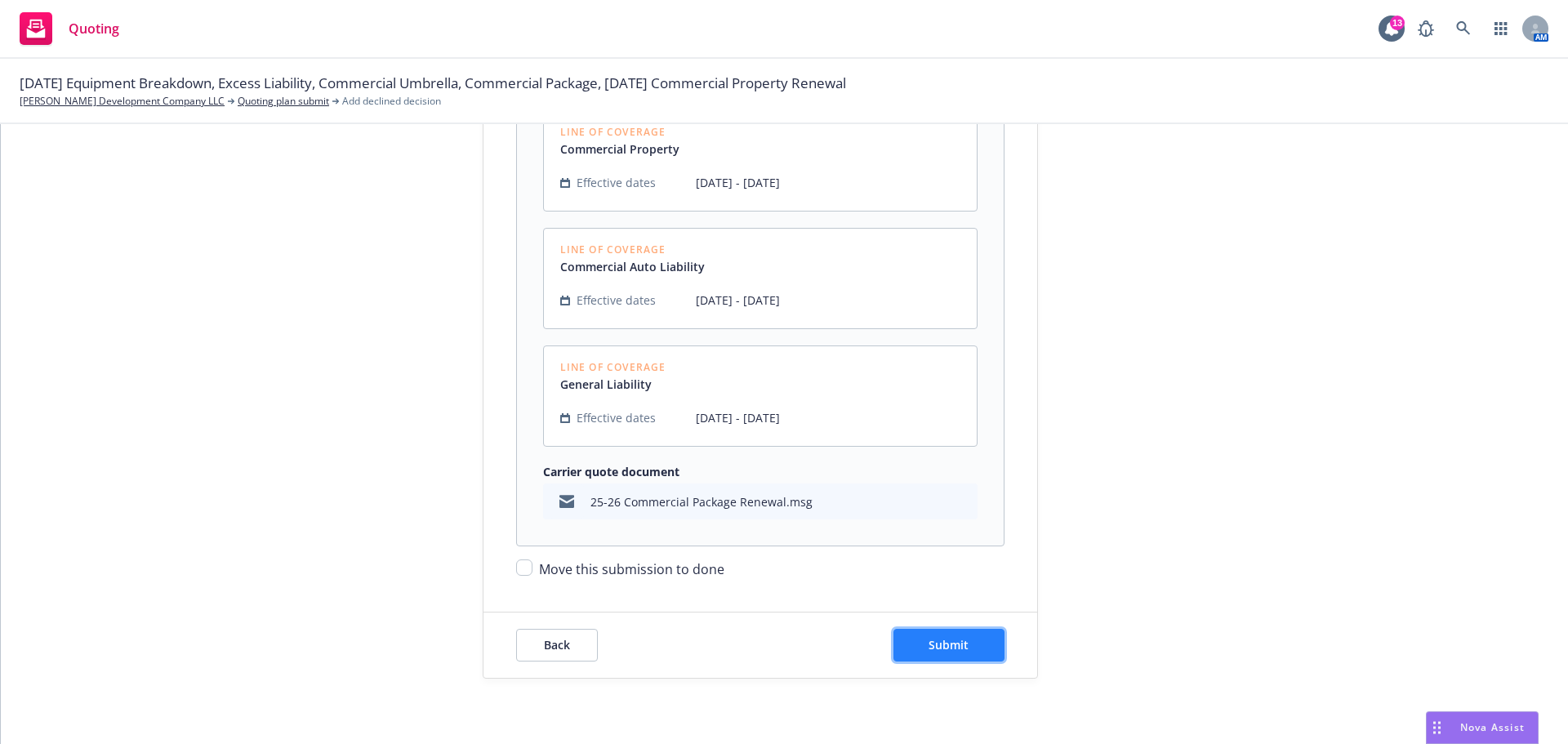
click at [937, 646] on span "Submit" at bounding box center [949, 645] width 40 height 15
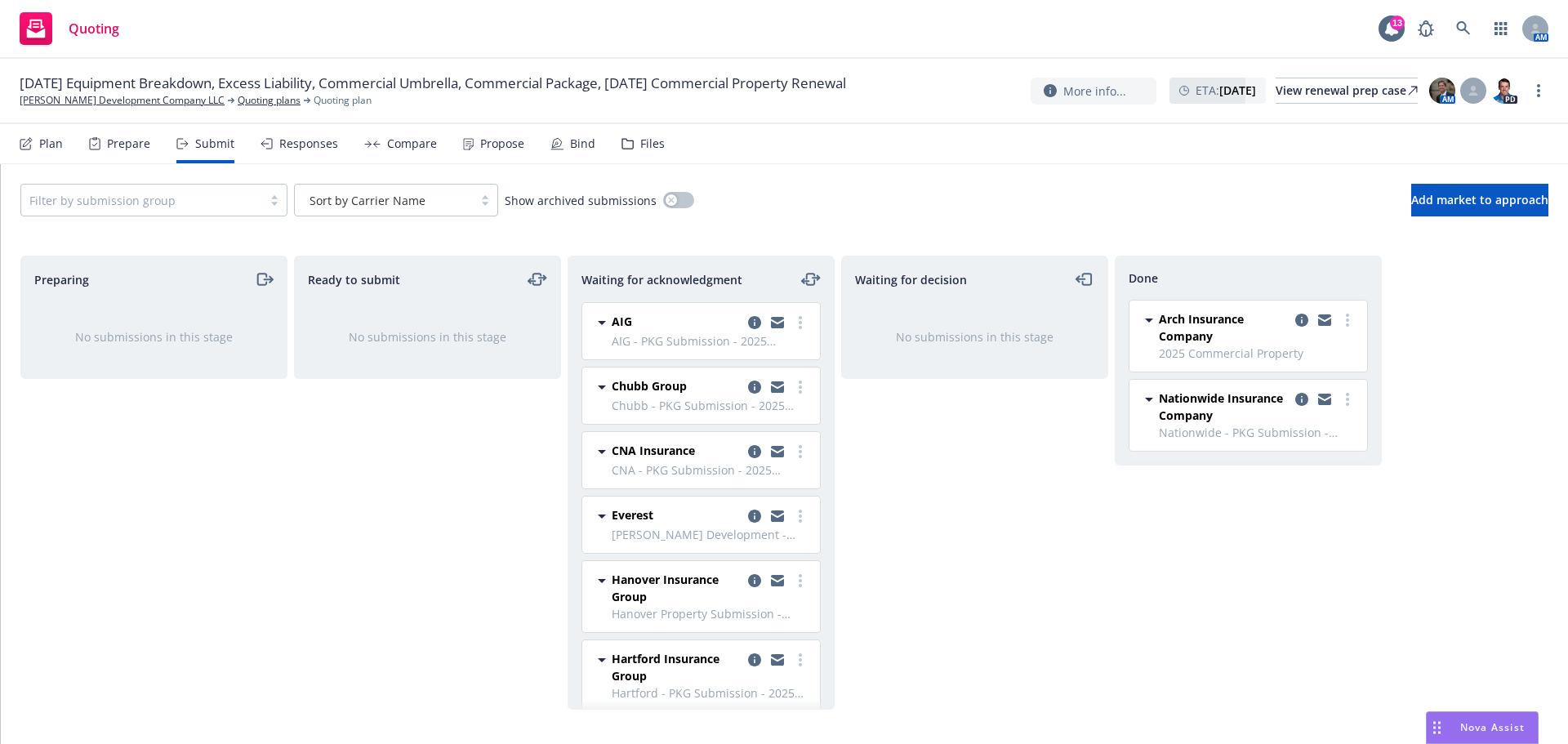
click at [280, 142] on div "Responses" at bounding box center [309, 144] width 59 height 13
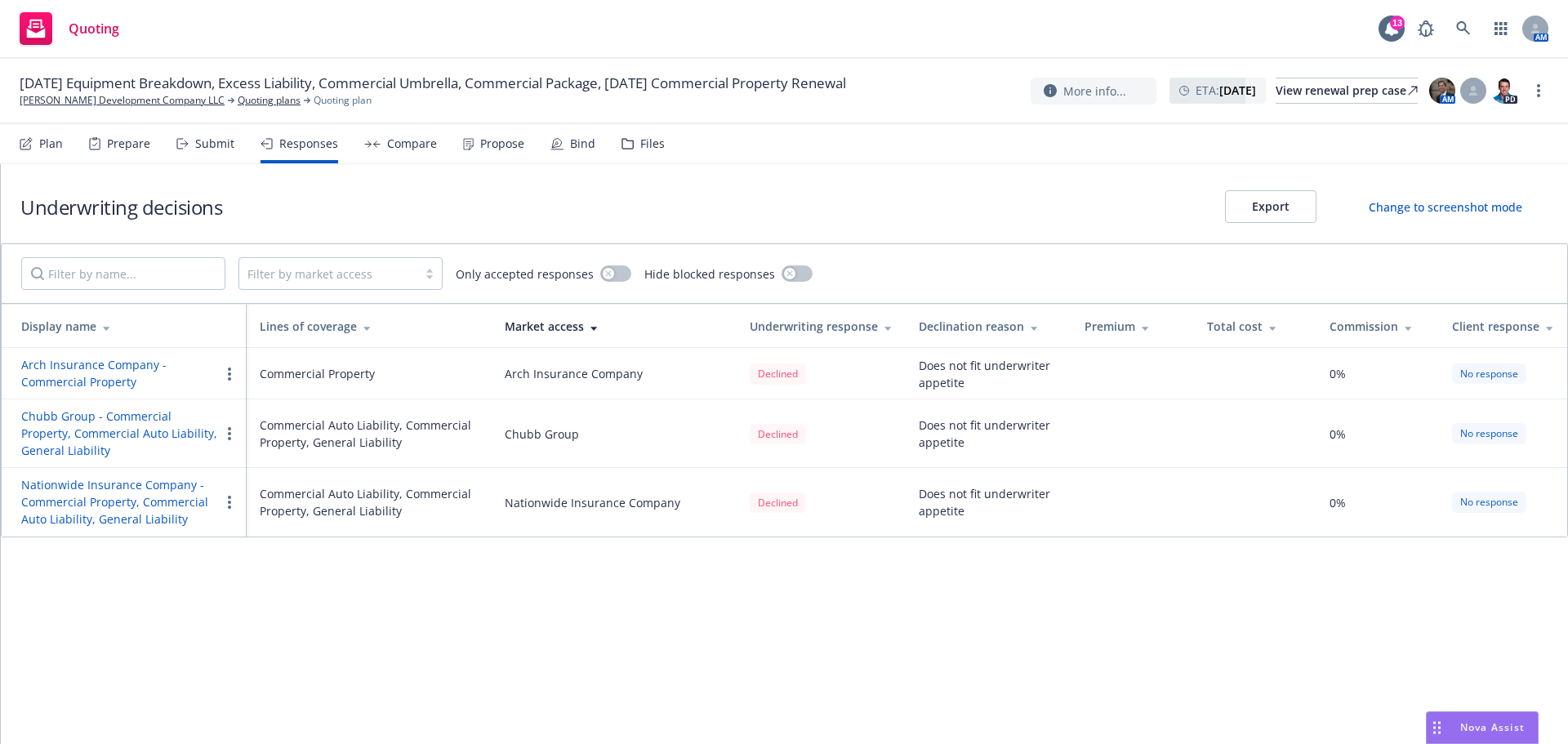
click at [201, 146] on div "Submit" at bounding box center [214, 144] width 39 height 13
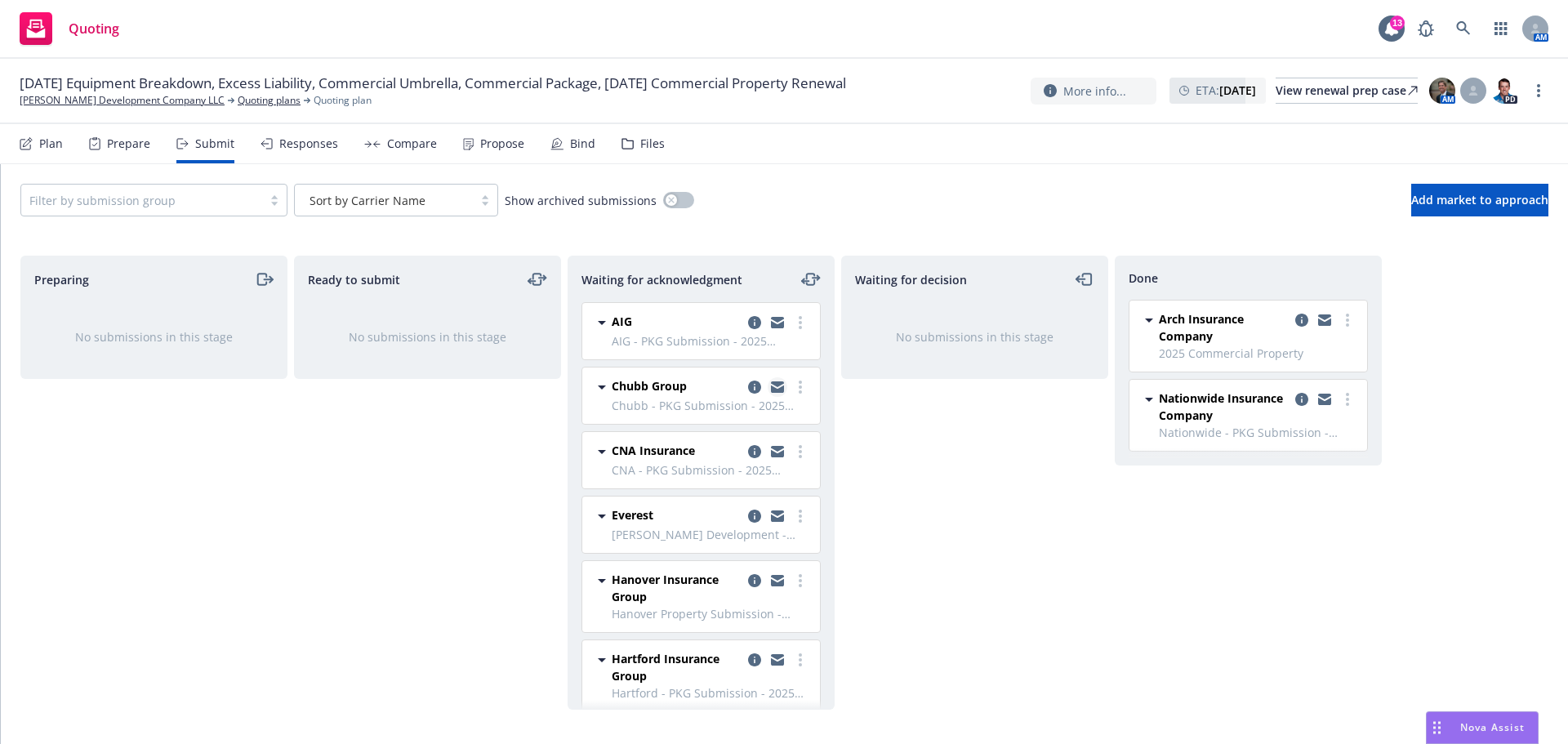
click at [771, 387] on icon "copy logging email" at bounding box center [777, 390] width 13 height 7
